Goal: Task Accomplishment & Management: Use online tool/utility

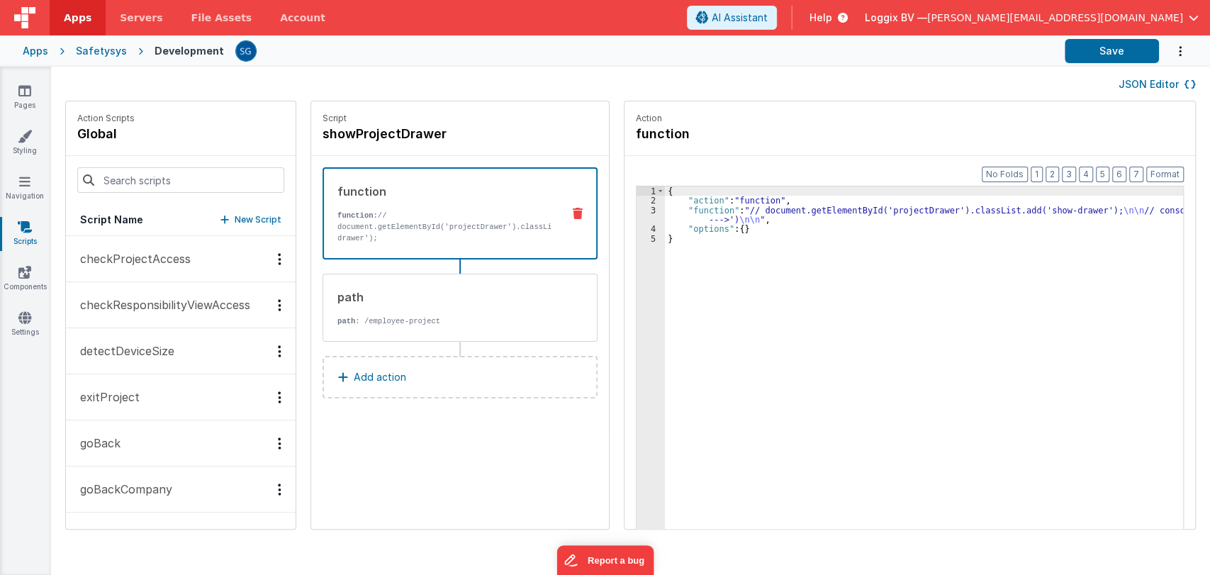
scroll to position [2033, 0]
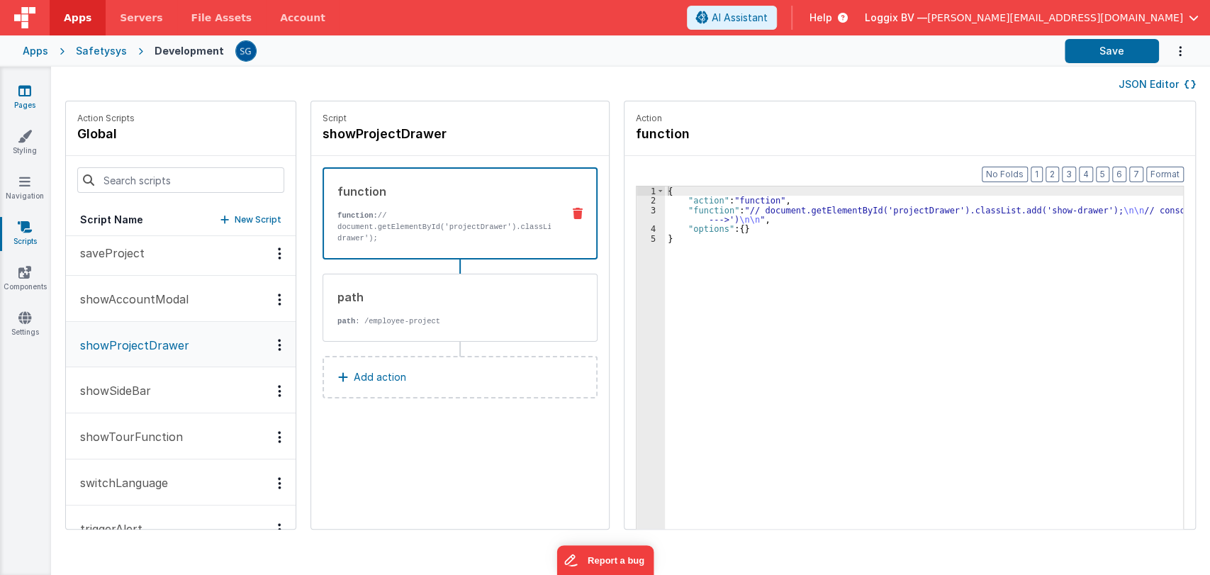
click at [28, 94] on icon at bounding box center [24, 91] width 13 height 14
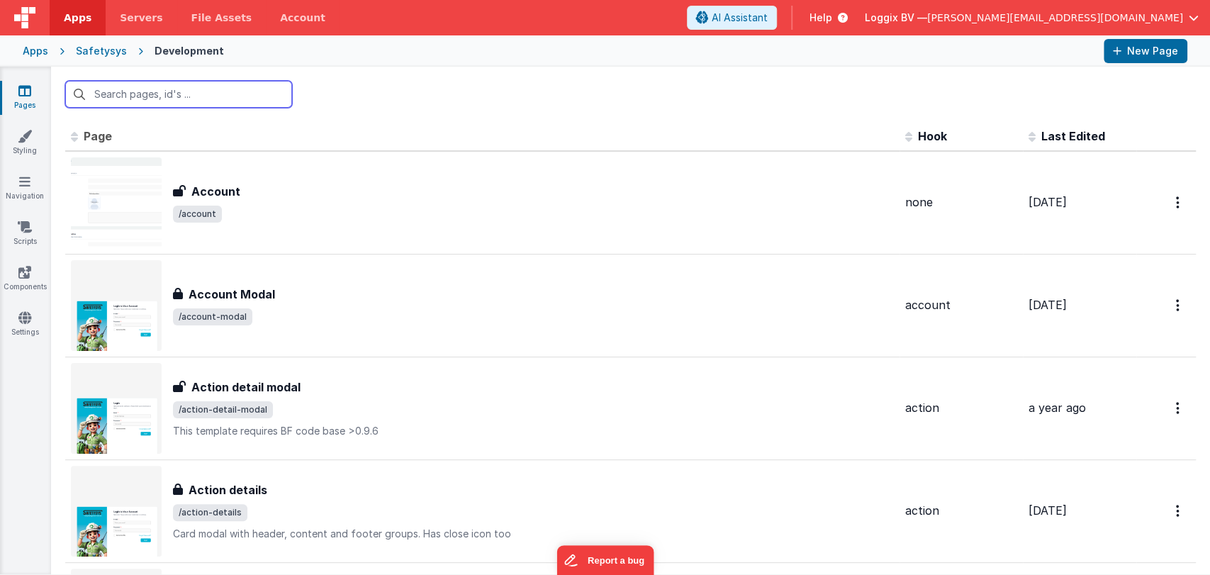
click at [149, 98] on input "text" at bounding box center [178, 94] width 227 height 27
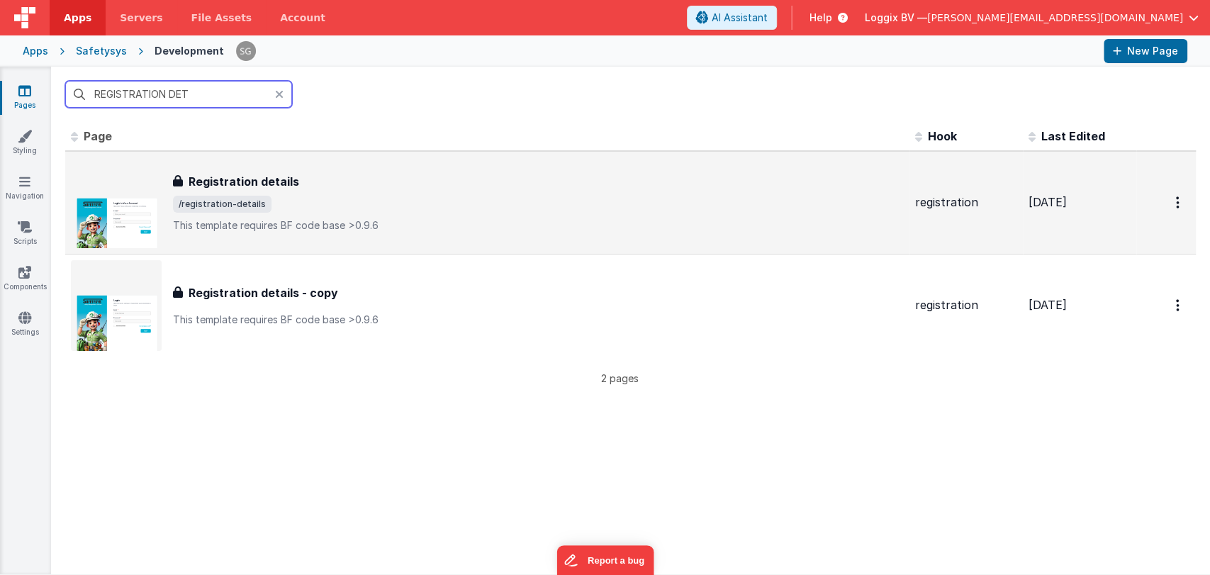
type input "REGISTRATION DET"
click at [283, 181] on h3 "Registration details" at bounding box center [243, 181] width 111 height 17
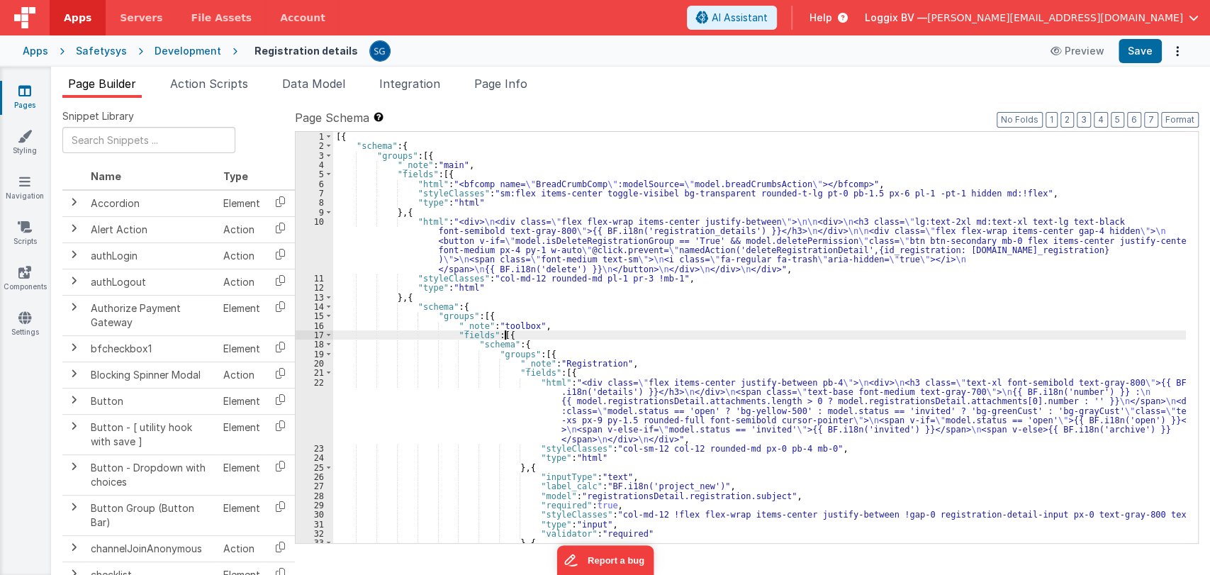
click at [641, 339] on div "[{ "schema" : { "groups" : [{ "_note" : "main" , "fields" : [{ "html" : "<bfcom…" at bounding box center [759, 347] width 852 height 430
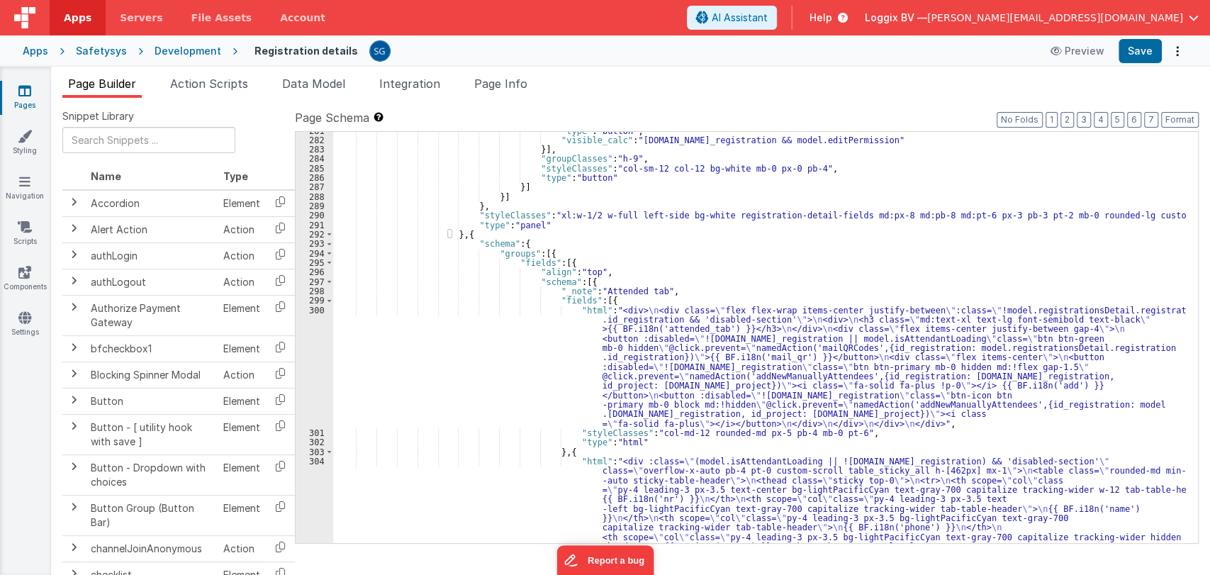
scroll to position [2840, 0]
click at [329, 296] on span at bounding box center [329, 299] width 8 height 9
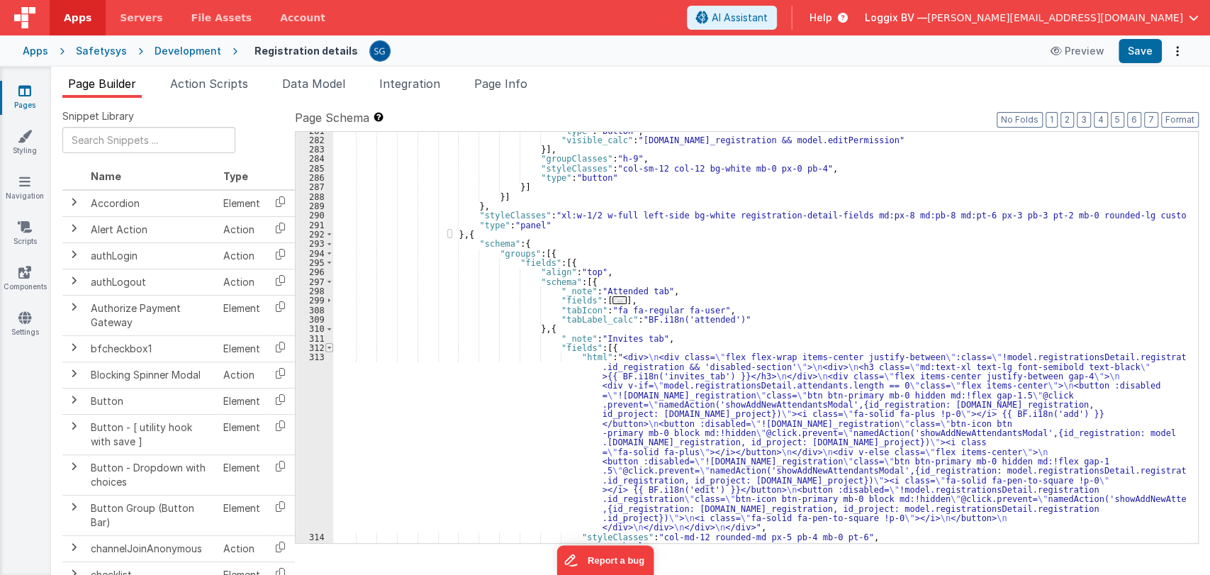
click at [329, 348] on span at bounding box center [329, 347] width 8 height 9
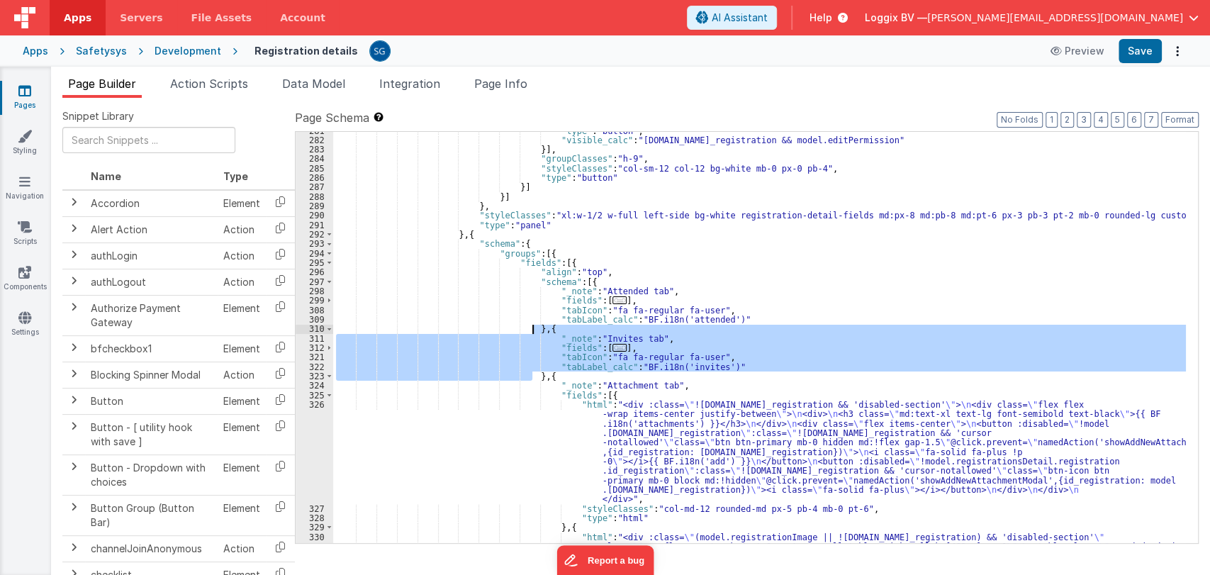
drag, startPoint x: 531, startPoint y: 376, endPoint x: 534, endPoint y: 331, distance: 44.8
click at [534, 331] on div ""type" : "button" , "visible_calc" : "model.registrationsDetail.registration.id…" at bounding box center [759, 459] width 852 height 666
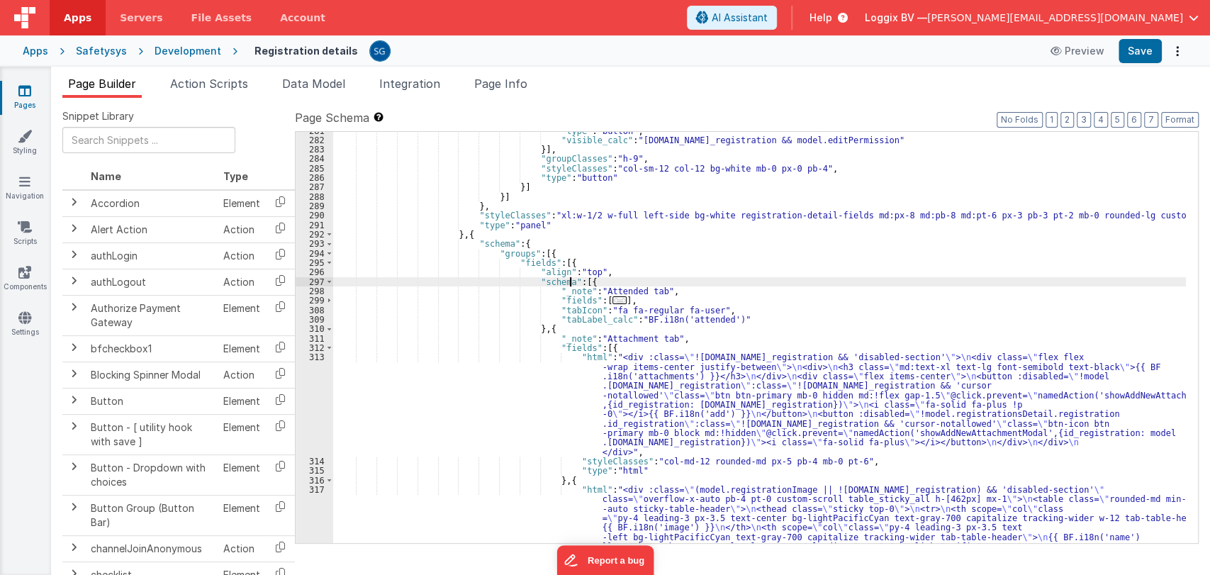
click at [572, 277] on div ""type" : "button" , "visible_calc" : "model.registrationsDetail.registration.id…" at bounding box center [759, 459] width 852 height 666
click at [573, 282] on div ""type" : "button" , "visible_calc" : "model.registrationsDetail.registration.id…" at bounding box center [759, 459] width 852 height 666
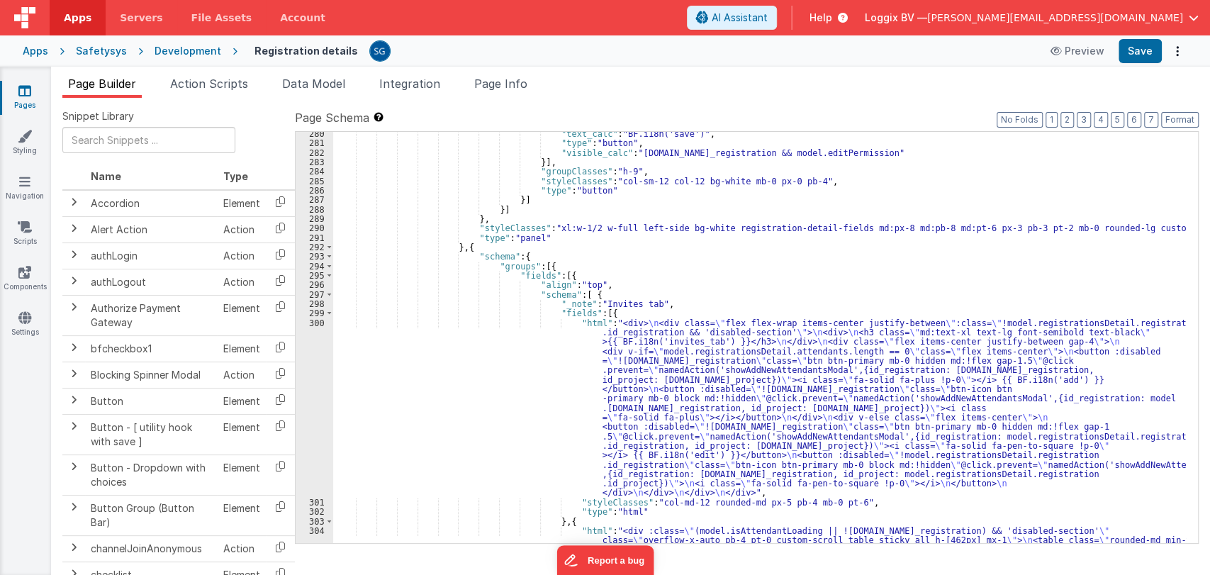
scroll to position [2827, 0]
click at [1176, 120] on button "Format" at bounding box center [1180, 120] width 38 height 16
click at [327, 312] on span at bounding box center [329, 313] width 8 height 9
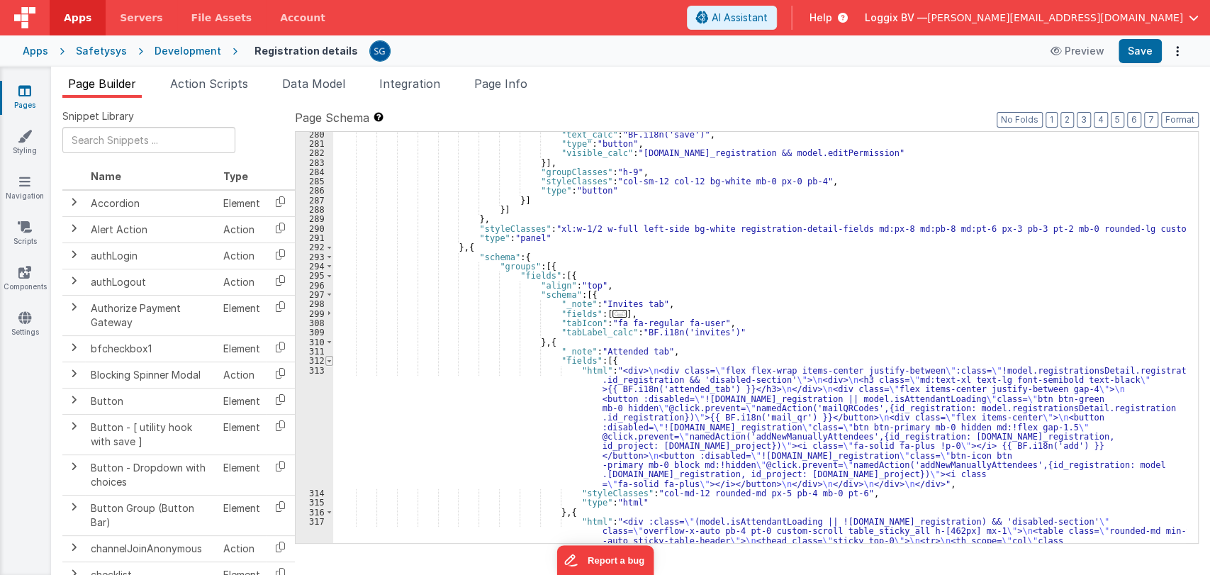
click at [329, 359] on span at bounding box center [329, 360] width 8 height 9
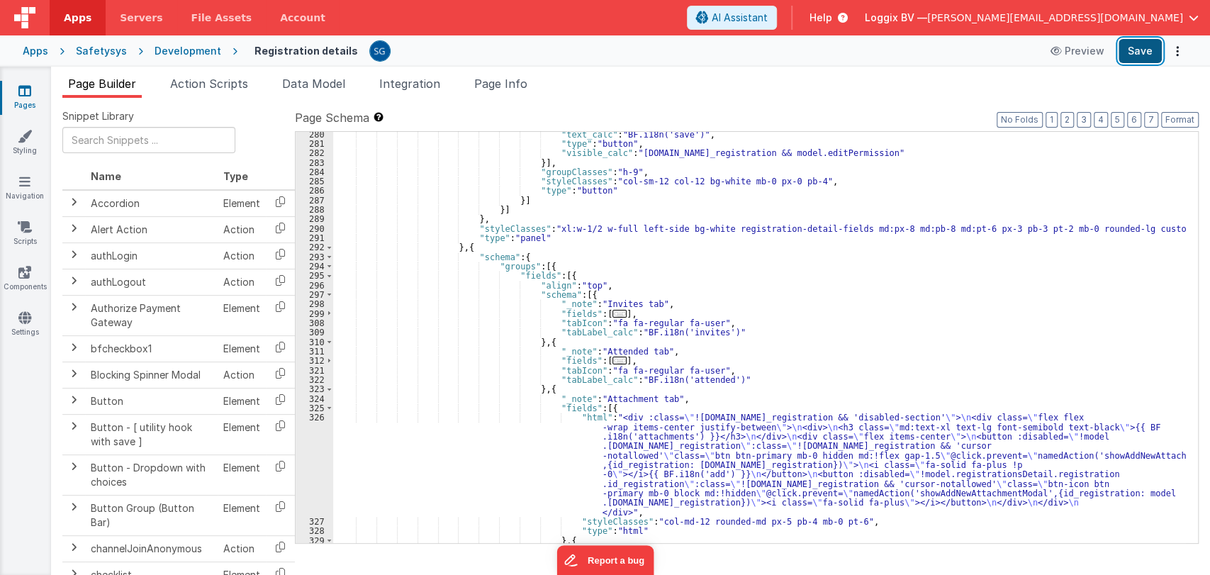
click at [1143, 55] on button "Save" at bounding box center [1139, 51] width 43 height 24
click at [17, 86] on link "Pages" at bounding box center [24, 98] width 51 height 28
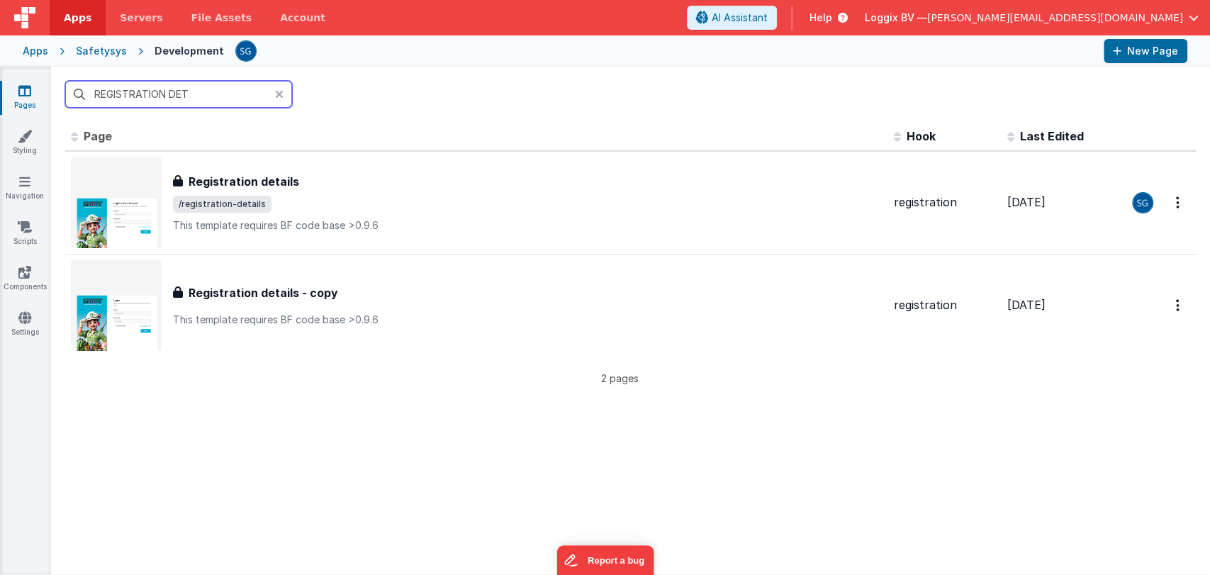
click at [164, 94] on input "REGISTRATION DET" at bounding box center [178, 94] width 227 height 27
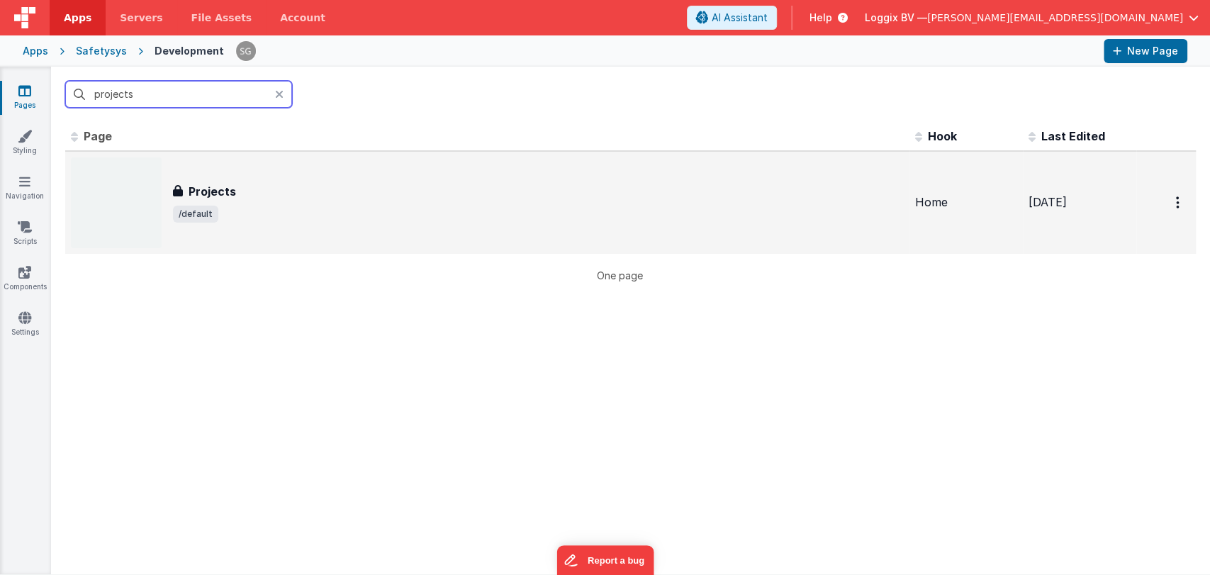
type input "projects"
click at [245, 216] on span "/default" at bounding box center [538, 213] width 731 height 17
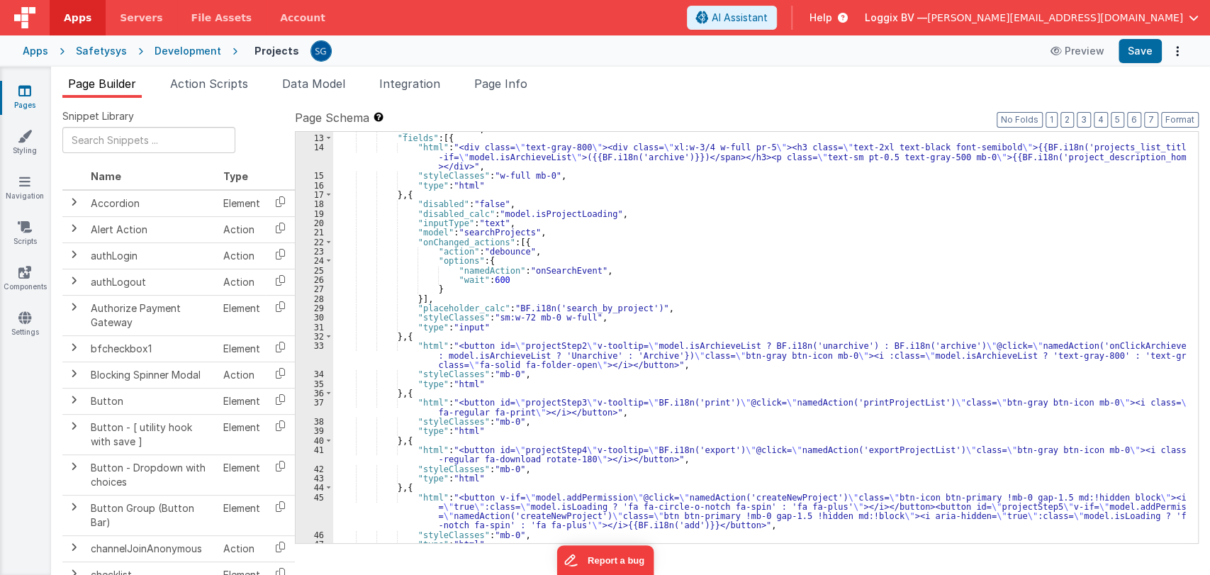
scroll to position [113, 0]
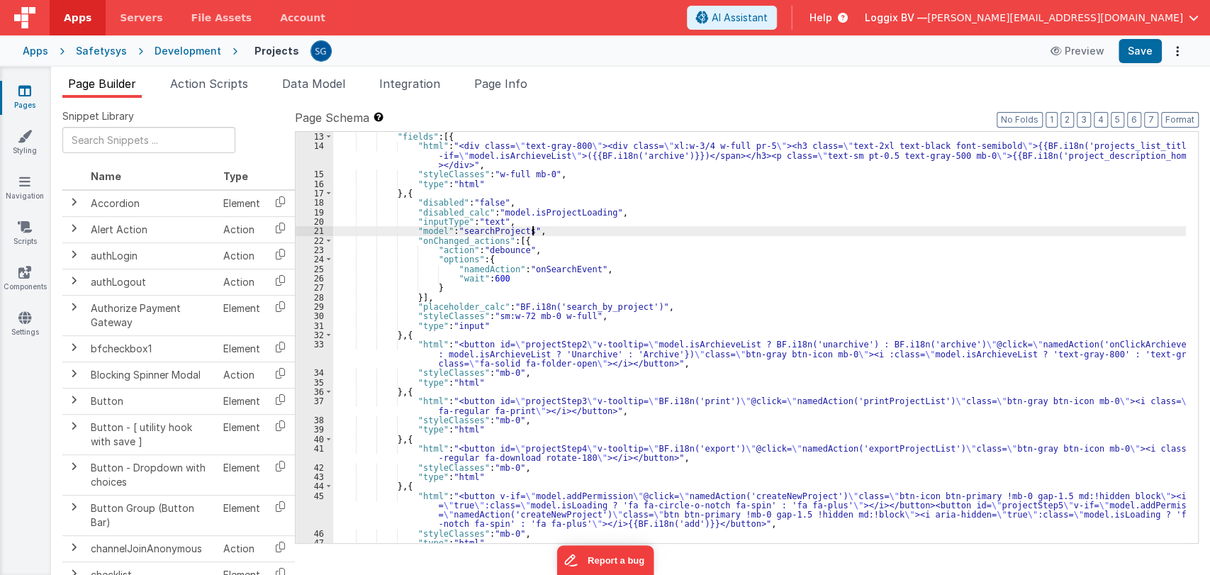
click at [743, 230] on div ""fields" : [{ "html" : "<div class= \" text-gray-800 \" ><div class= \" xl:w-3/…" at bounding box center [759, 347] width 852 height 430
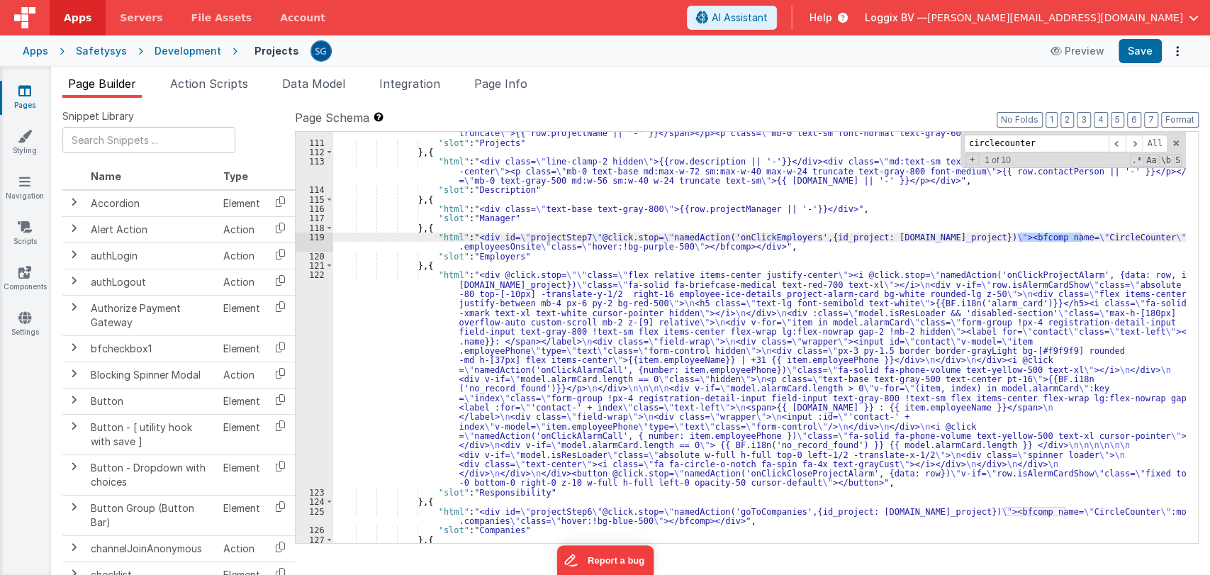
scroll to position [1219, 0]
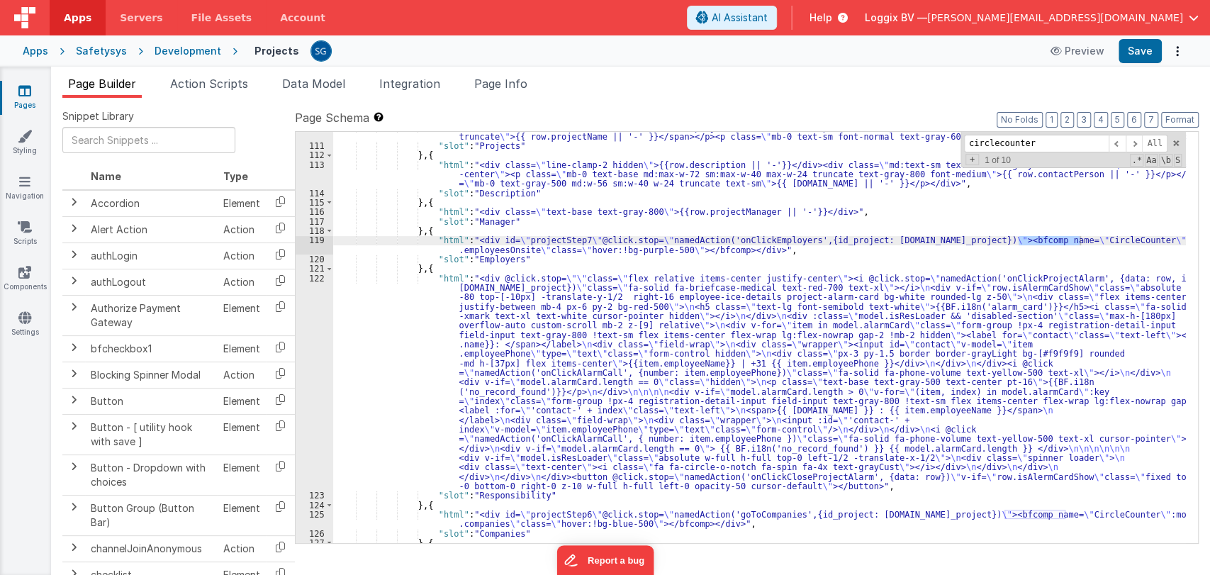
type input "circlecounter"
click at [1047, 240] on div ""html" : "<div class= \" w-44 truncate hidden \" >{{row.projectName}}</div><div…" at bounding box center [759, 337] width 852 height 411
click at [1047, 240] on div ""html" : "<div class= \" w-44 truncate hidden \" >{{row.projectName}}</div><div…" at bounding box center [759, 347] width 852 height 449
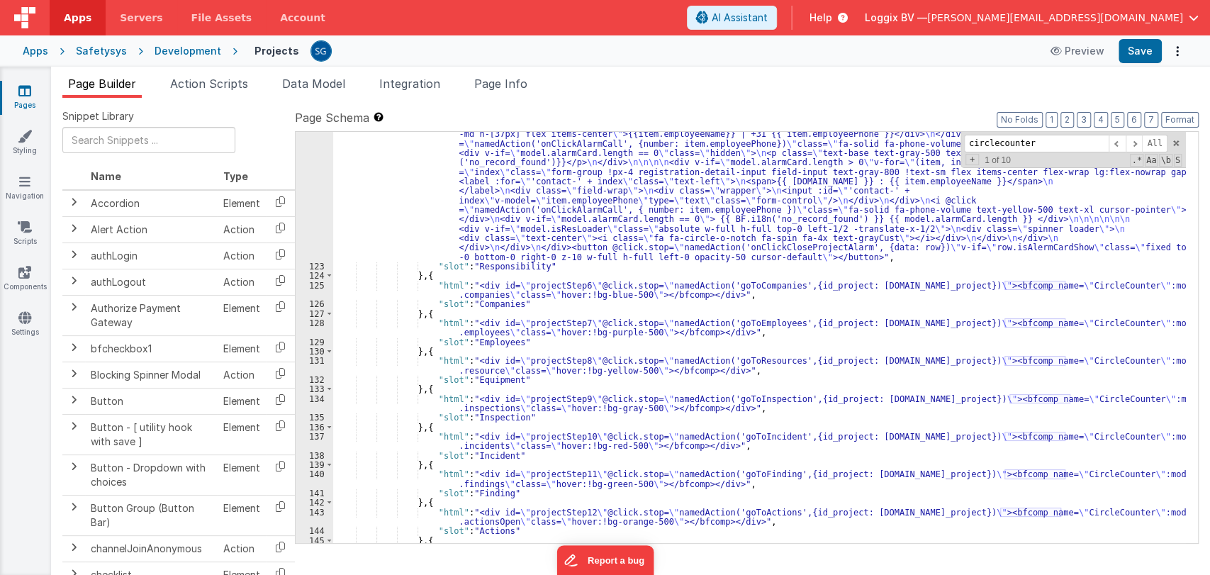
scroll to position [1448, 0]
click at [1026, 290] on div ""html" : "<div @click.stop= \"\" class= \" flex relative items-center justify-c…" at bounding box center [759, 448] width 852 height 808
click at [1038, 285] on div ""html" : "<div @click.stop= \"\" class= \" flex relative items-center justify-c…" at bounding box center [759, 448] width 852 height 808
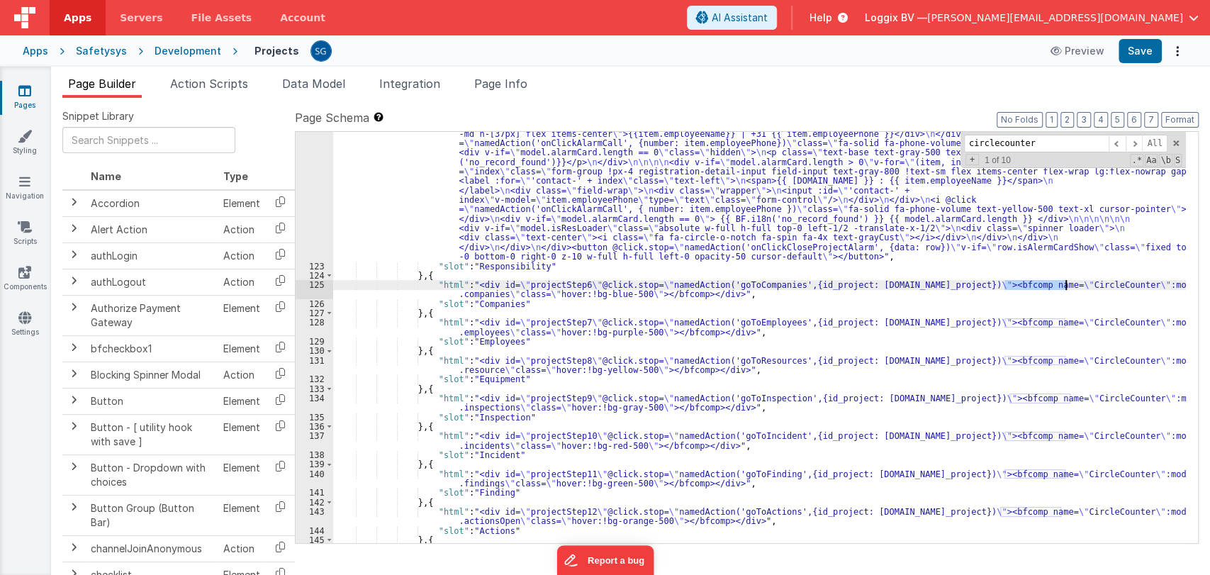
click at [453, 292] on div ""html" : "<div @click.stop= \"\" class= \" flex relative items-center justify-c…" at bounding box center [759, 448] width 852 height 808
click at [489, 287] on div ""html" : "<div @click.stop= \"\" class= \" flex relative items-center justify-c…" at bounding box center [759, 448] width 852 height 808
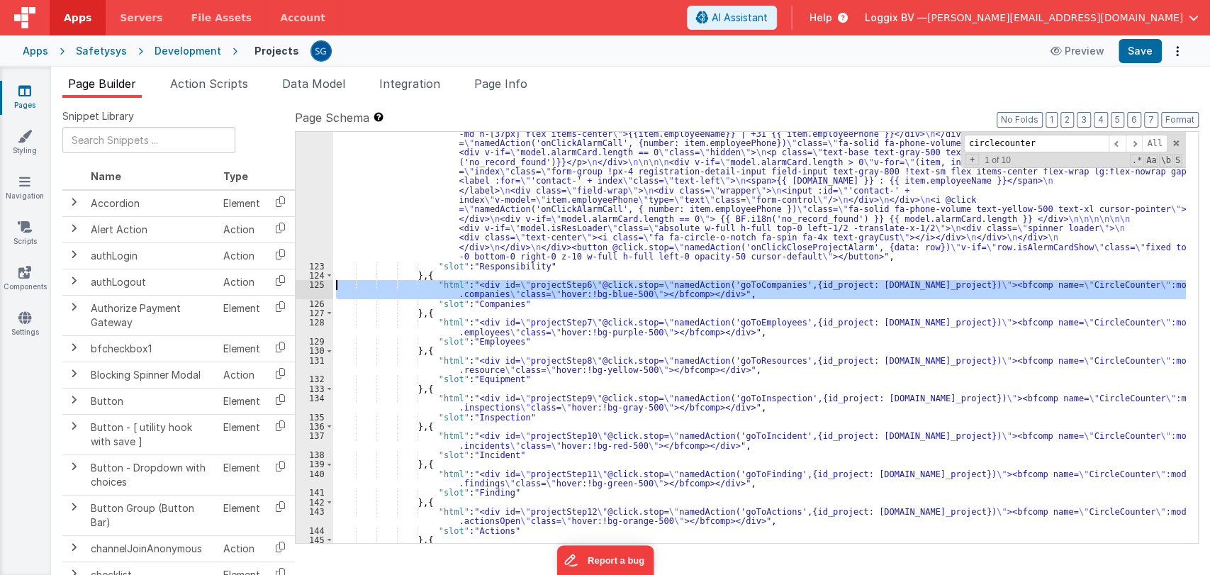
click at [317, 283] on div "125" at bounding box center [314, 289] width 38 height 19
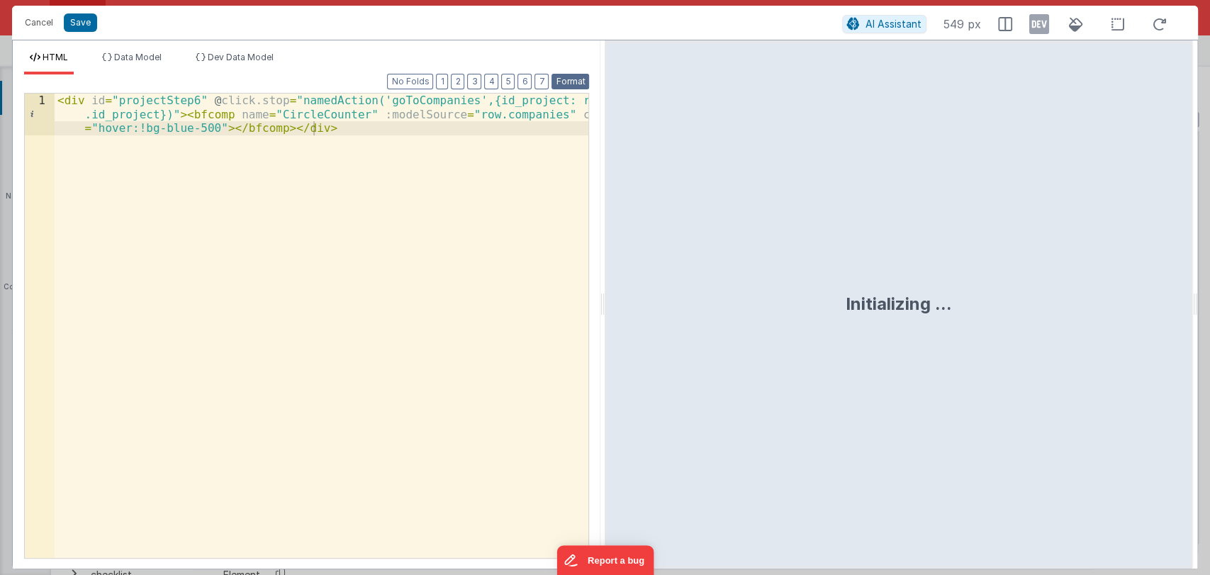
click at [560, 75] on button "Format" at bounding box center [570, 82] width 38 height 16
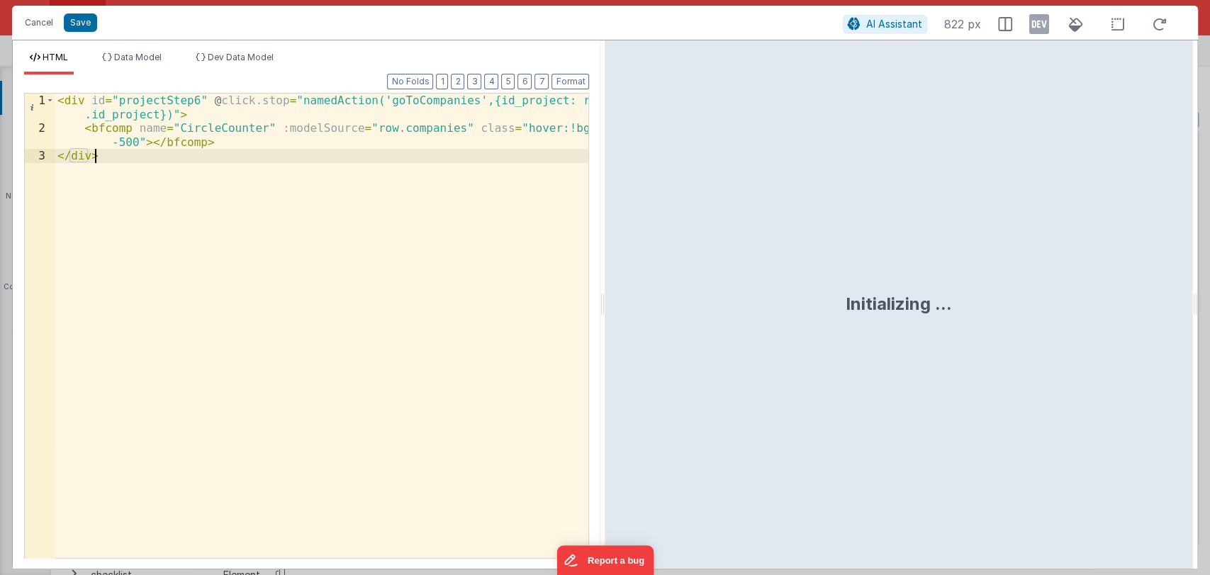
click at [138, 157] on div "< div id = "projectStep6" @ click.stop = "namedAction('goToCompanies',{id_proje…" at bounding box center [322, 347] width 534 height 506
click at [210, 137] on div "< div id = "projectStep6" @ click.stop = "namedAction('goToCompanies',{id_proje…" at bounding box center [322, 347] width 534 height 506
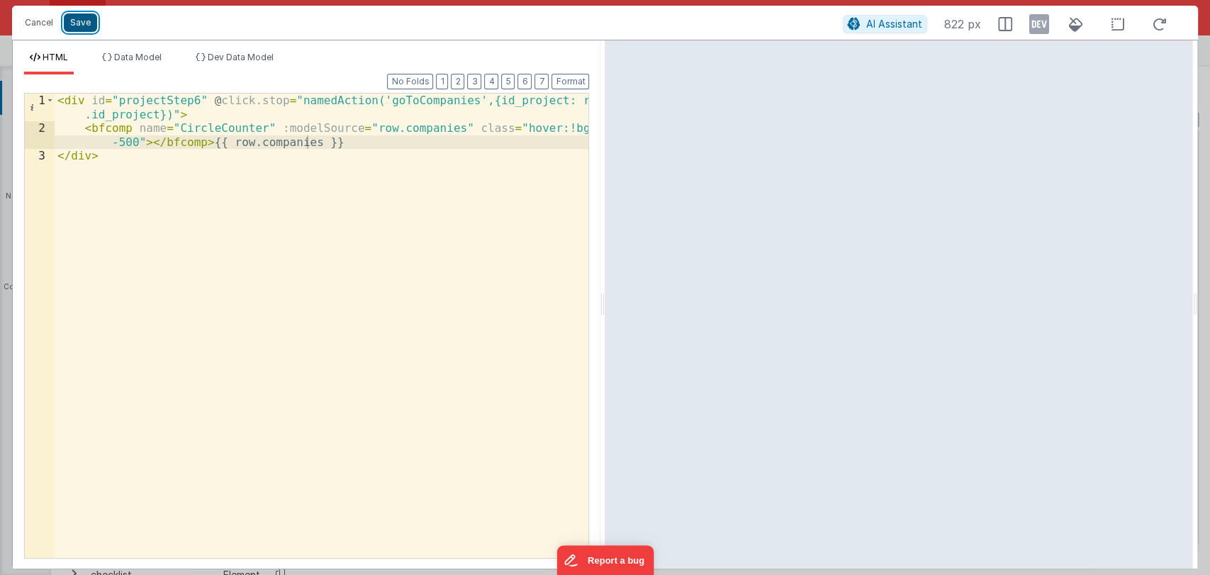
click at [85, 23] on button "Save" at bounding box center [80, 22] width 33 height 18
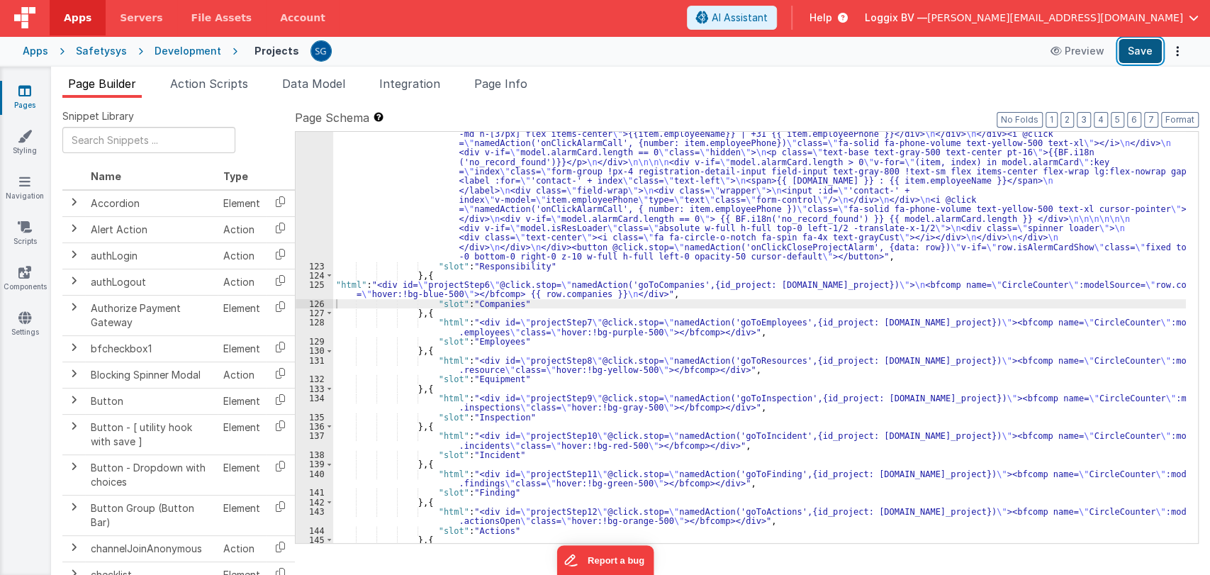
click at [1125, 51] on button "Save" at bounding box center [1139, 51] width 43 height 24
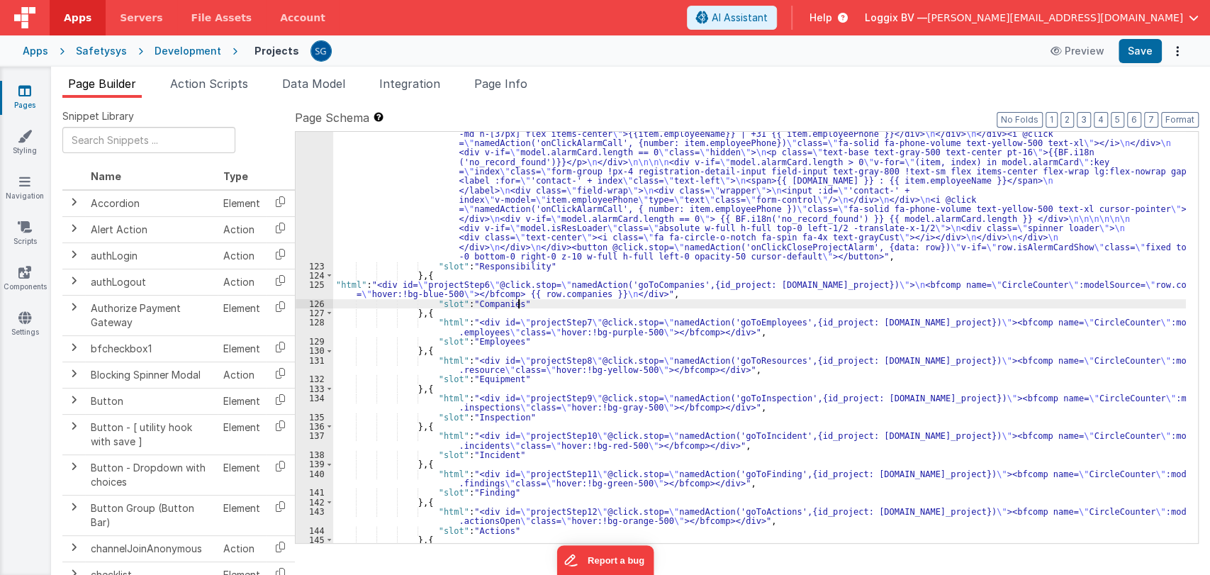
click at [536, 305] on div ""html" : "<div @click.stop= \"\" class= \" flex relative items-center justify-c…" at bounding box center [759, 448] width 852 height 808
click at [1179, 118] on button "Format" at bounding box center [1180, 120] width 38 height 16
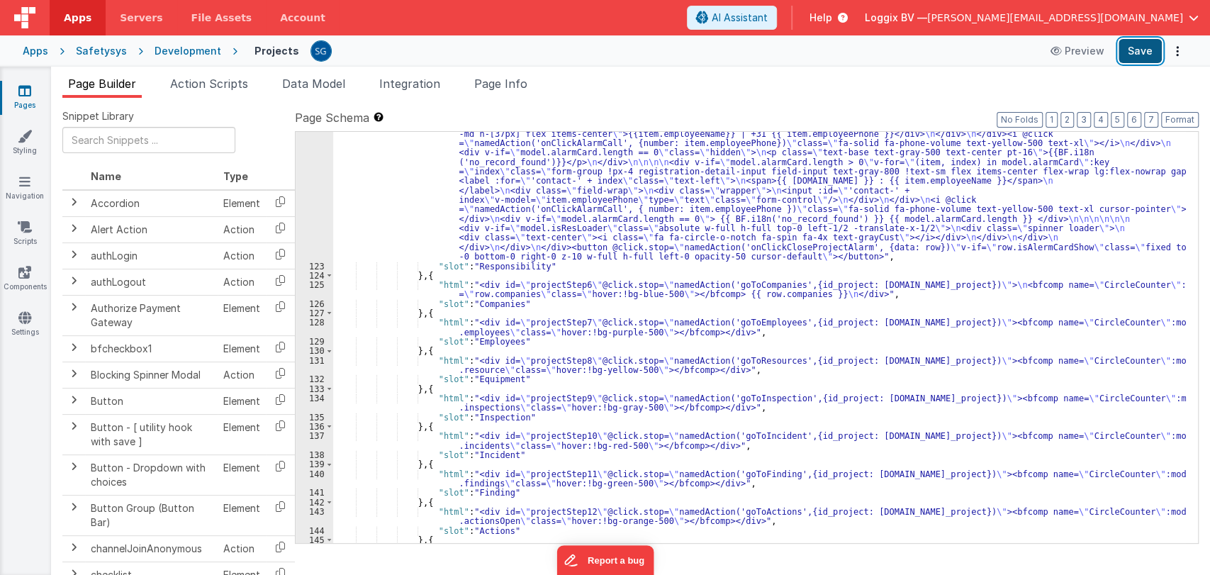
click at [1138, 58] on button "Save" at bounding box center [1139, 51] width 43 height 24
click at [443, 286] on div ""html" : "<div @click.stop= \"\" class= \" flex relative items-center justify-c…" at bounding box center [759, 448] width 852 height 808
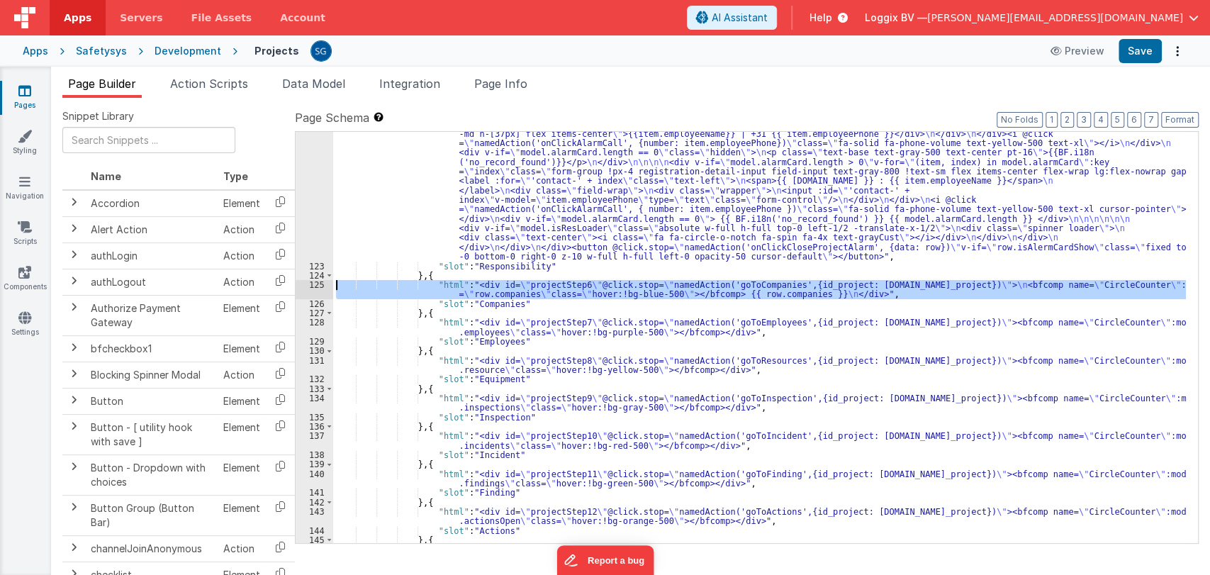
click at [312, 286] on div "125" at bounding box center [314, 289] width 38 height 19
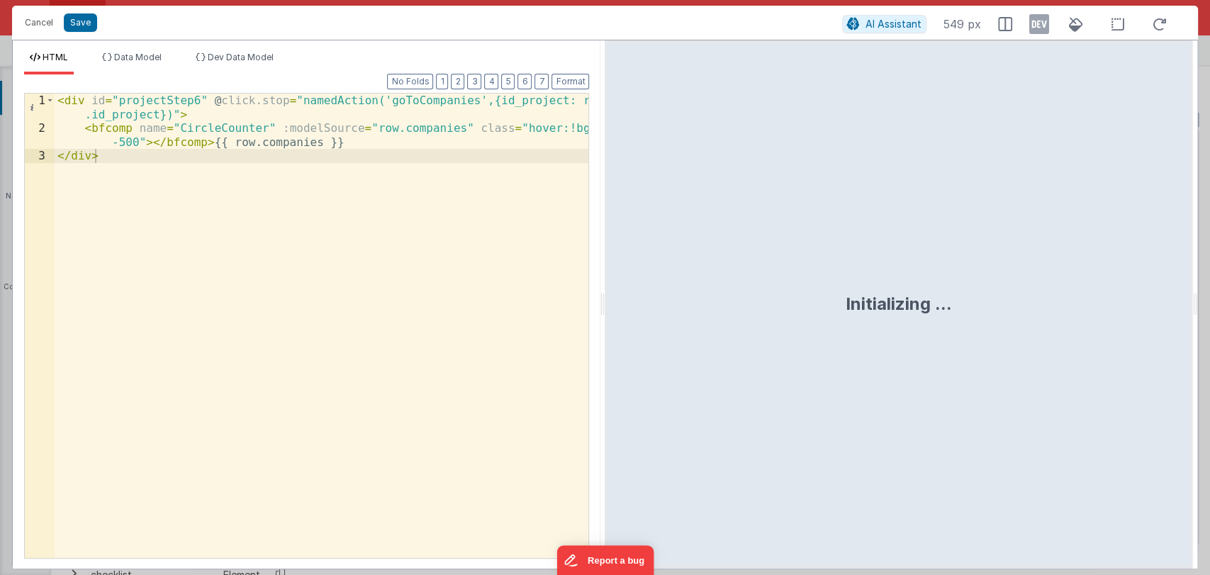
click at [175, 154] on div "< div id = "projectStep6" @ click.stop = "namedAction('goToCompanies',{id_proje…" at bounding box center [322, 347] width 534 height 506
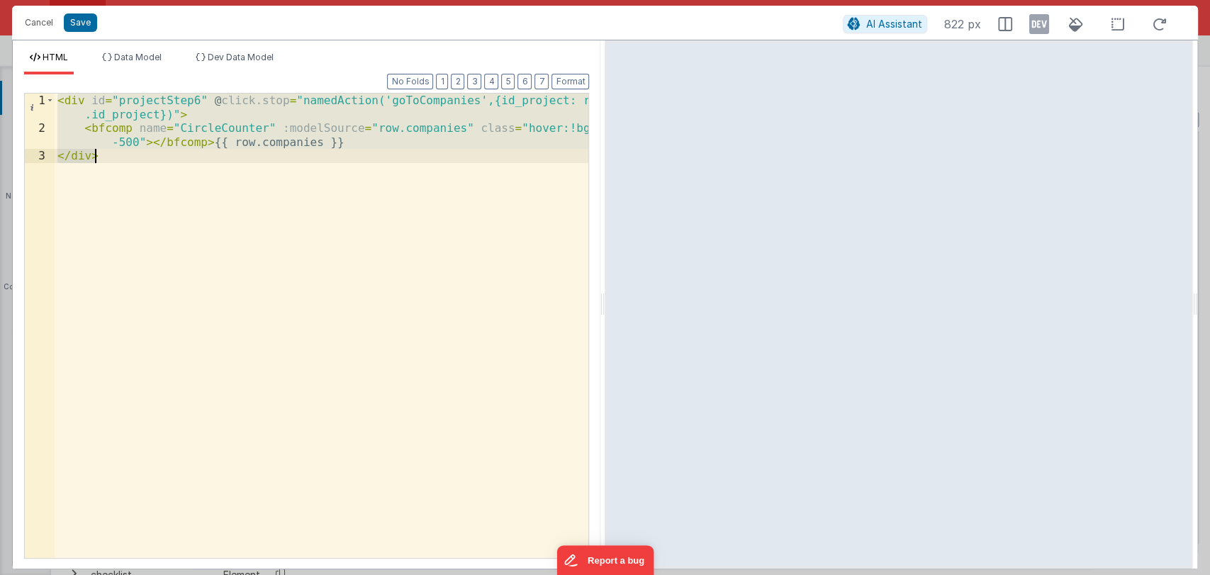
click at [182, 162] on div "< div id = "projectStep6" @ click.stop = "namedAction('goToCompanies',{id_proje…" at bounding box center [322, 326] width 534 height 464
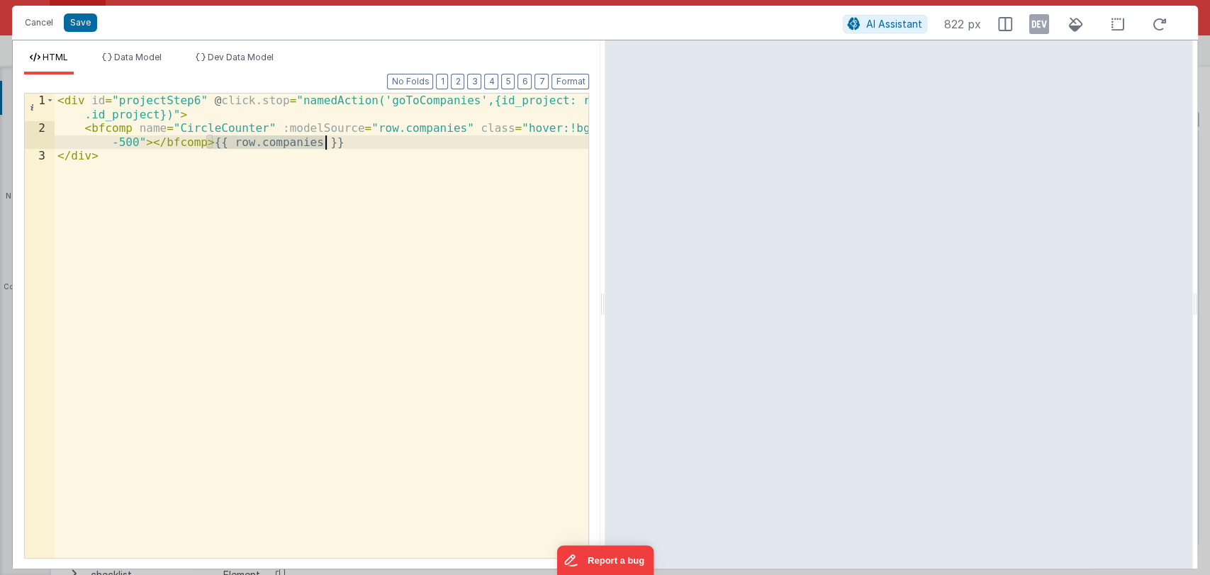
drag, startPoint x: 206, startPoint y: 146, endPoint x: 331, endPoint y: 138, distance: 125.0
click at [331, 138] on div "< div id = "projectStep6" @ click.stop = "namedAction('goToCompanies',{id_proje…" at bounding box center [322, 347] width 534 height 506
drag, startPoint x: 444, startPoint y: 127, endPoint x: 137, endPoint y: 137, distance: 307.0
click at [137, 137] on div "< div id = "projectStep6" @ click.stop = "namedAction('goToCompanies',{id_proje…" at bounding box center [322, 347] width 534 height 506
paste textarea
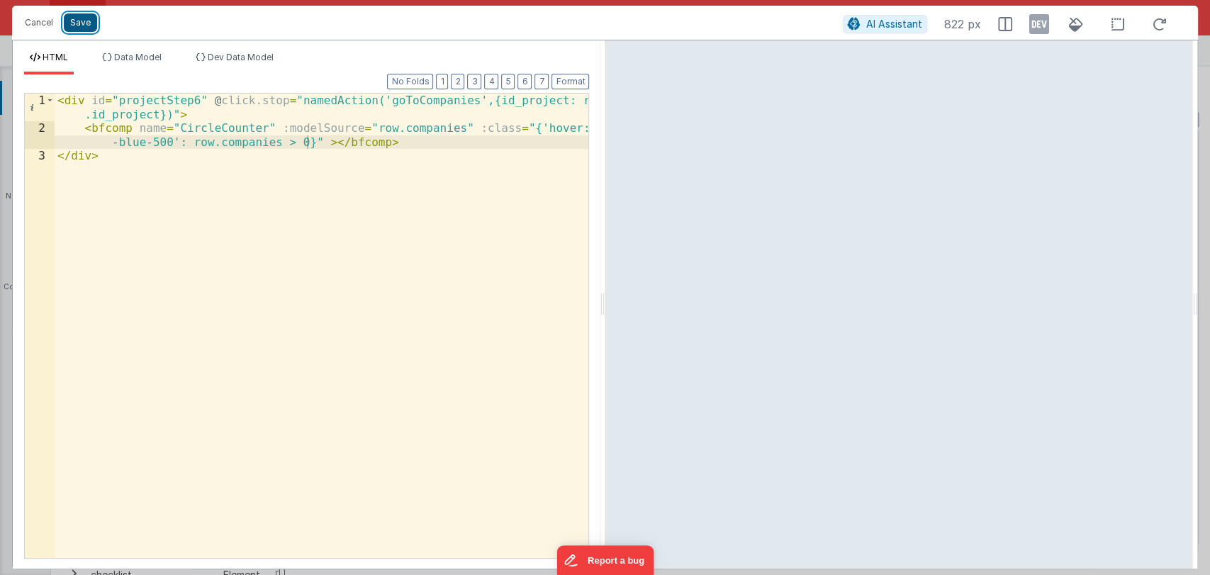
click at [77, 30] on button "Save" at bounding box center [80, 22] width 33 height 18
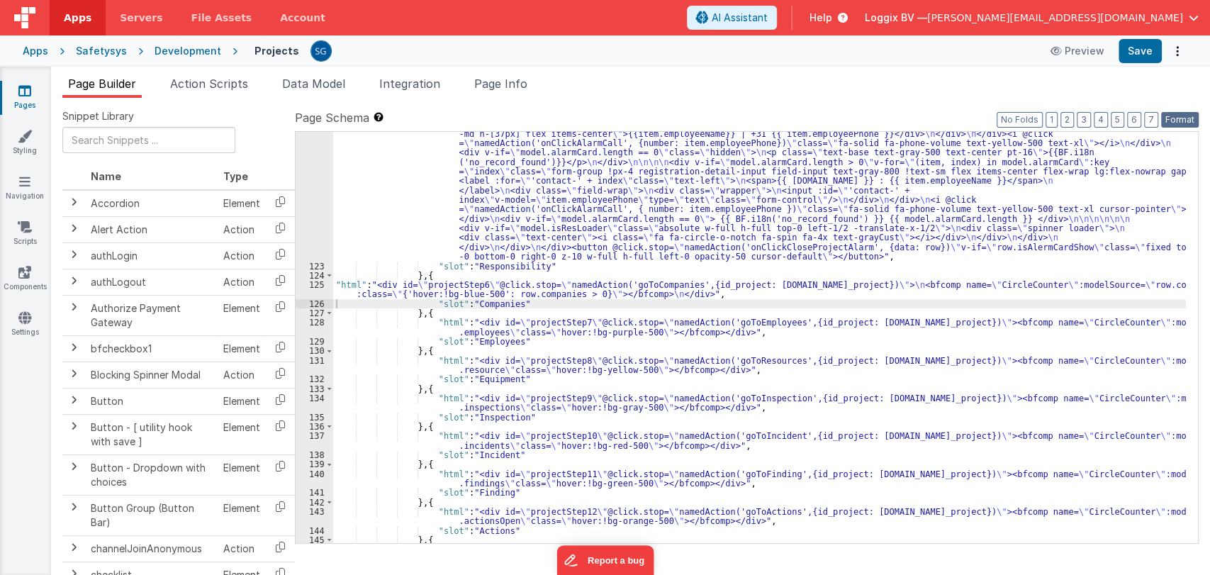
click at [1178, 116] on button "Format" at bounding box center [1180, 120] width 38 height 16
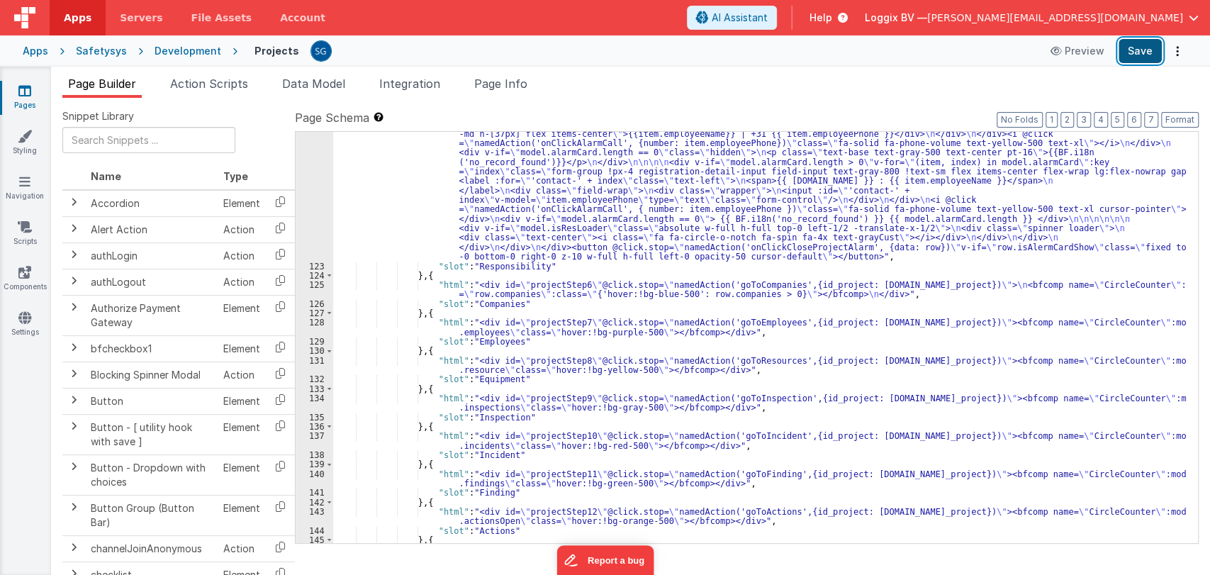
click at [1134, 54] on button "Save" at bounding box center [1139, 51] width 43 height 24
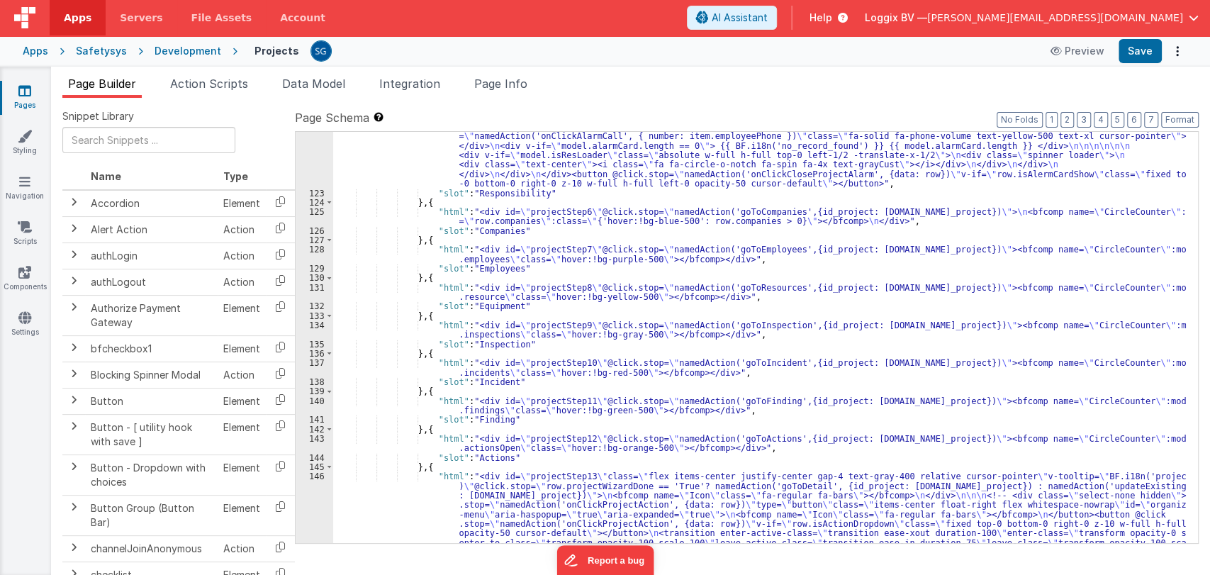
scroll to position [1519, 0]
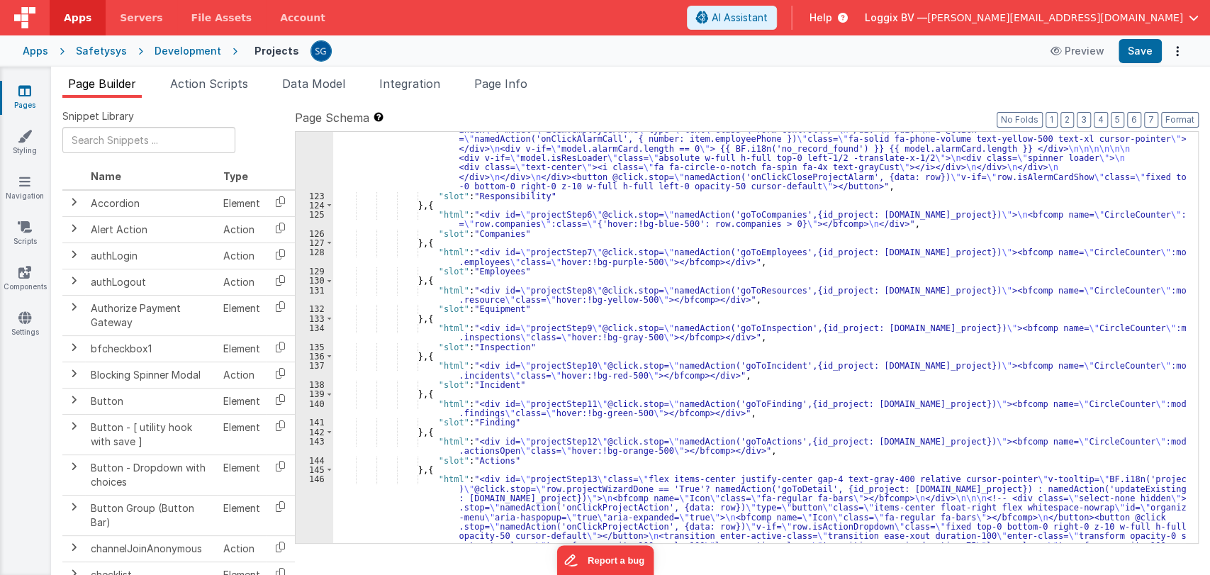
click at [559, 257] on div ""html" : "<div @click.stop= \"\" class= \" flex relative items-center justify-c…" at bounding box center [759, 378] width 852 height 808
click at [317, 252] on div "128" at bounding box center [314, 256] width 38 height 19
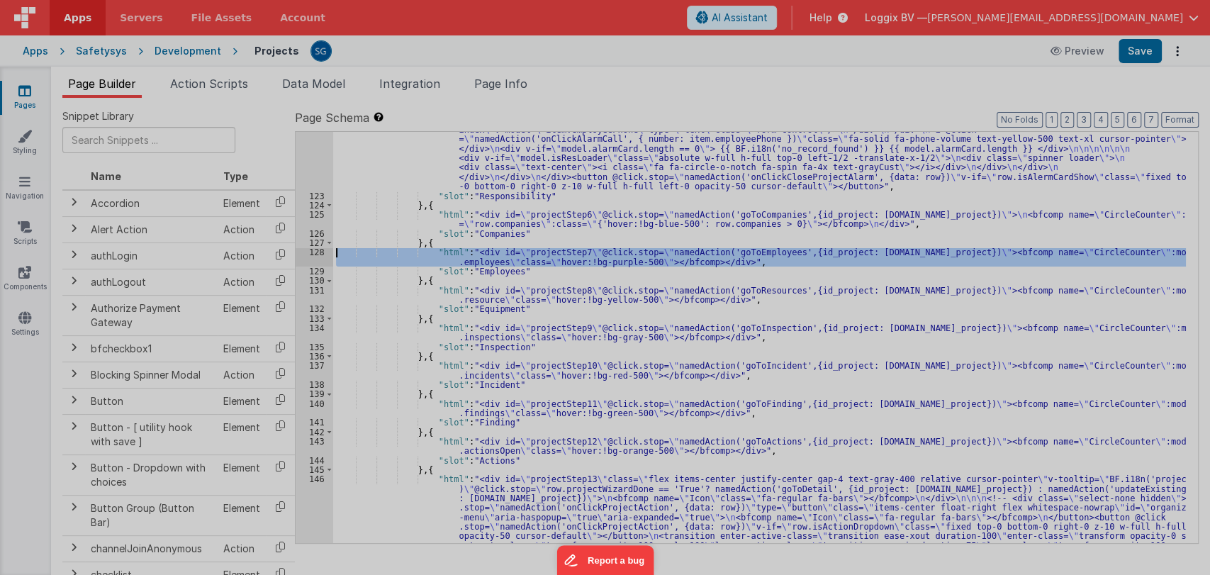
click at [317, 252] on div at bounding box center [605, 287] width 1210 height 575
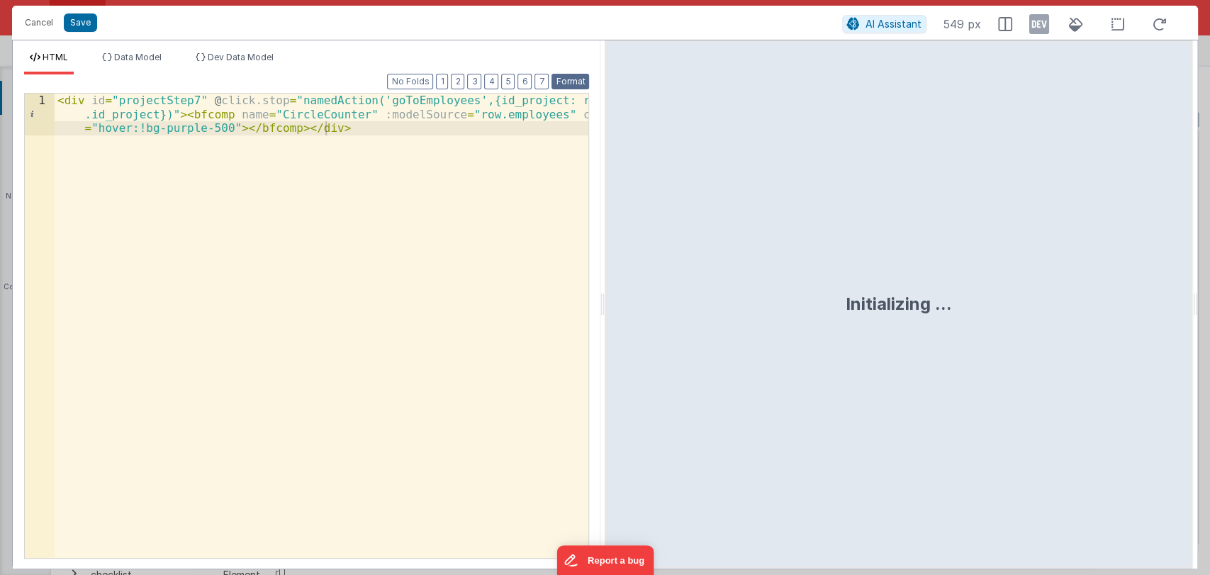
click at [573, 84] on button "Format" at bounding box center [570, 82] width 38 height 16
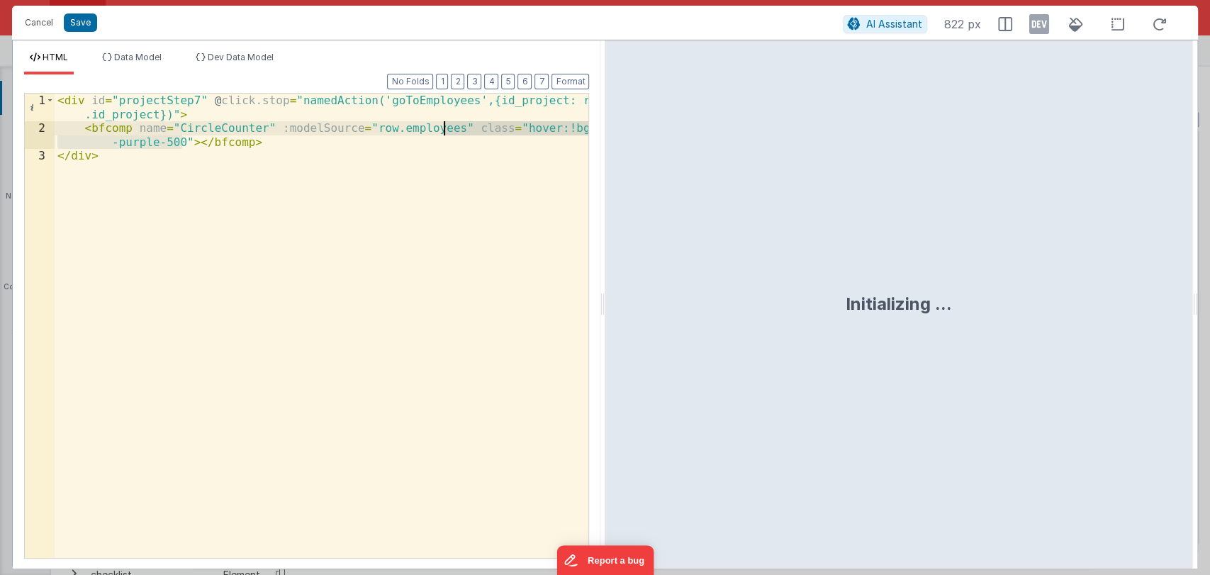
drag, startPoint x: 180, startPoint y: 140, endPoint x: 444, endPoint y: 129, distance: 263.8
click at [444, 129] on div "< div id = "projectStep7" @ click.stop = "namedAction('goToEmployees',{id_proje…" at bounding box center [322, 347] width 534 height 506
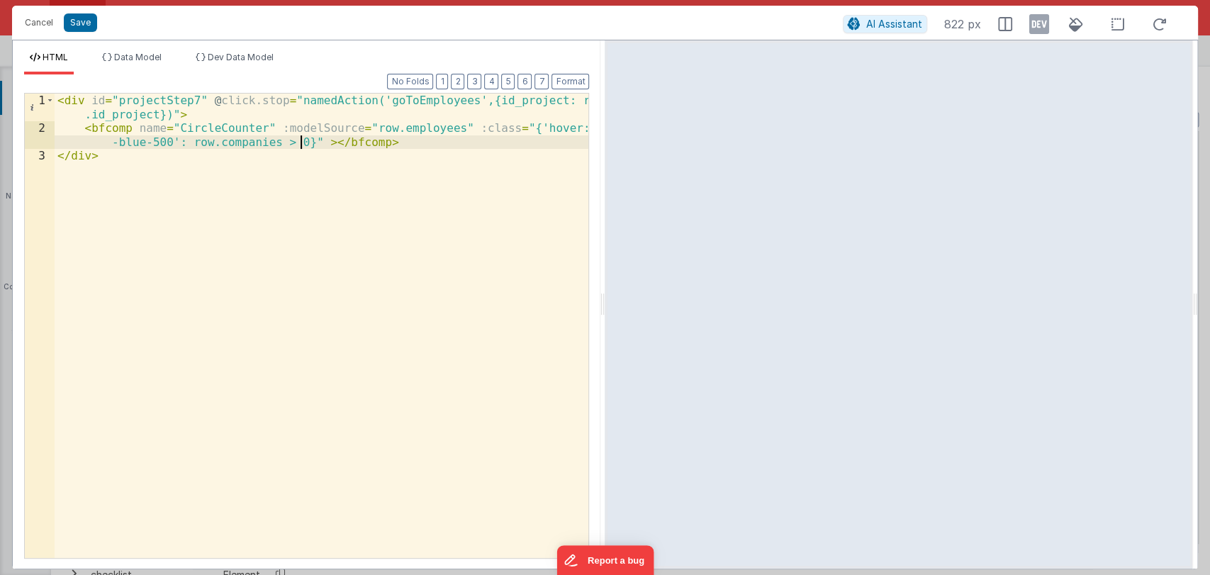
click at [244, 141] on div "< div id = "projectStep7" @ click.stop = "namedAction('goToEmployees',{id_proje…" at bounding box center [322, 347] width 534 height 506
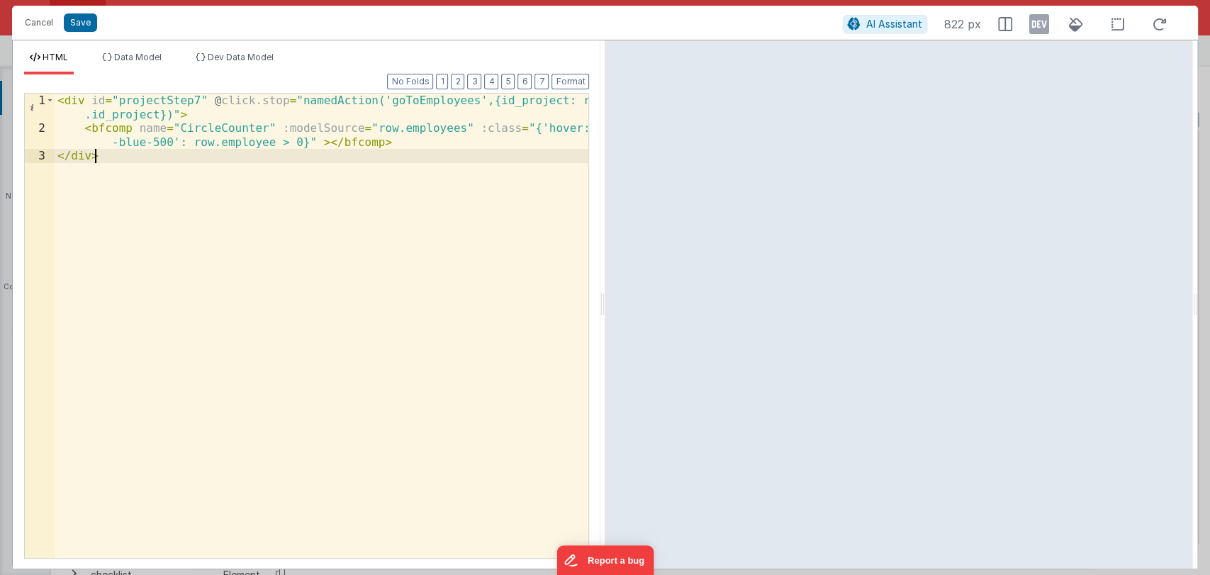
click at [241, 187] on div "< div id = "projectStep7" @ click.stop = "namedAction('goToEmployees',{id_proje…" at bounding box center [322, 347] width 534 height 506
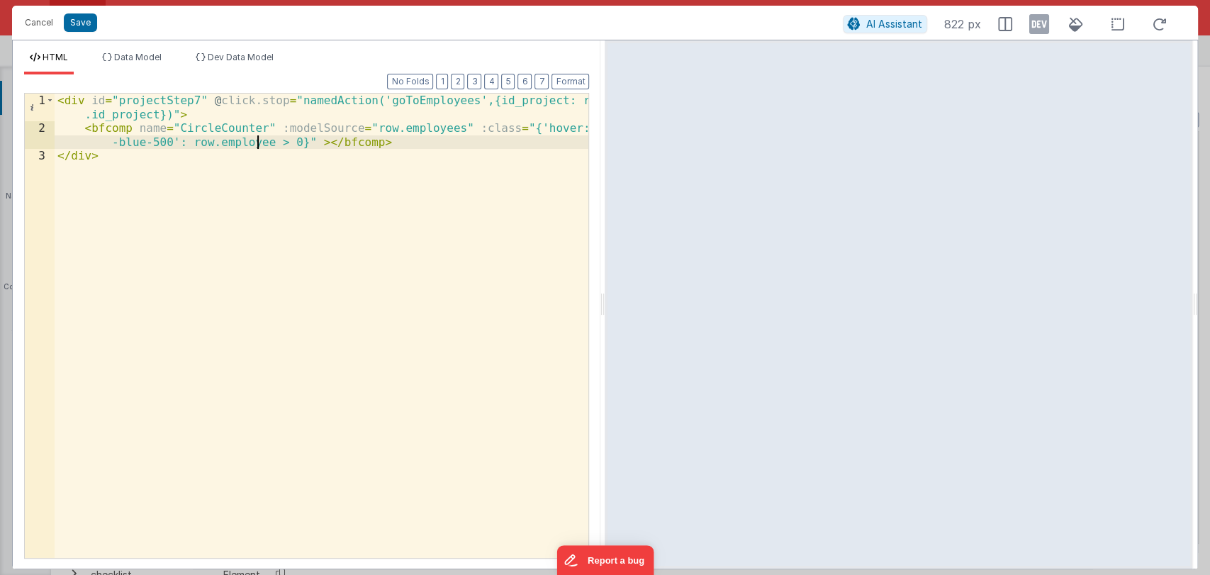
click at [259, 144] on div "< div id = "projectStep7" @ click.stop = "namedAction('goToEmployees',{id_proje…" at bounding box center [322, 347] width 534 height 506
click at [135, 141] on div "< div id = "projectStep7" @ click.stop = "namedAction('goToEmployees',{id_proje…" at bounding box center [322, 347] width 534 height 506
click at [582, 133] on div "< div id = "projectStep7" @ click.stop = "namedAction('goToEmployees',{id_proje…" at bounding box center [322, 347] width 534 height 506
click at [398, 129] on div "< div id = "projectStep7" @ click.stop = "namedAction('goToEmployees',{id_proje…" at bounding box center [322, 347] width 534 height 506
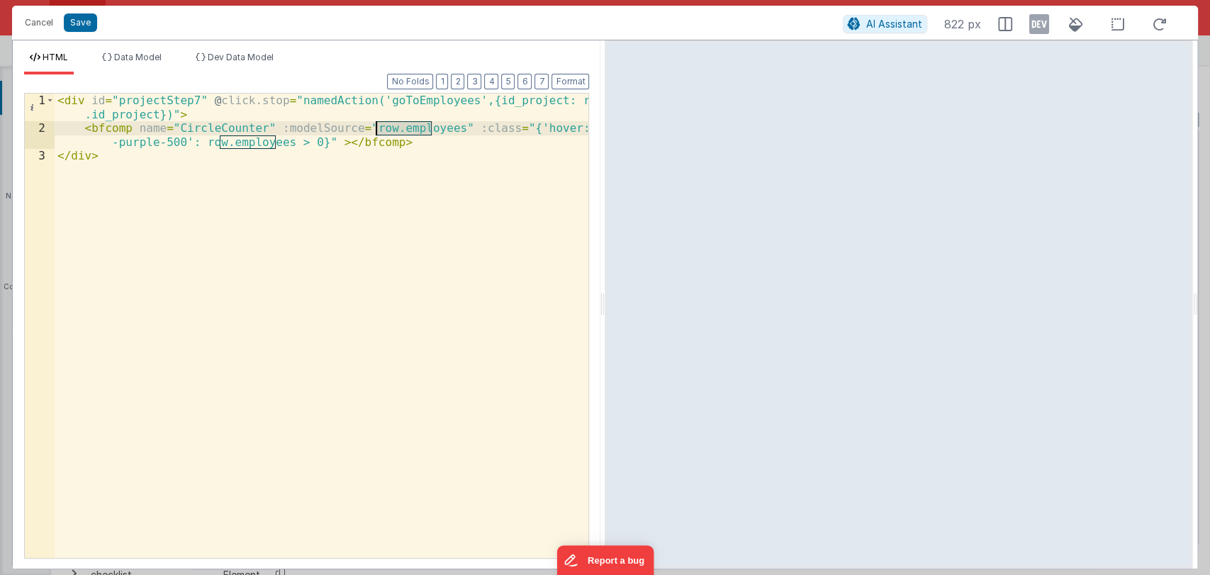
click at [249, 143] on div "< div id = "projectStep7" @ click.stop = "namedAction('goToEmployees',{id_proje…" at bounding box center [322, 347] width 534 height 506
click at [79, 21] on button "Save" at bounding box center [80, 22] width 33 height 18
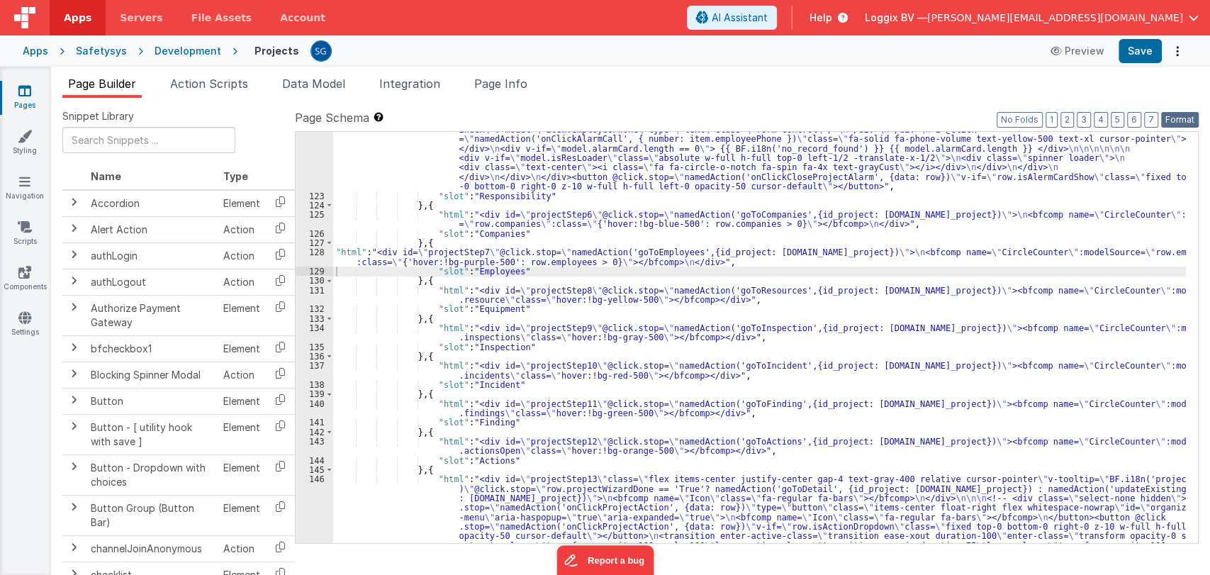
click at [1171, 123] on button "Format" at bounding box center [1180, 120] width 38 height 16
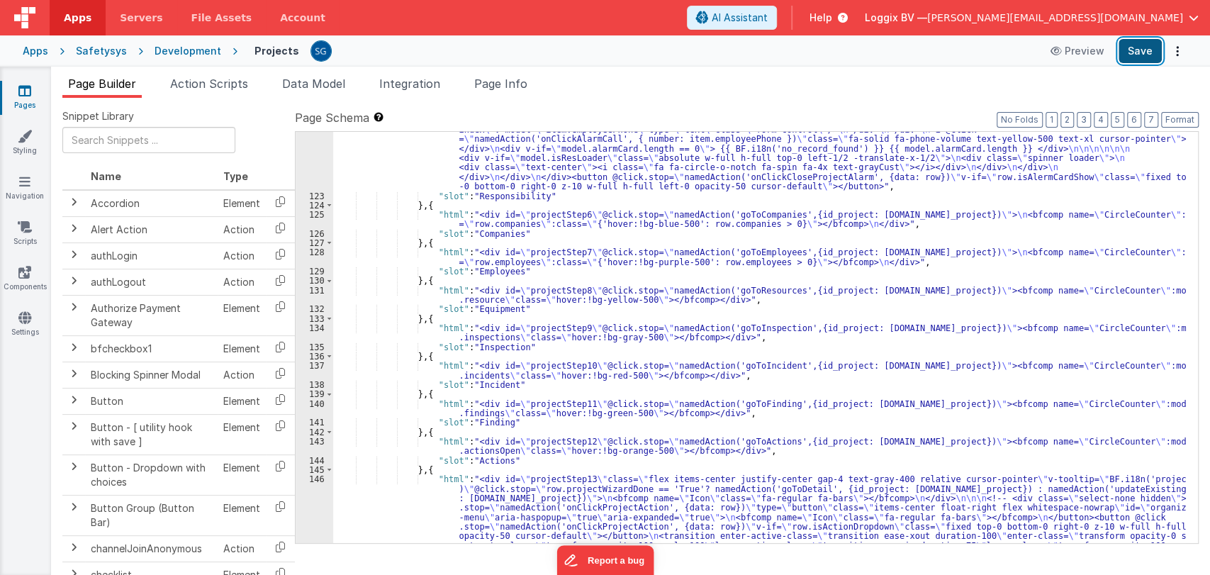
click at [1145, 54] on button "Save" at bounding box center [1139, 51] width 43 height 24
click at [490, 271] on div ""html" : "<div @click.stop= \"\" class= \" flex relative items-center justify-c…" at bounding box center [759, 378] width 852 height 808
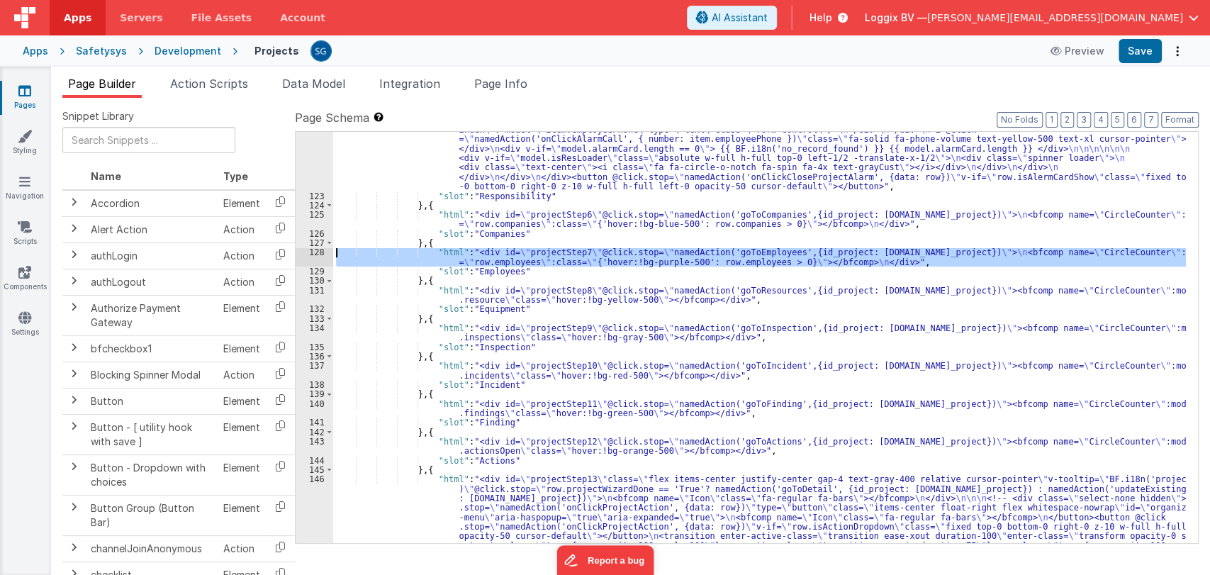
click at [313, 251] on div "128" at bounding box center [314, 256] width 38 height 19
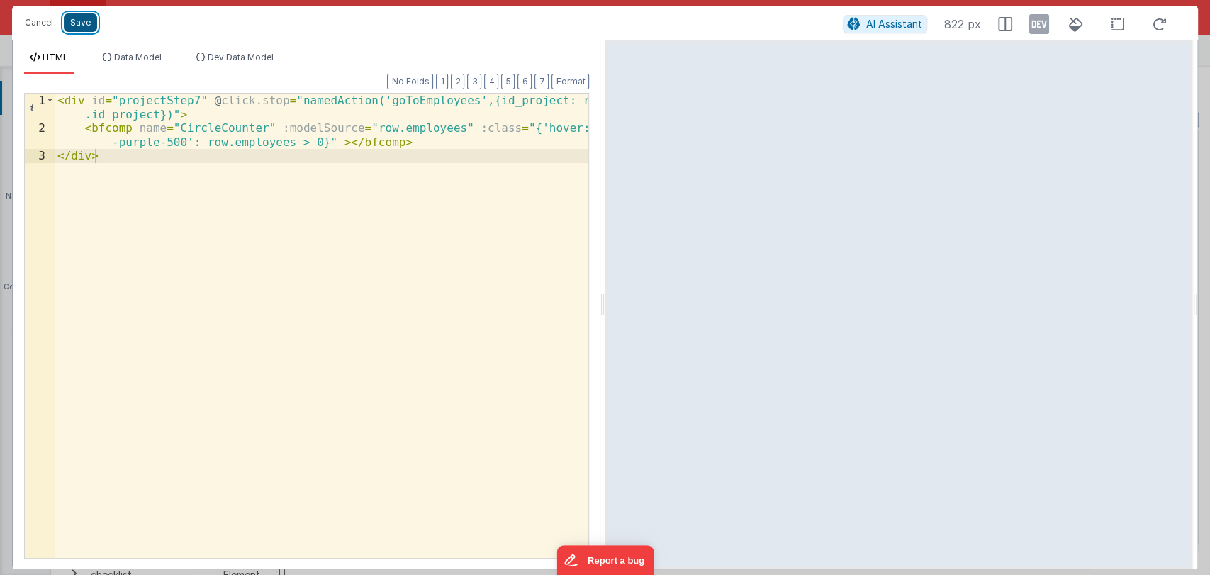
click at [74, 18] on button "Save" at bounding box center [80, 22] width 33 height 18
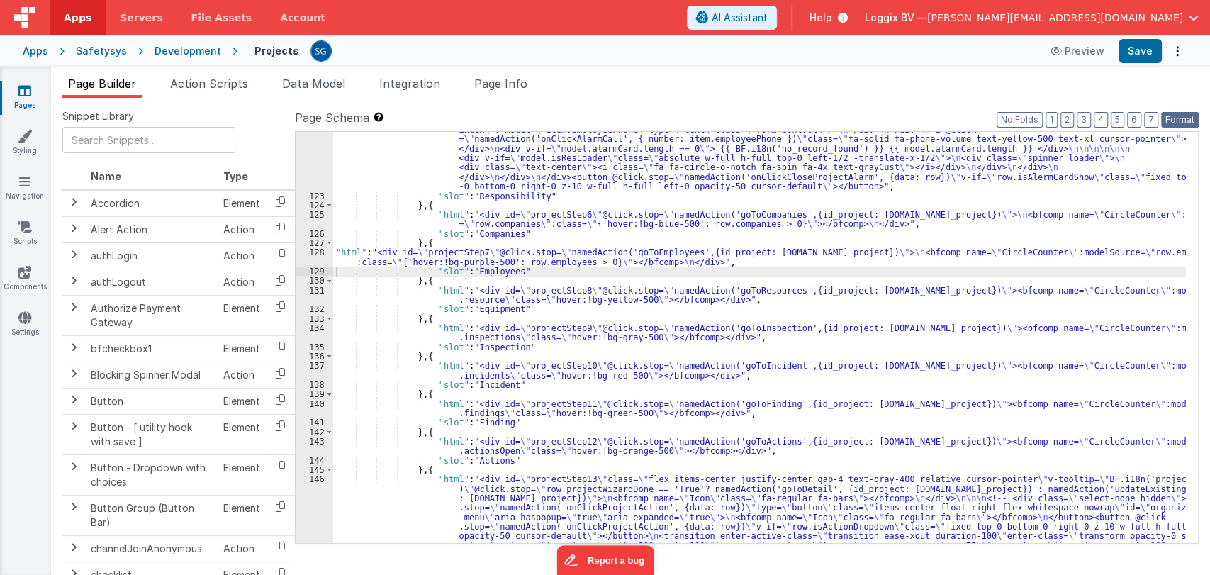
click at [1183, 114] on button "Format" at bounding box center [1180, 120] width 38 height 16
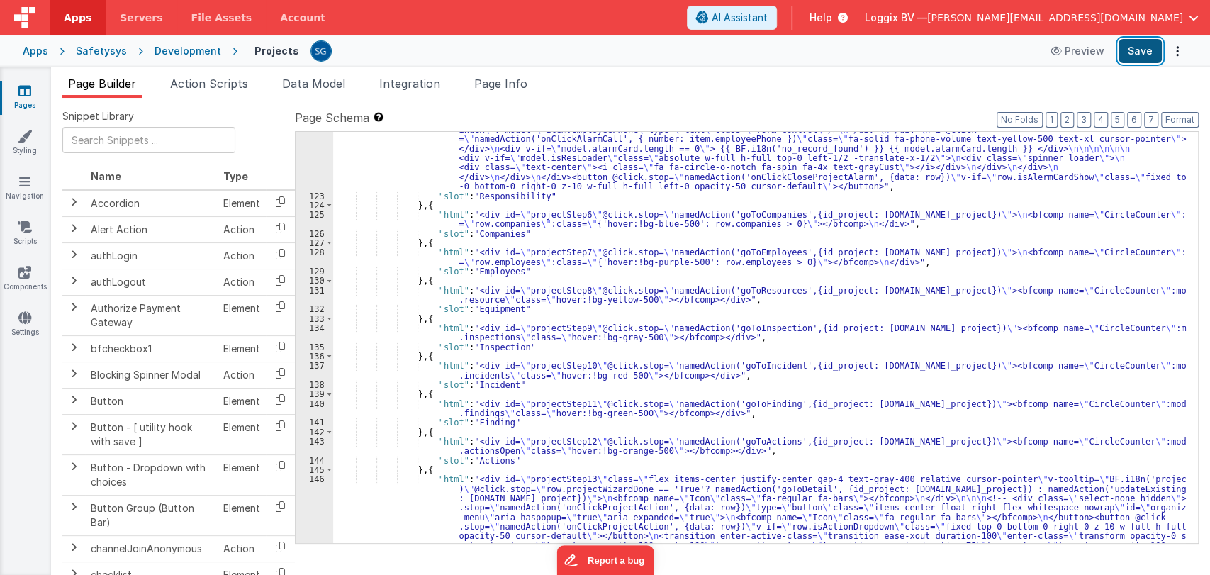
click at [1146, 52] on button "Save" at bounding box center [1139, 51] width 43 height 24
click at [492, 259] on div ""html" : "<div @click.stop= \"\" class= \" flex relative items-center justify-c…" at bounding box center [759, 378] width 852 height 808
click at [321, 254] on div "128" at bounding box center [314, 256] width 38 height 19
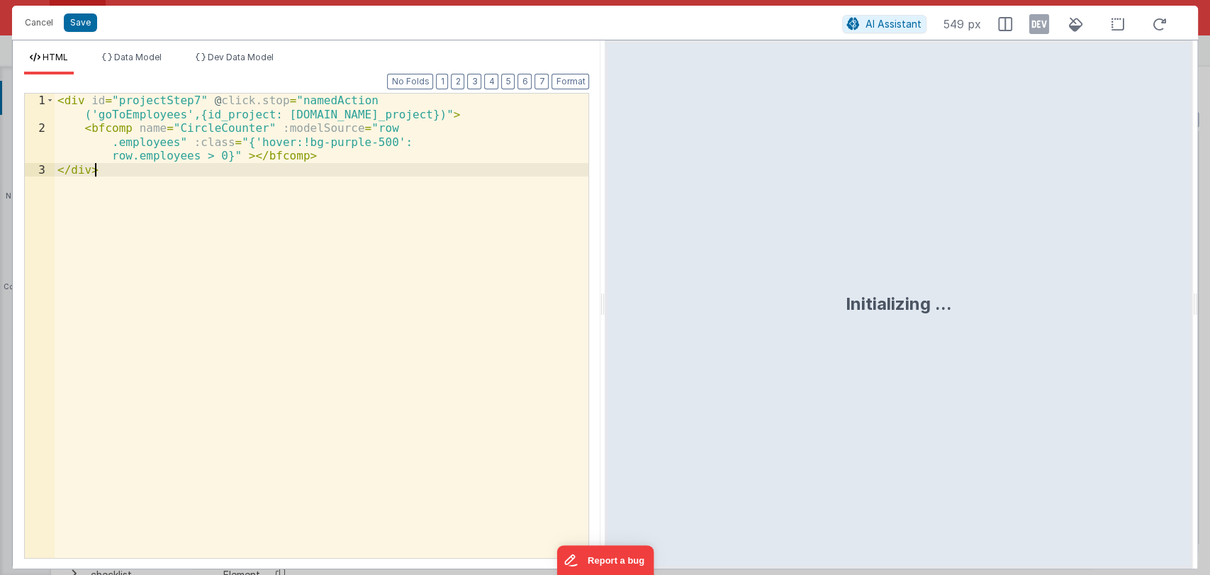
click at [321, 254] on div "< div id = "projectStep7" @ click.stop = "namedAction ('goToEmployees',{id_proj…" at bounding box center [322, 347] width 534 height 506
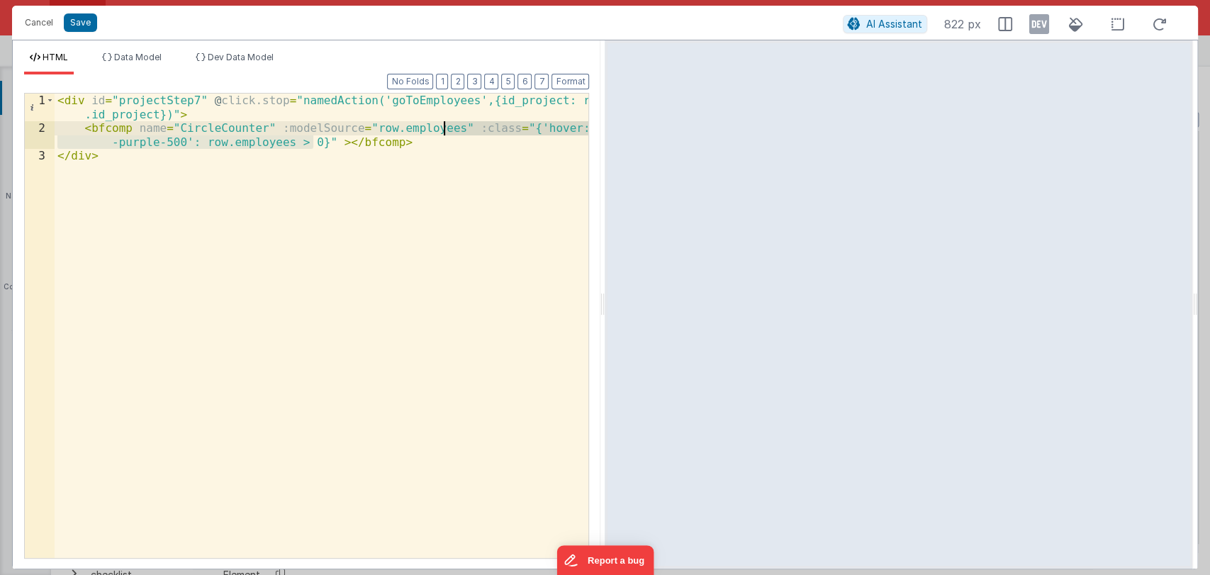
drag, startPoint x: 315, startPoint y: 139, endPoint x: 442, endPoint y: 126, distance: 128.2
click at [442, 126] on div "< div id = "projectStep7" @ click.stop = "namedAction('goToEmployees',{id_proje…" at bounding box center [322, 347] width 534 height 506
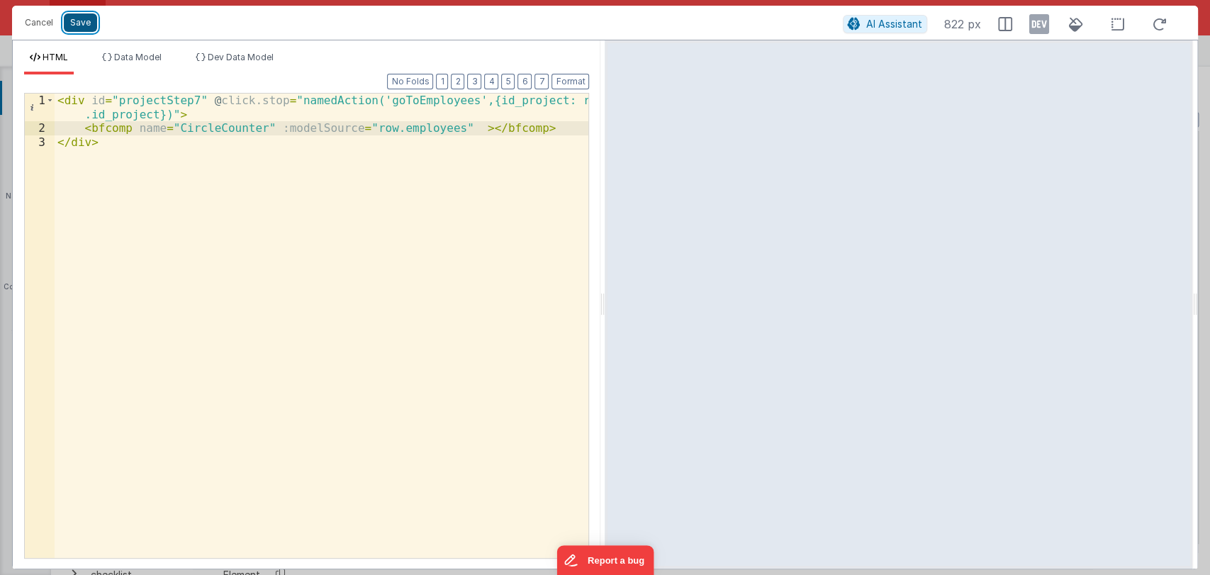
click at [67, 26] on button "Save" at bounding box center [80, 22] width 33 height 18
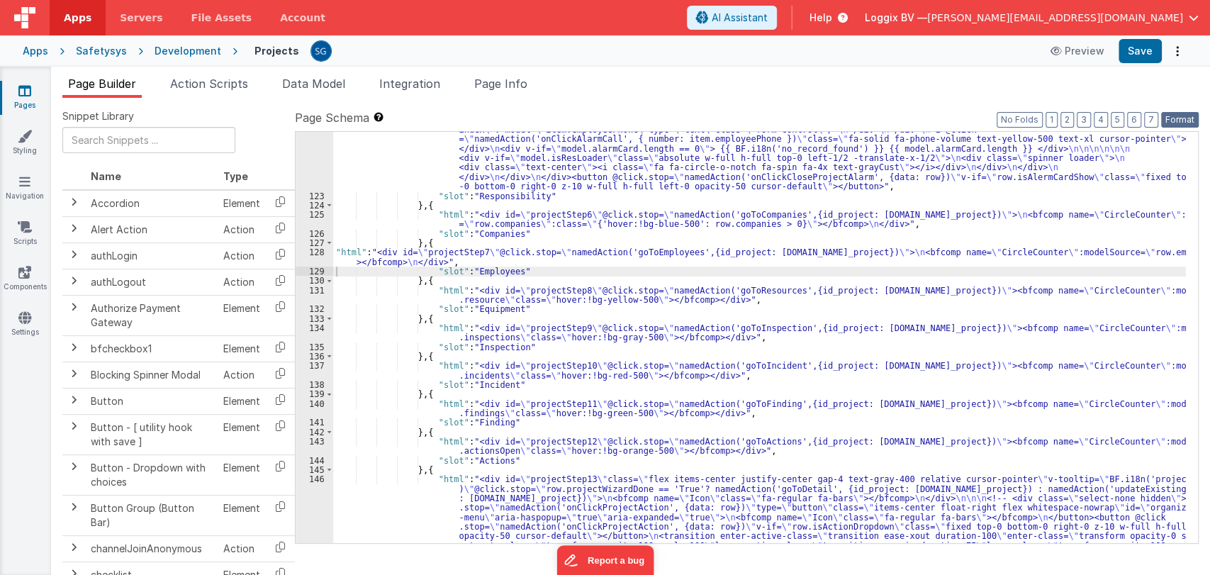
click at [1168, 118] on button "Format" at bounding box center [1180, 120] width 38 height 16
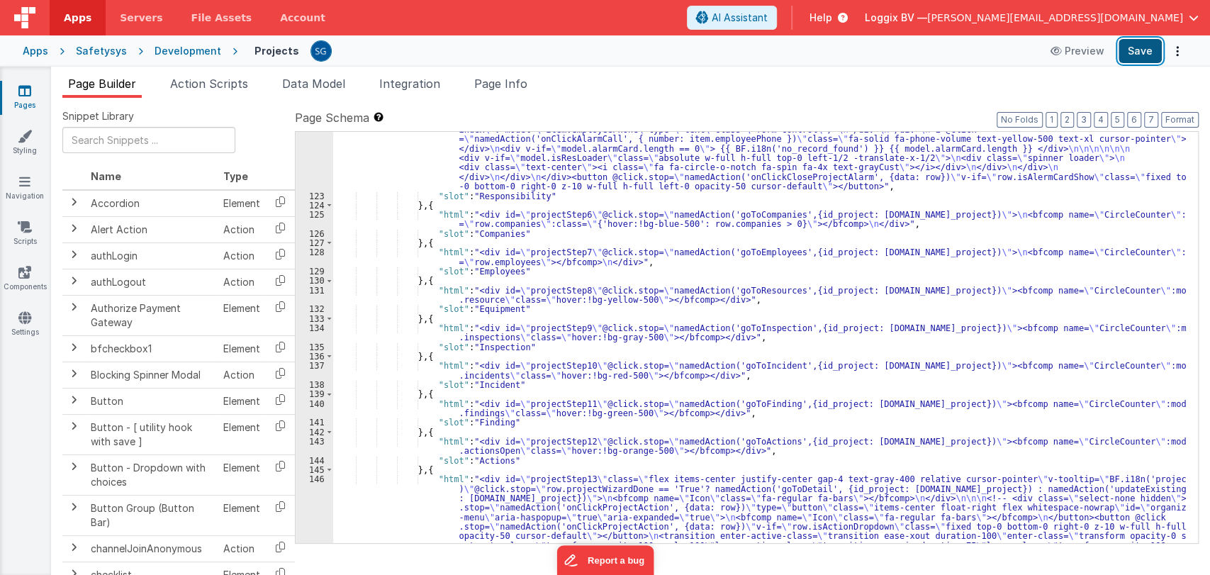
click at [1128, 58] on button "Save" at bounding box center [1139, 51] width 43 height 24
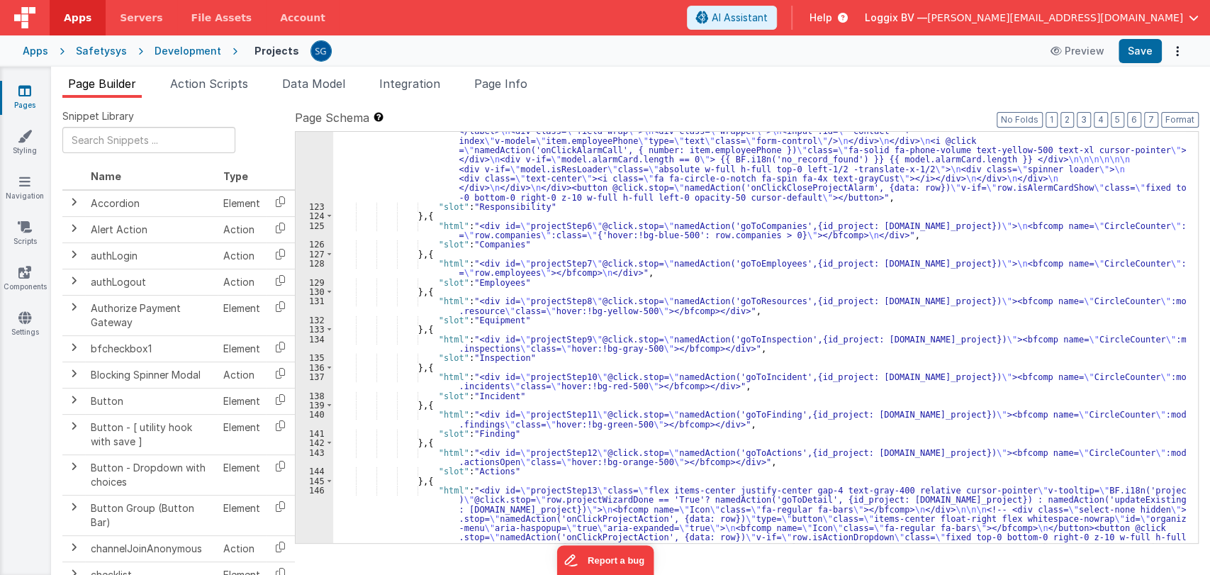
scroll to position [1506, 0]
click at [16, 92] on link "Pages" at bounding box center [24, 98] width 51 height 28
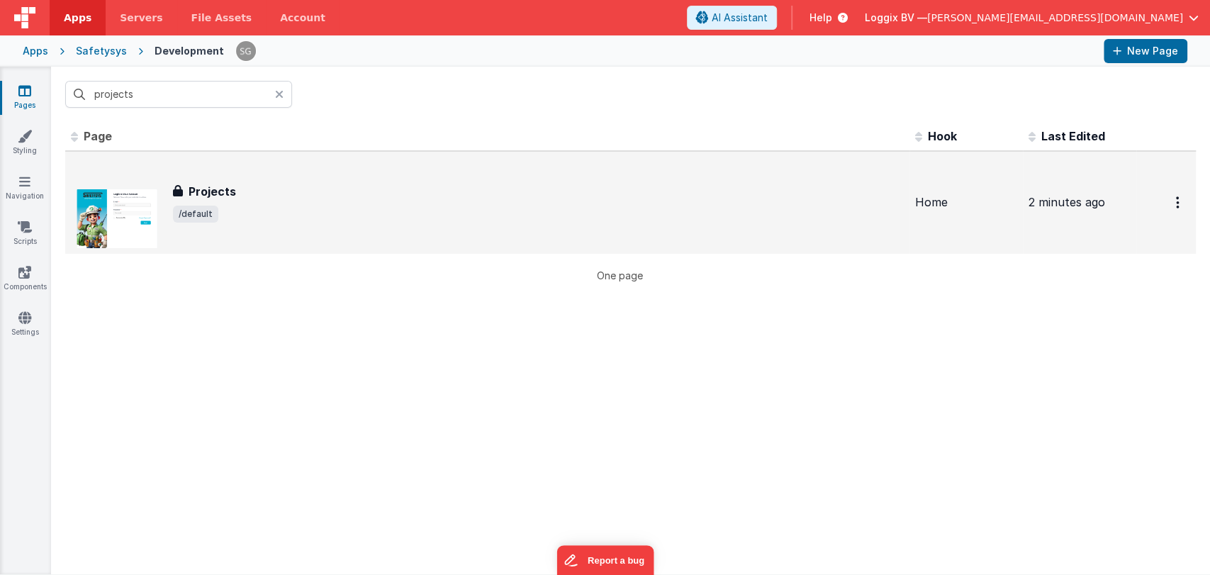
click at [245, 193] on div "Projects" at bounding box center [538, 191] width 731 height 17
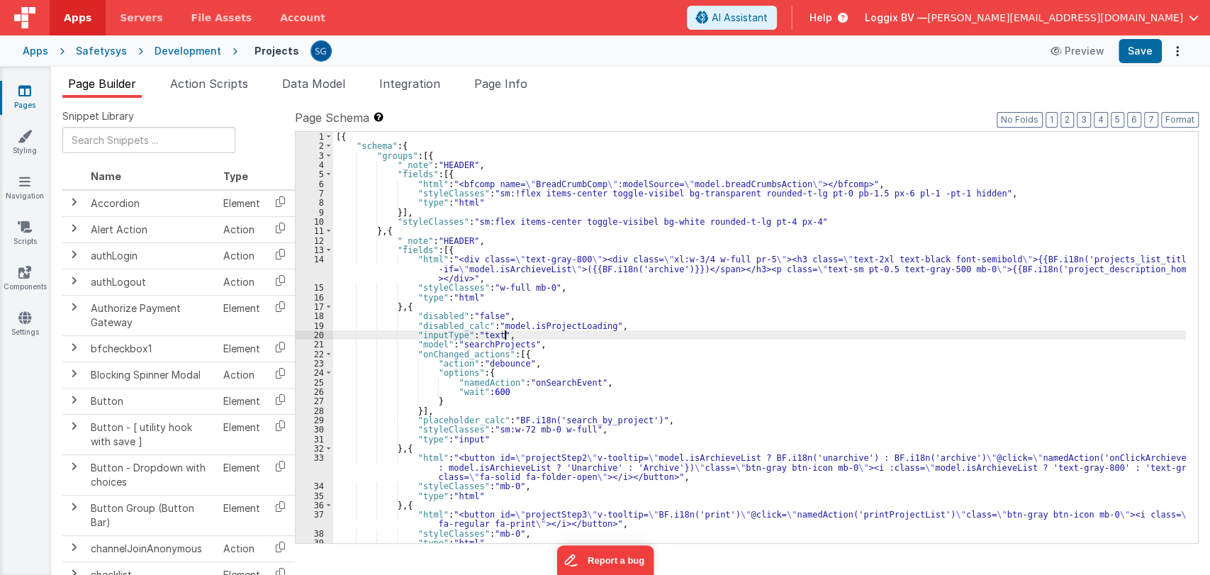
click at [642, 338] on div "[{ "schema" : { "groups" : [{ "_note" : "HEADER" , "fields" : [{ "html" : "<bfc…" at bounding box center [759, 347] width 852 height 430
click at [1088, 47] on button "Preview" at bounding box center [1077, 51] width 71 height 23
click at [1093, 51] on button "Preview" at bounding box center [1077, 51] width 71 height 23
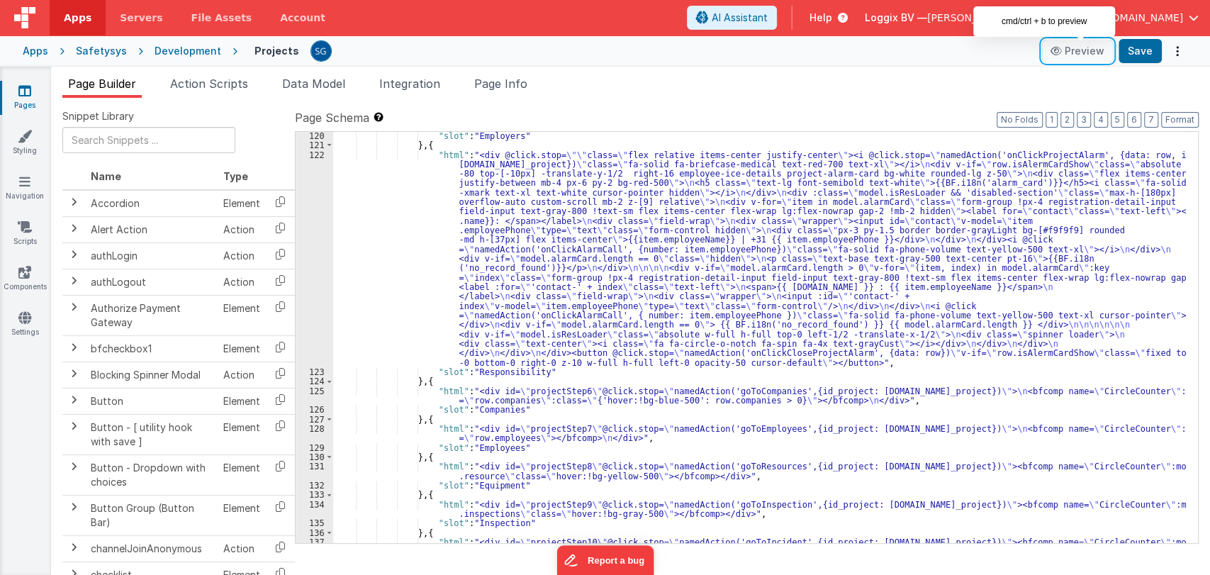
scroll to position [1343, 0]
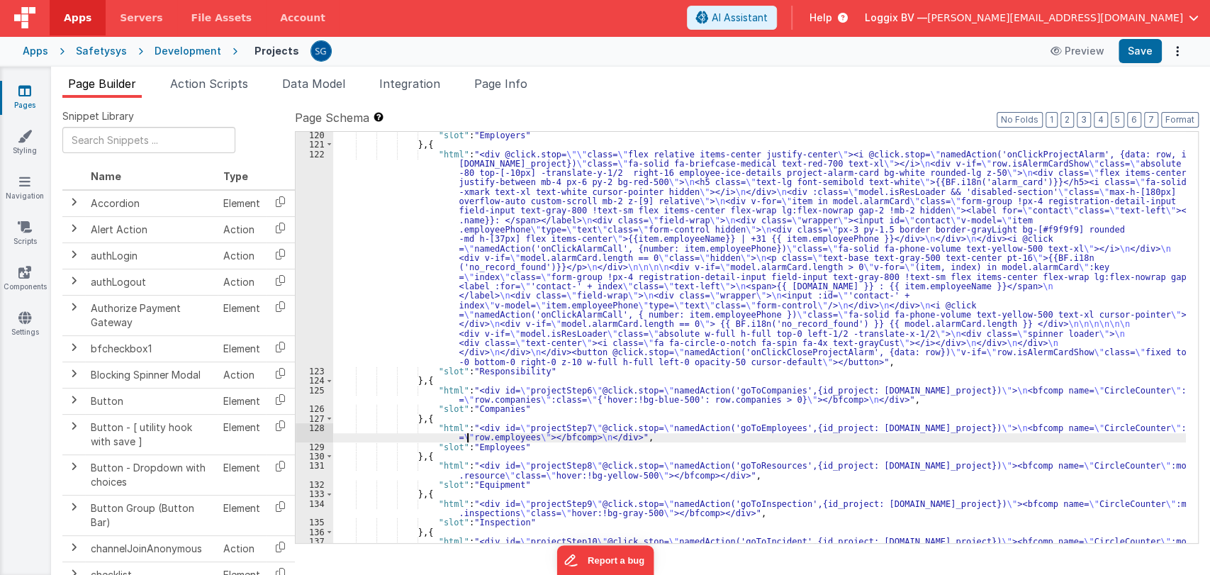
click at [468, 432] on div ""slot" : "Employers" } , { "html" : "<div @click.stop= \"\" class= \" flex rela…" at bounding box center [759, 349] width 852 height 439
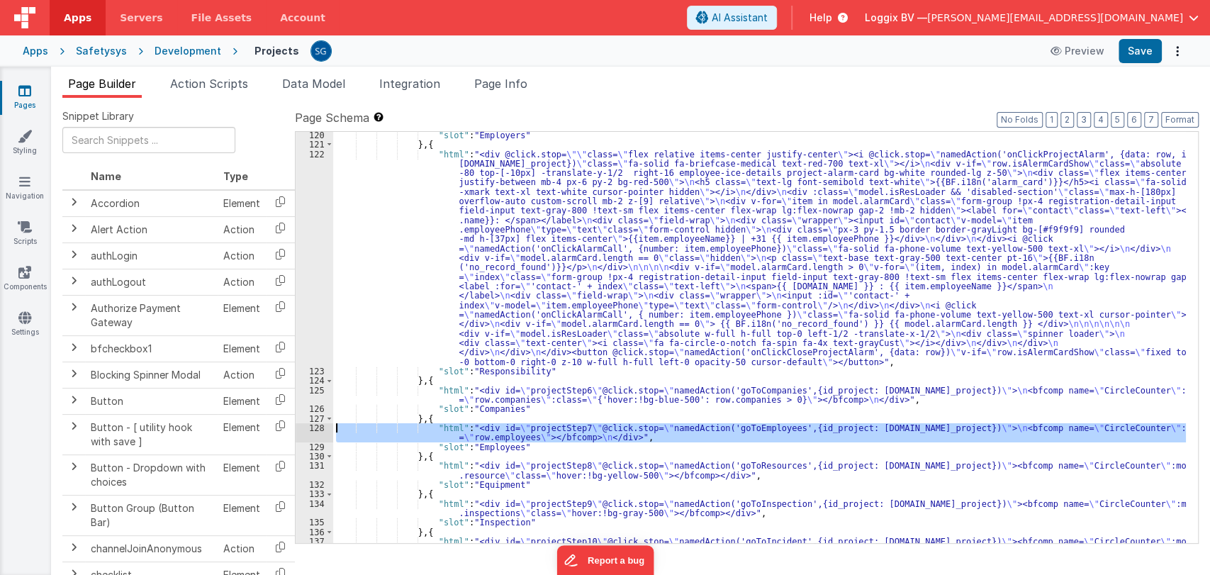
click at [310, 429] on div "128" at bounding box center [314, 432] width 38 height 19
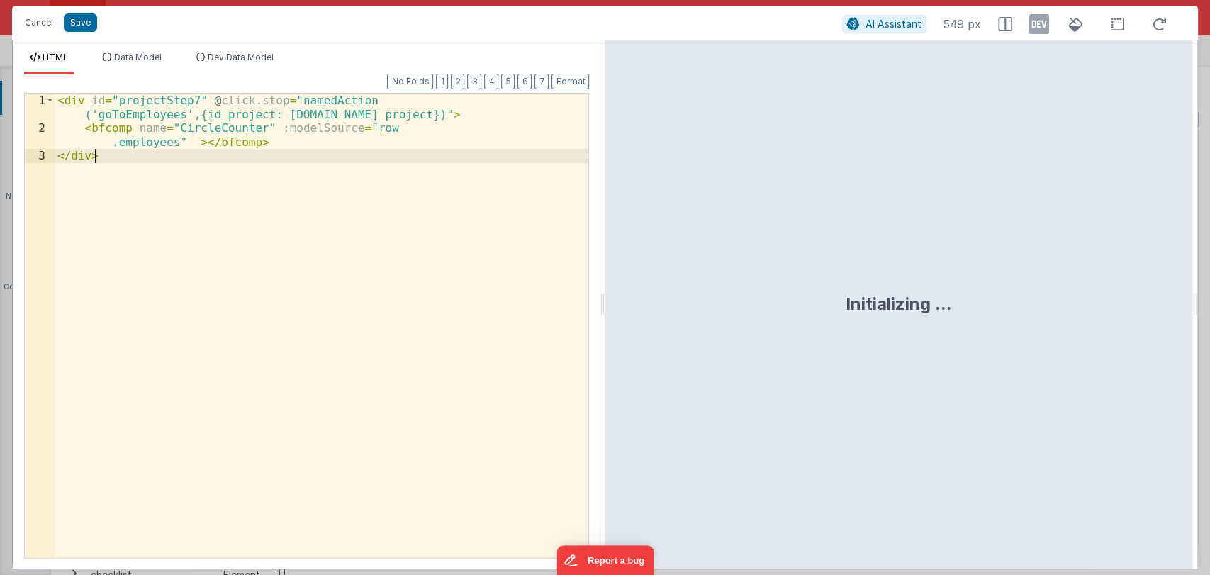
click at [310, 429] on div "< div id = "projectStep7" @ click.stop = "namedAction ('goToEmployees',{id_proj…" at bounding box center [322, 347] width 534 height 506
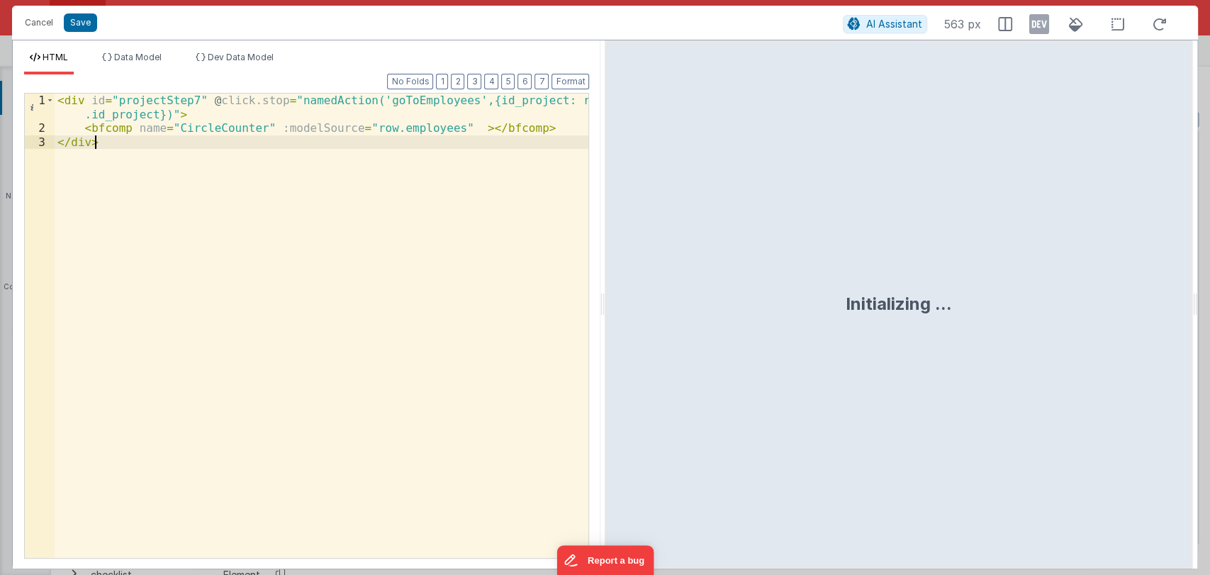
click at [520, 123] on div "< div id = "projectStep7" @ click.stop = "namedAction('goToEmployees',{id_proje…" at bounding box center [322, 347] width 534 height 506
click at [71, 27] on button "Save" at bounding box center [80, 22] width 33 height 18
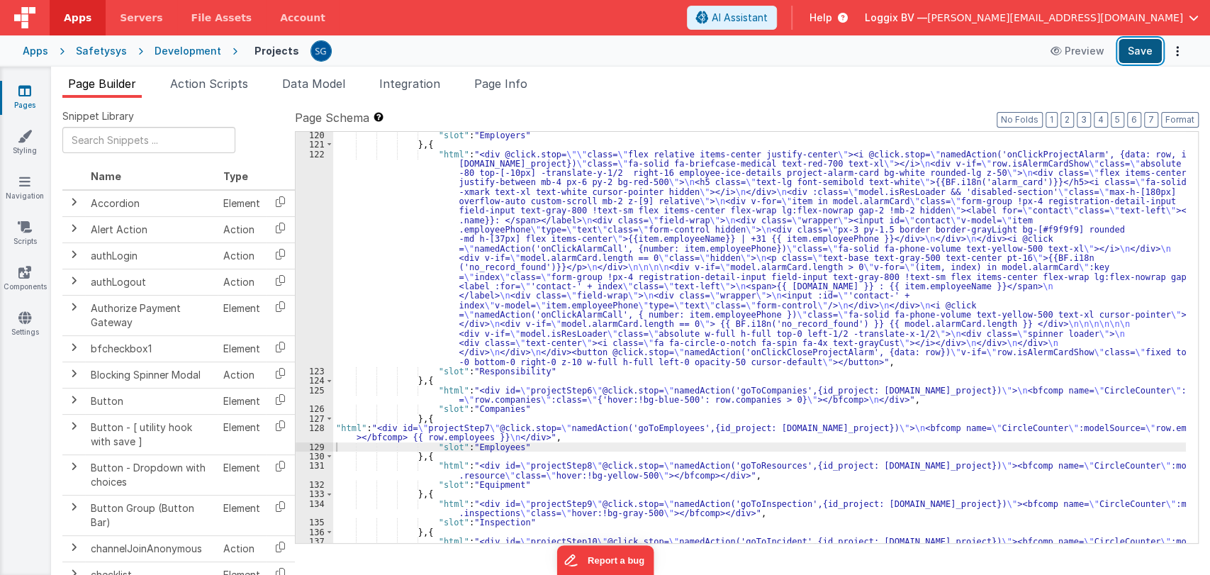
click at [1144, 52] on button "Save" at bounding box center [1139, 51] width 43 height 24
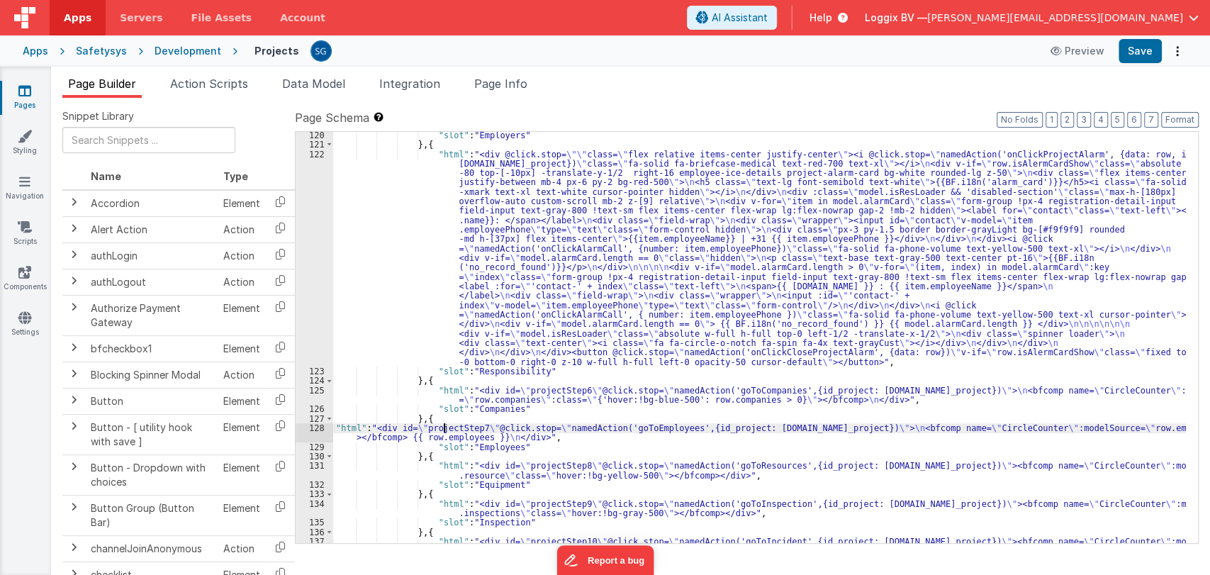
click at [442, 427] on div ""slot" : "Employers" } , { "html" : "<div @click.stop= \"\" class= \" flex rela…" at bounding box center [759, 349] width 852 height 439
click at [317, 423] on div "128" at bounding box center [314, 432] width 38 height 19
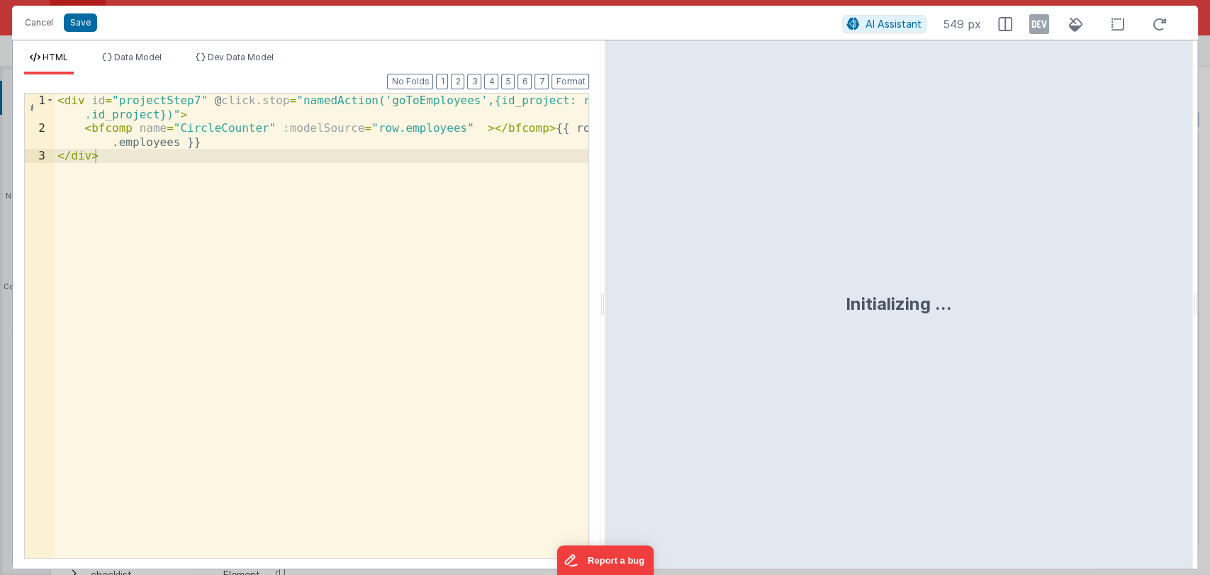
click at [440, 125] on div "< div id = "projectStep7" @ click.stop = "namedAction('goToEmployees',{id_proje…" at bounding box center [322, 347] width 534 height 506
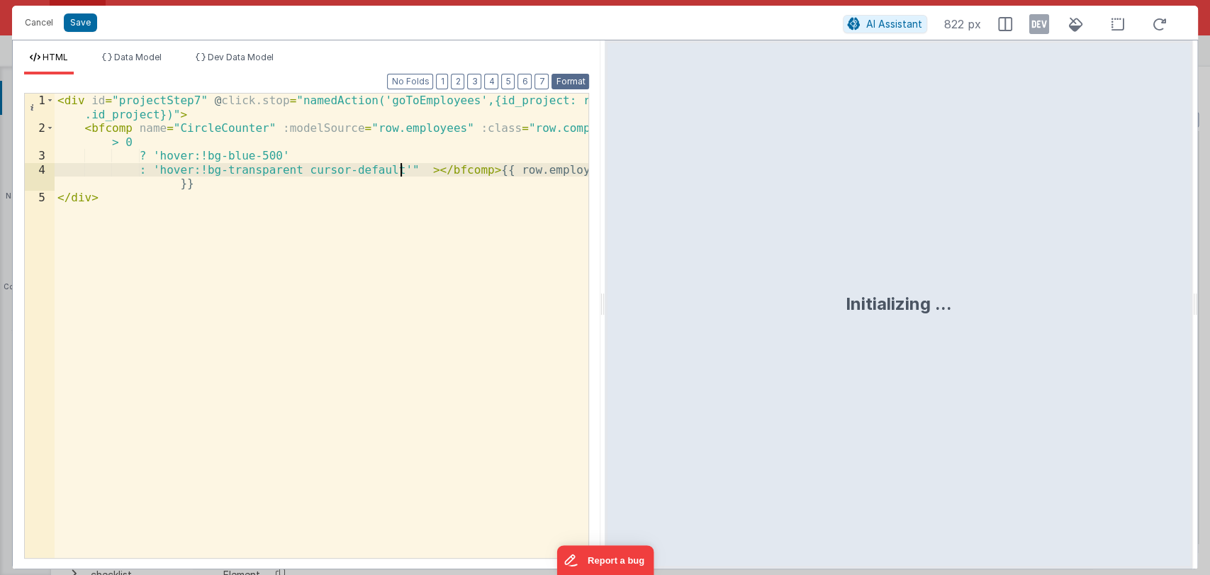
click at [568, 81] on button "Format" at bounding box center [570, 82] width 38 height 16
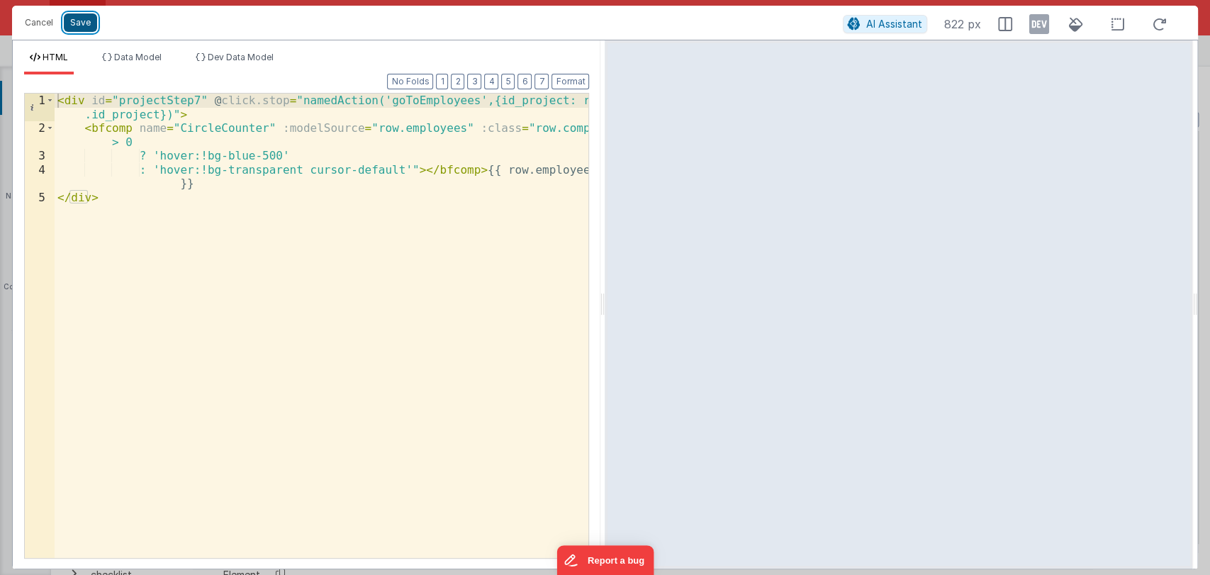
click at [74, 21] on button "Save" at bounding box center [80, 22] width 33 height 18
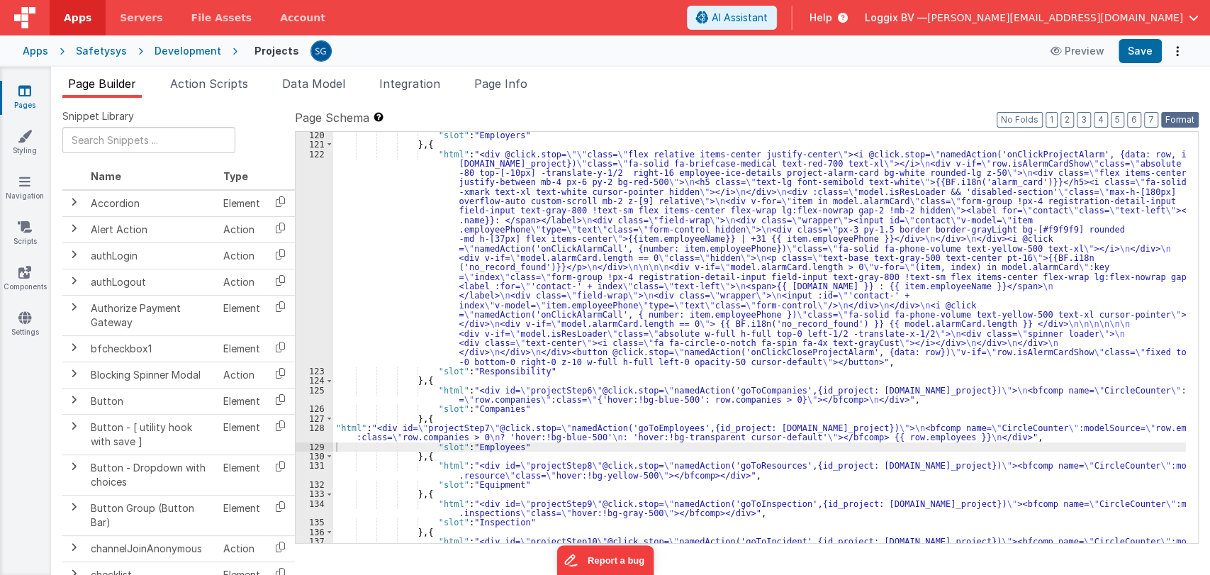
click at [1173, 115] on button "Format" at bounding box center [1180, 120] width 38 height 16
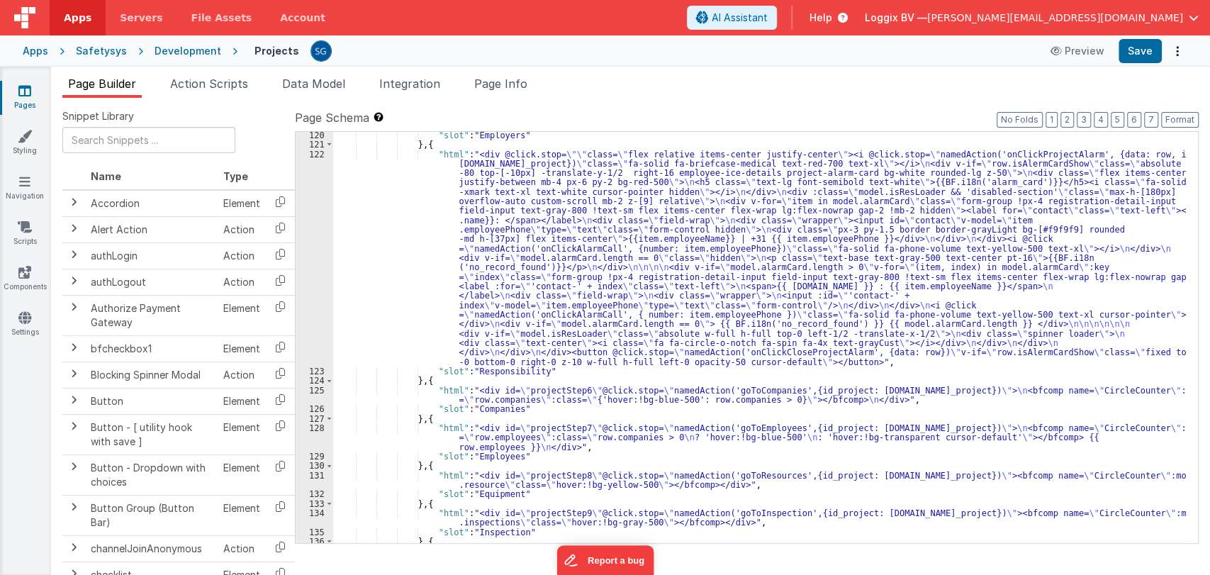
click at [463, 443] on div ""slot" : "Employers" } , { "html" : "<div @click.stop= \"\" class= \" flex rela…" at bounding box center [759, 349] width 852 height 439
click at [312, 427] on div "128" at bounding box center [314, 437] width 38 height 28
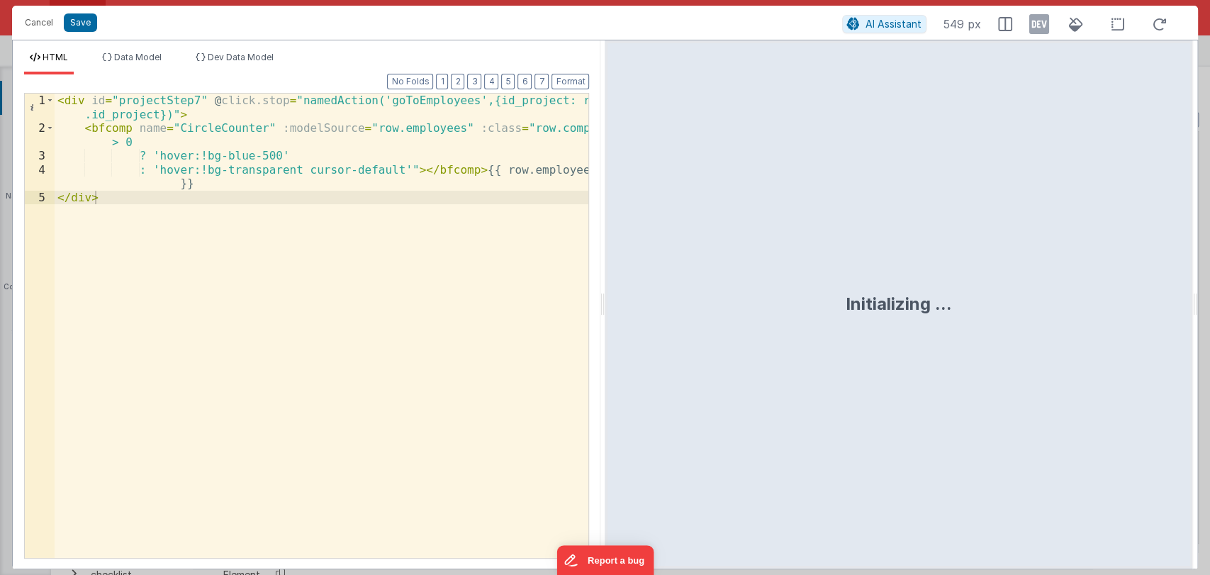
click at [237, 153] on div "< div id = "projectStep7" @ click.stop = "namedAction('goToEmployees',{id_proje…" at bounding box center [322, 347] width 534 height 506
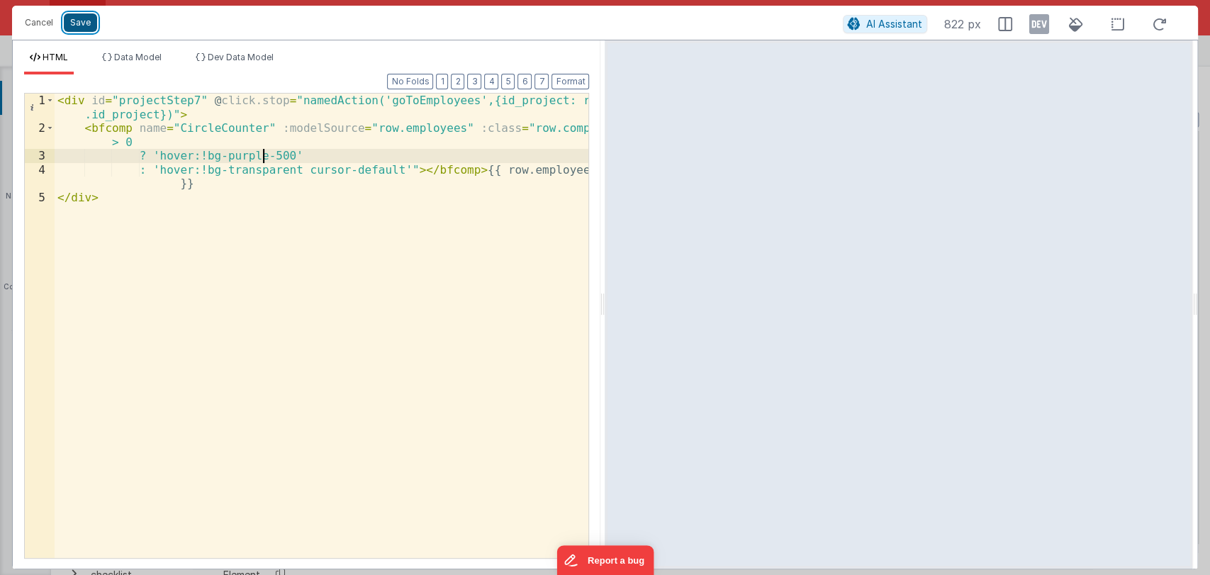
click at [79, 24] on button "Save" at bounding box center [80, 22] width 33 height 18
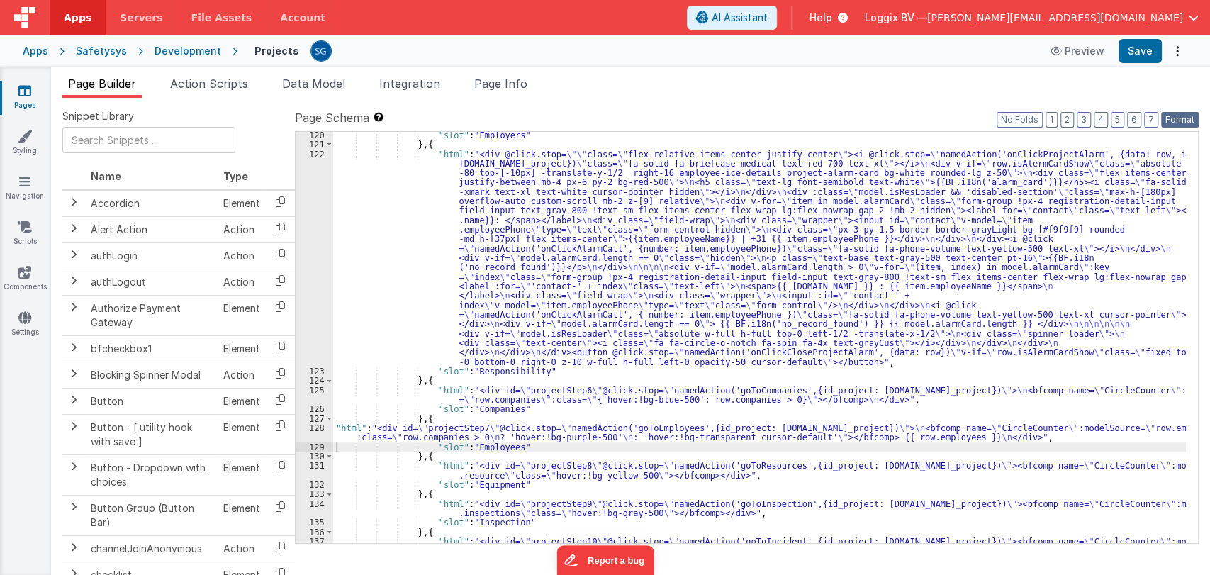
click at [1185, 116] on button "Format" at bounding box center [1180, 120] width 38 height 16
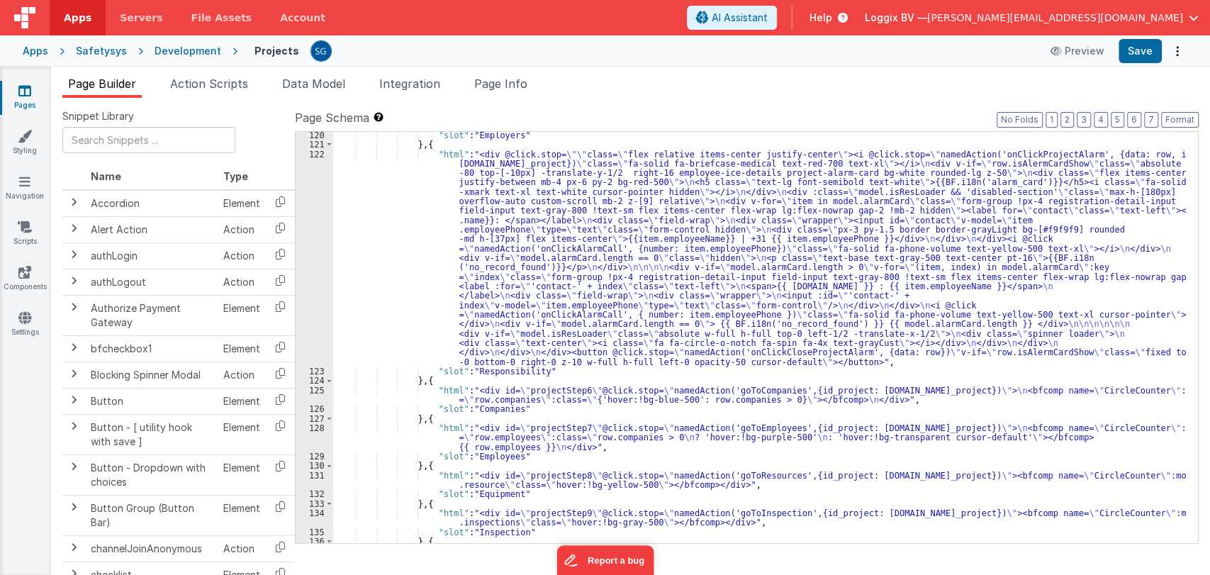
click at [1134, 63] on div "Apps Safetysys Development Projects Preview Save" at bounding box center [605, 50] width 1210 height 31
click at [1144, 54] on button "Save" at bounding box center [1139, 51] width 43 height 24
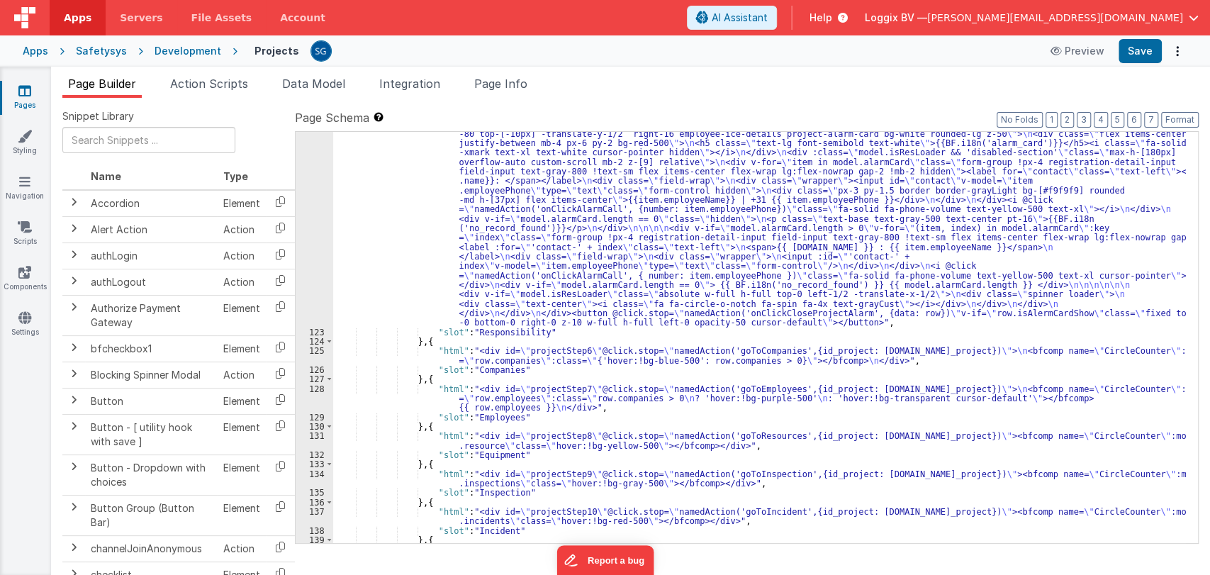
click at [452, 398] on div ""html" : "<div @click.stop= \"\" class= \" flex relative items-center justify-c…" at bounding box center [759, 433] width 852 height 647
click at [322, 387] on div "128" at bounding box center [314, 398] width 38 height 28
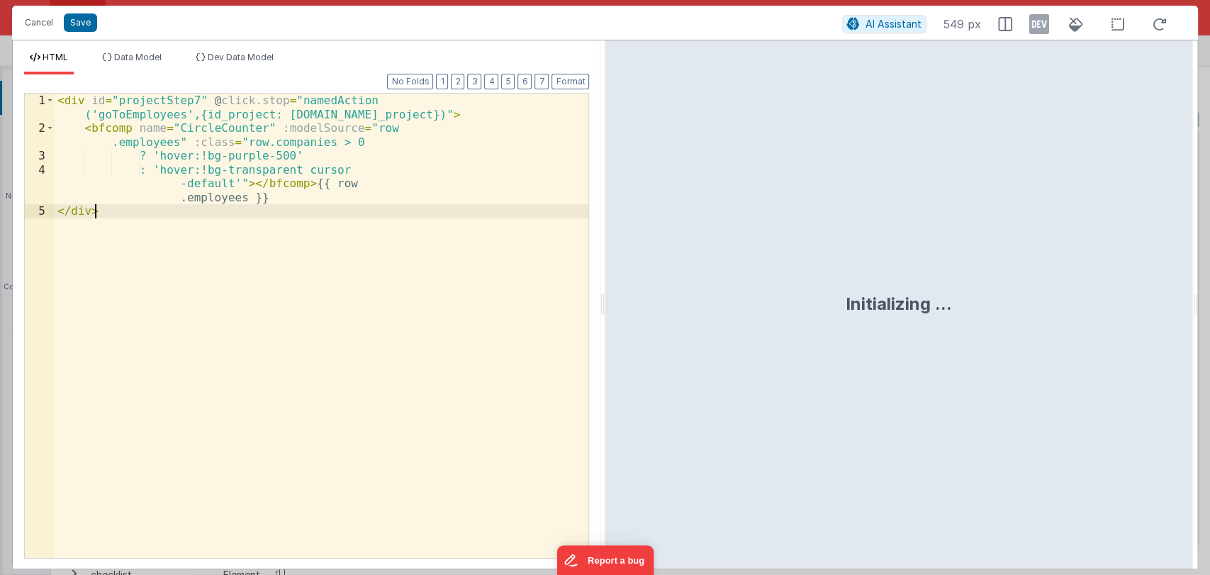
click at [322, 387] on div "< div id = "projectStep7" @ click.stop = "namedAction ('goToEmployees',{id_proj…" at bounding box center [322, 347] width 534 height 506
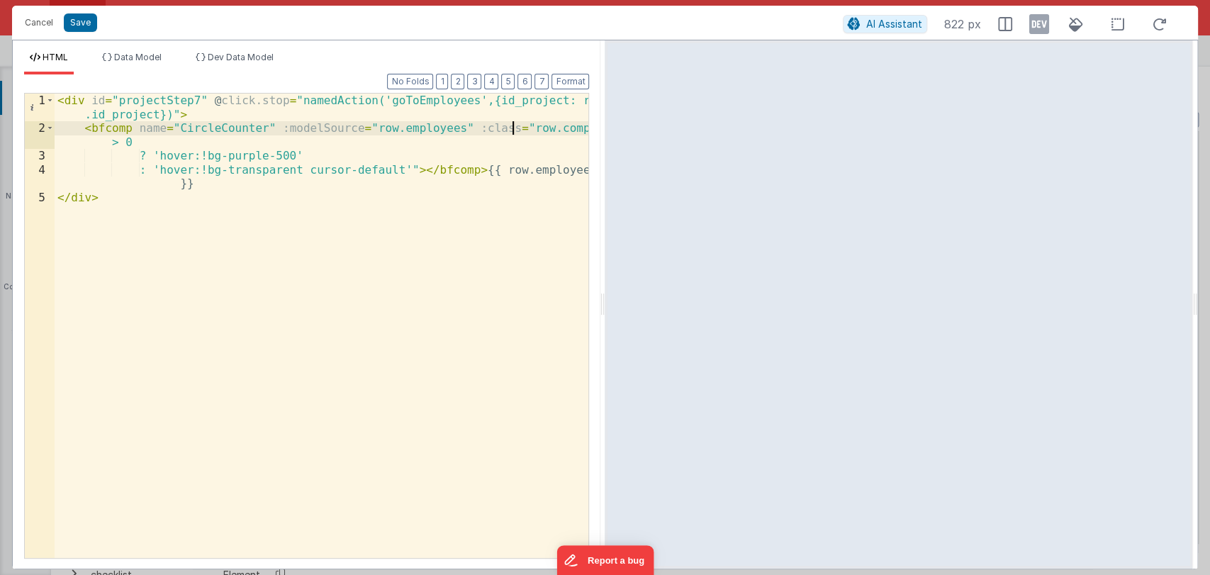
click at [511, 129] on div "< div id = "projectStep7" @ click.stop = "namedAction('goToEmployees',{id_proje…" at bounding box center [322, 347] width 534 height 506
click at [370, 132] on div "< div id = "projectStep7" @ click.stop = "namedAction('goToEmployees',{id_proje…" at bounding box center [322, 347] width 534 height 506
click at [81, 22] on button "Save" at bounding box center [80, 22] width 33 height 18
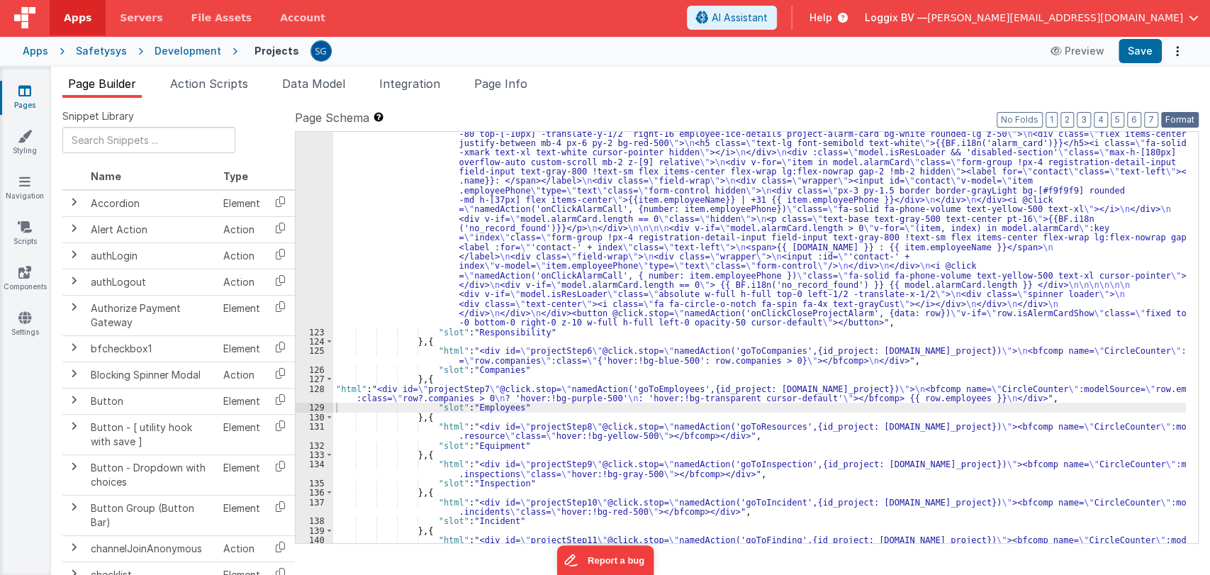
click at [1171, 113] on button "Format" at bounding box center [1180, 120] width 38 height 16
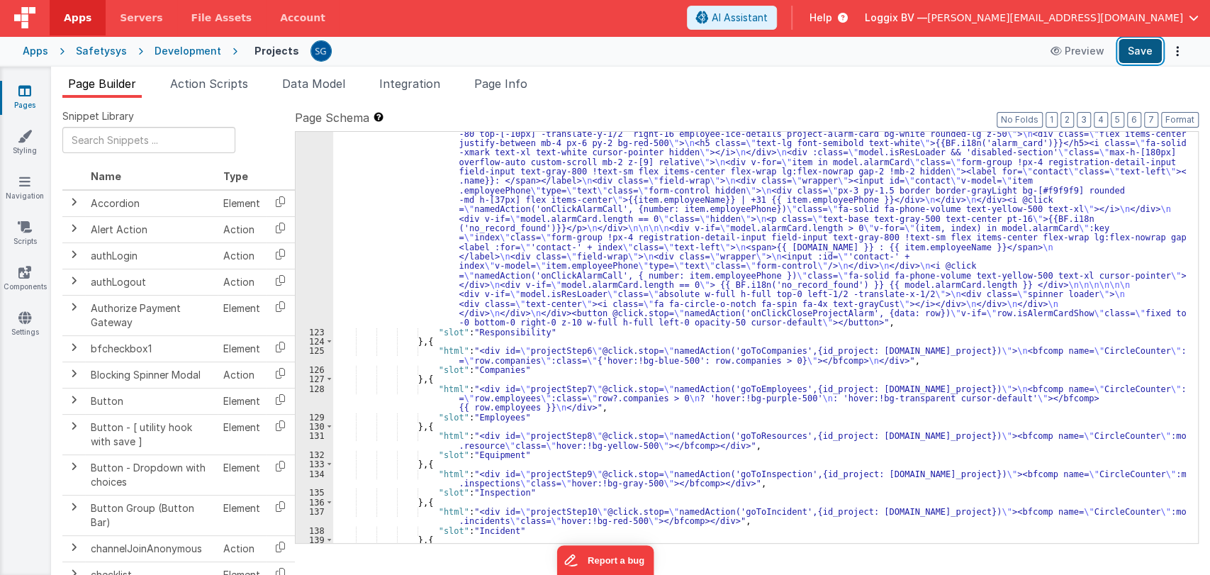
click at [1138, 51] on button "Save" at bounding box center [1139, 51] width 43 height 24
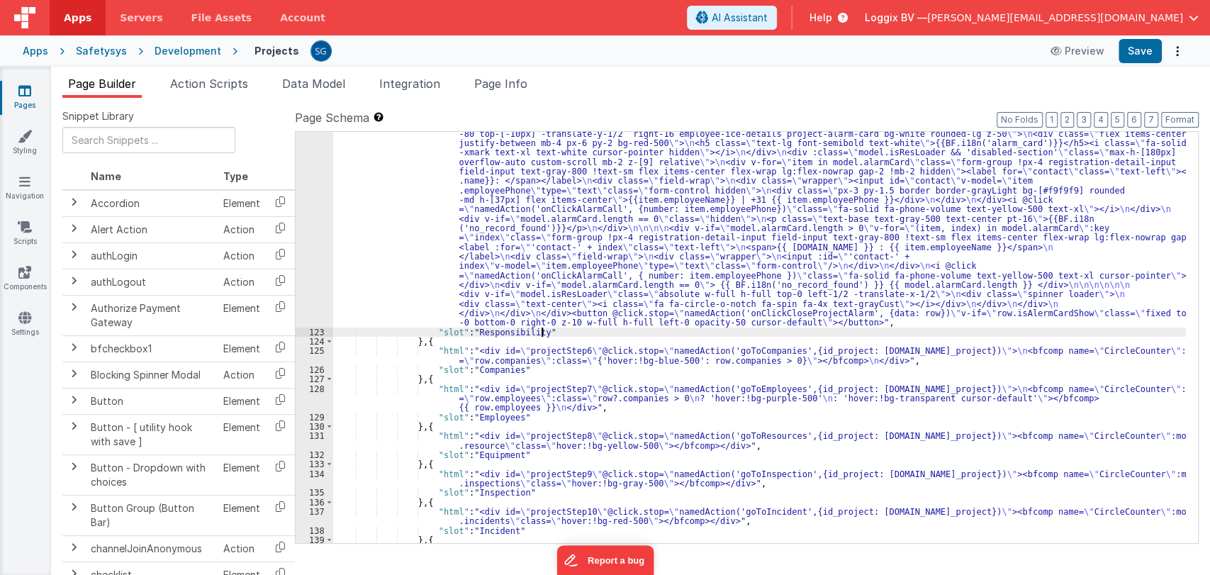
click at [555, 334] on div ""html" : "<div @click.stop= \"\" class= \" flex relative items-center justify-c…" at bounding box center [759, 433] width 852 height 647
click at [524, 420] on div ""html" : "<div @click.stop= \"\" class= \" flex relative items-center justify-c…" at bounding box center [759, 433] width 852 height 647
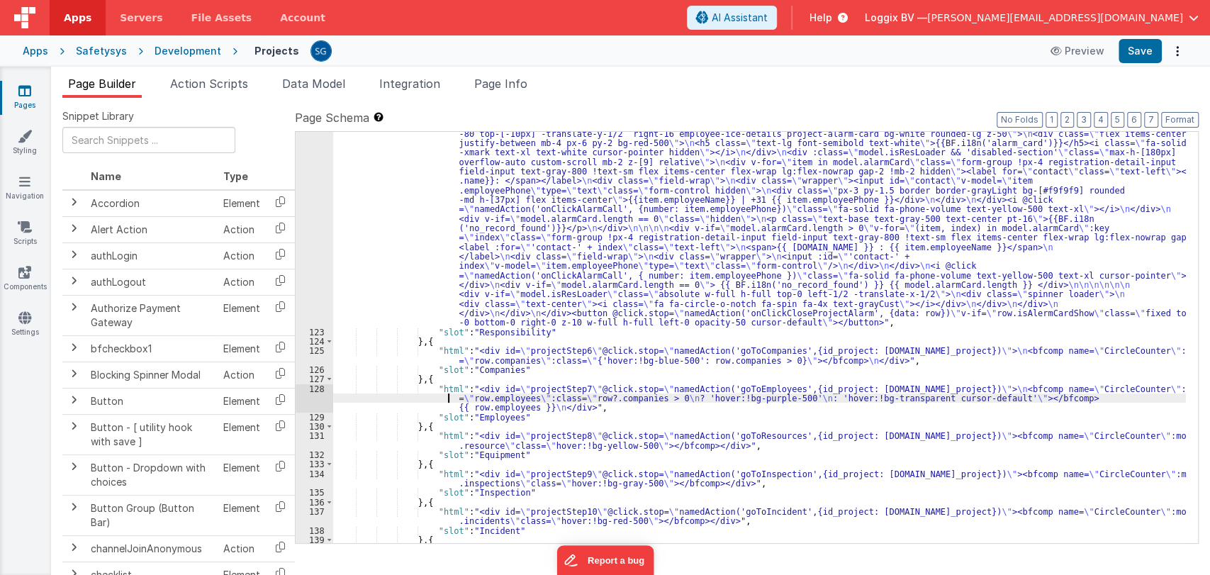
click at [389, 398] on div ""html" : "<div @click.stop= \"\" class= \" flex relative items-center justify-c…" at bounding box center [759, 433] width 852 height 647
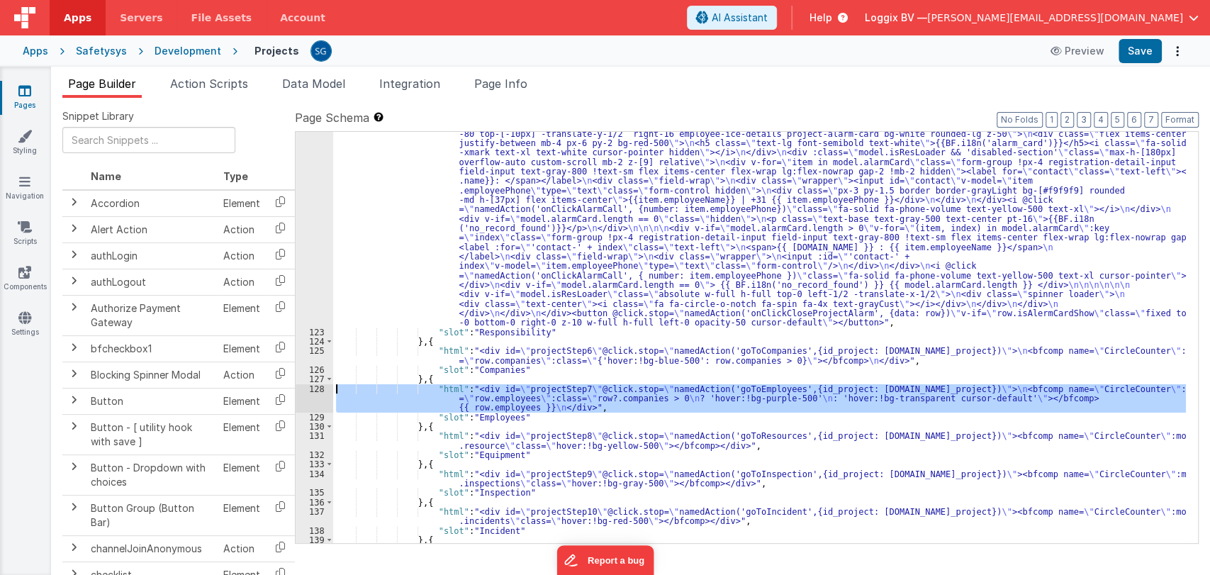
click at [314, 388] on div "128" at bounding box center [314, 398] width 38 height 28
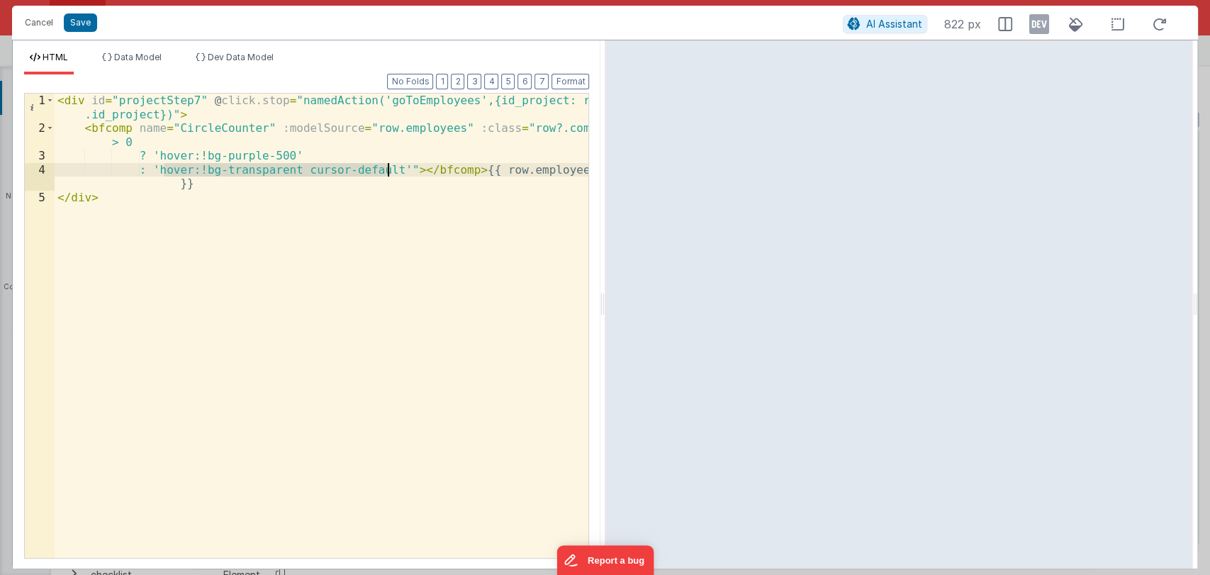
drag, startPoint x: 162, startPoint y: 168, endPoint x: 388, endPoint y: 167, distance: 225.3
click at [388, 167] on div "< div id = "projectStep7" @ click.stop = "namedAction('goToEmployees',{id_proje…" at bounding box center [322, 347] width 534 height 506
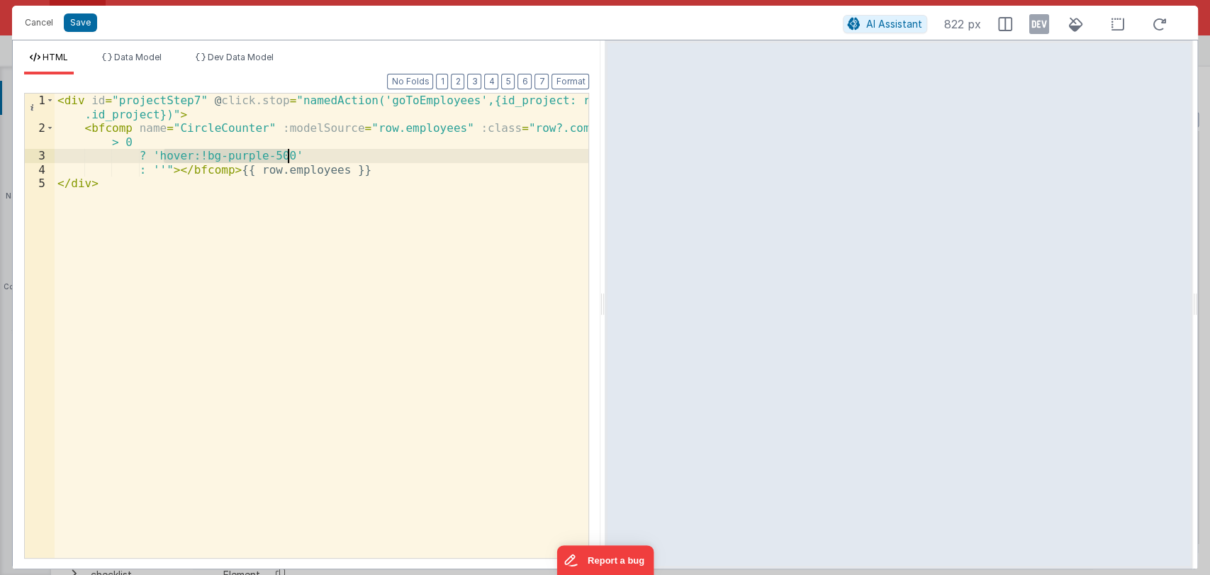
drag, startPoint x: 161, startPoint y: 152, endPoint x: 288, endPoint y: 157, distance: 127.7
click at [288, 157] on div "< div id = "projectStep7" @ click.stop = "namedAction('goToEmployees',{id_proje…" at bounding box center [322, 347] width 534 height 506
click at [163, 171] on div "< div id = "projectStep7" @ click.stop = "namedAction('goToEmployees',{id_proje…" at bounding box center [322, 347] width 534 height 506
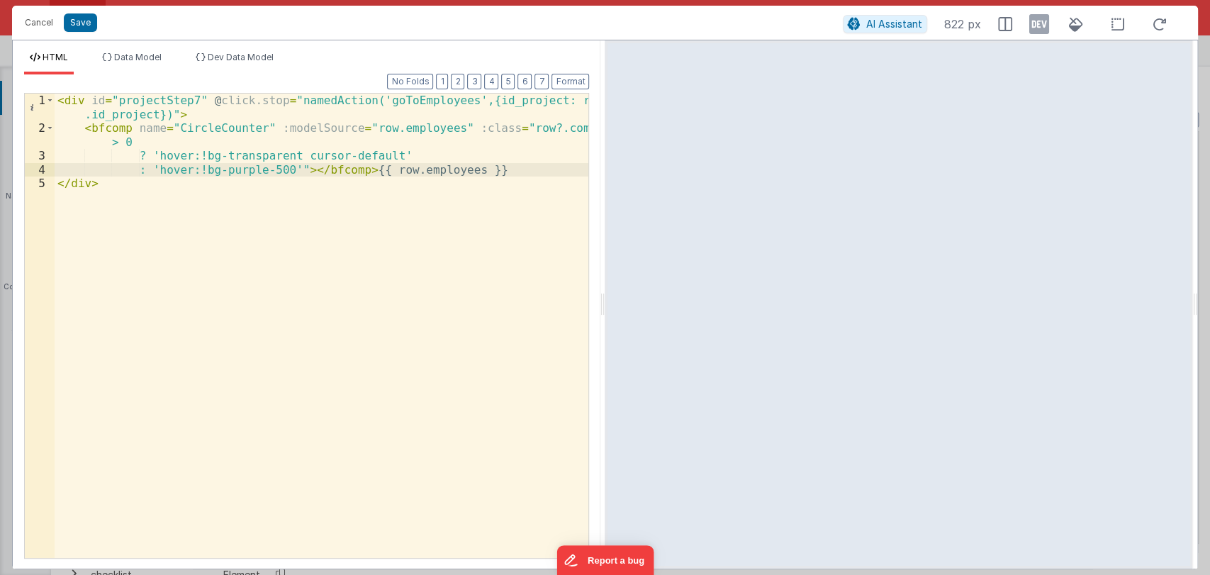
click at [79, 33] on div "Cancel Save AI Assistant 822 px" at bounding box center [604, 23] width 1185 height 34
click at [84, 25] on button "Save" at bounding box center [80, 22] width 33 height 18
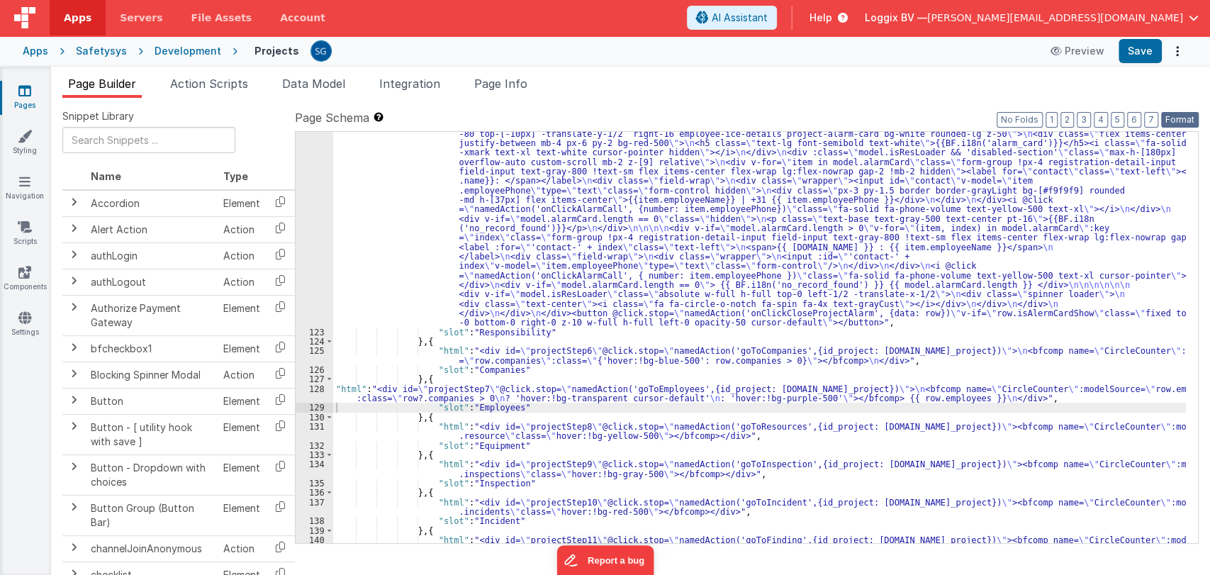
click at [1162, 116] on button "Format" at bounding box center [1180, 120] width 38 height 16
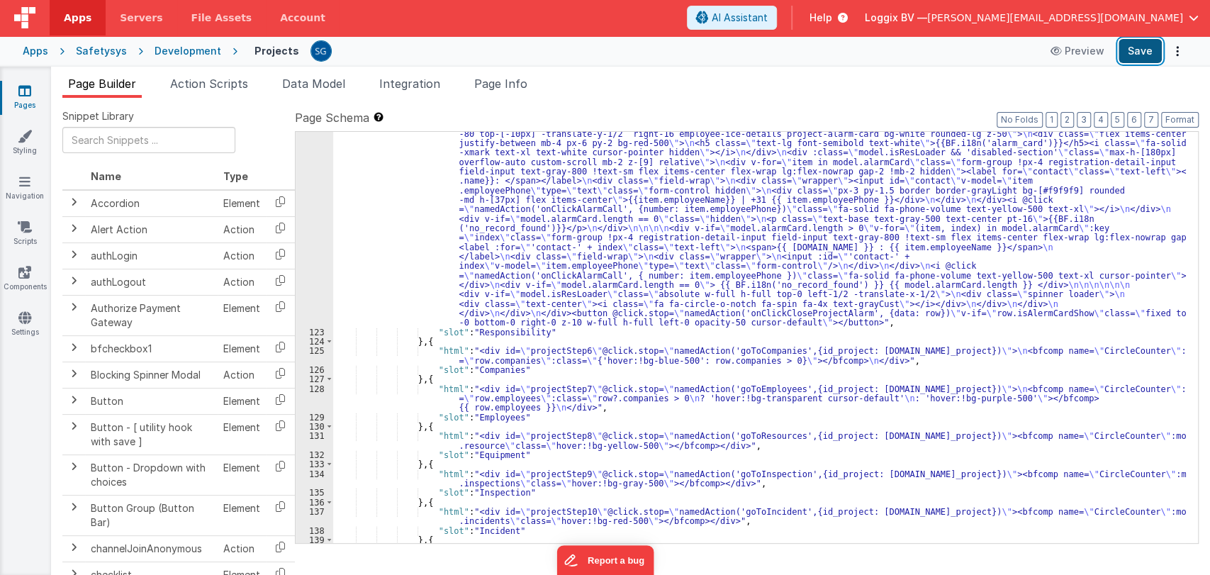
click at [1139, 47] on button "Save" at bounding box center [1139, 51] width 43 height 24
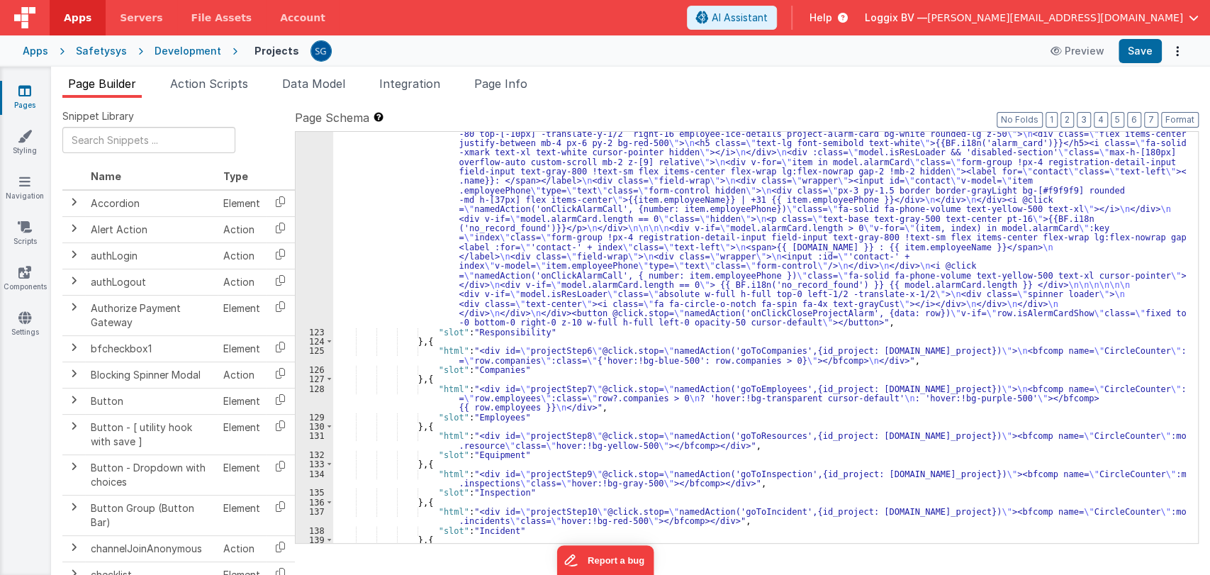
click at [478, 405] on div ""html" : "<div @click.stop= \"\" class= \" flex relative items-center justify-c…" at bounding box center [759, 433] width 852 height 647
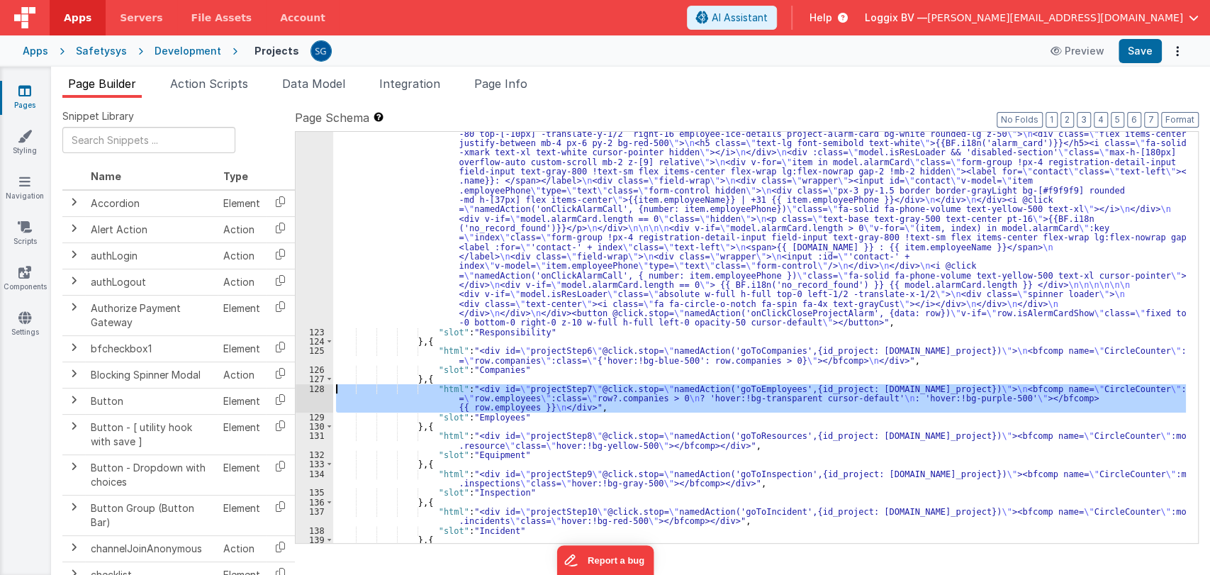
click at [318, 388] on div "128" at bounding box center [314, 398] width 38 height 28
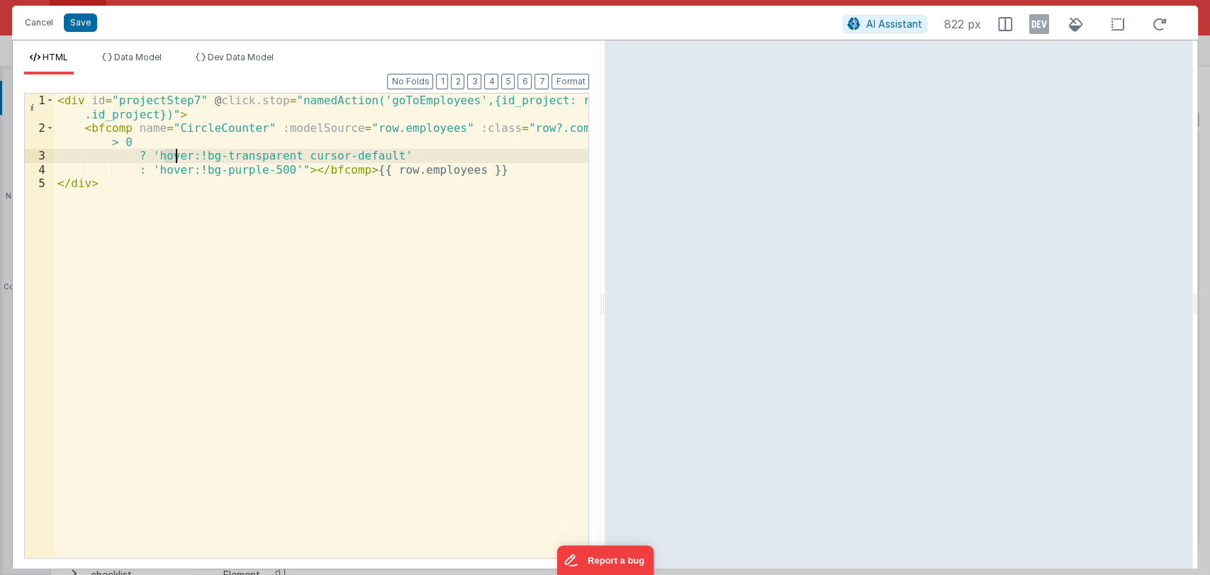
drag, startPoint x: 162, startPoint y: 157, endPoint x: 173, endPoint y: 155, distance: 11.4
click at [173, 155] on div "< div id = "projectStep7" @ click.stop = "namedAction('goToEmployees',{id_proje…" at bounding box center [322, 347] width 534 height 506
click at [288, 169] on div "< div id = "projectStep7" @ click.stop = "namedAction('goToEmployees',{id_proje…" at bounding box center [322, 347] width 534 height 506
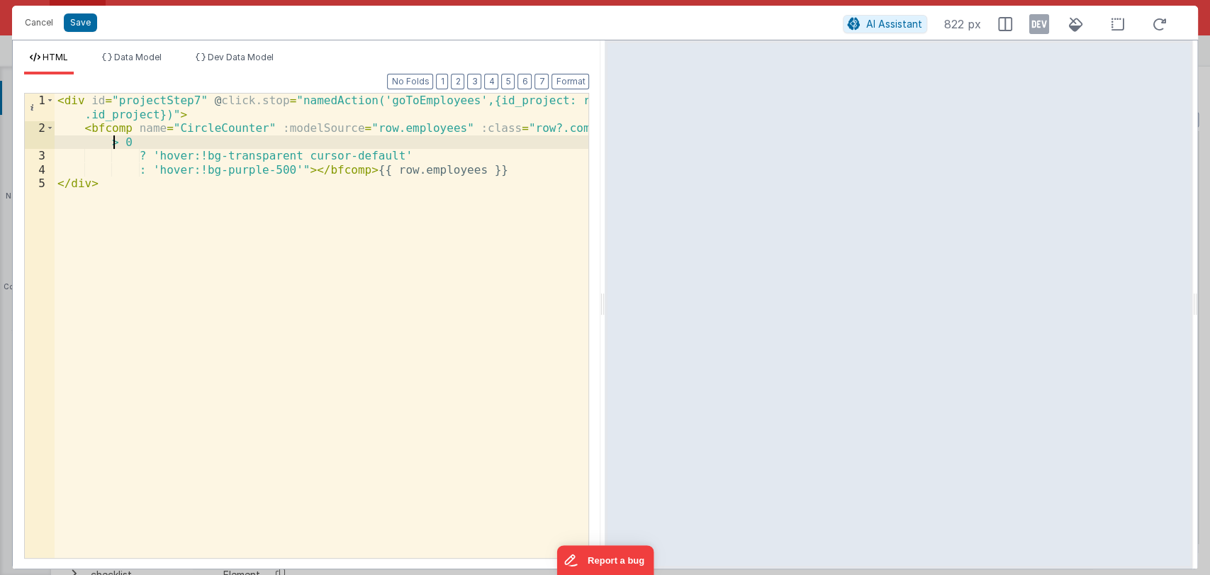
click at [113, 137] on div "< div id = "projectStep7" @ click.stop = "namedAction('goToEmployees',{id_proje…" at bounding box center [322, 347] width 534 height 506
click at [131, 145] on div "< div id = "projectStep7" @ click.stop = "namedAction('goToEmployees',{id_proje…" at bounding box center [322, 347] width 534 height 506
click at [65, 24] on button "Save" at bounding box center [80, 22] width 33 height 18
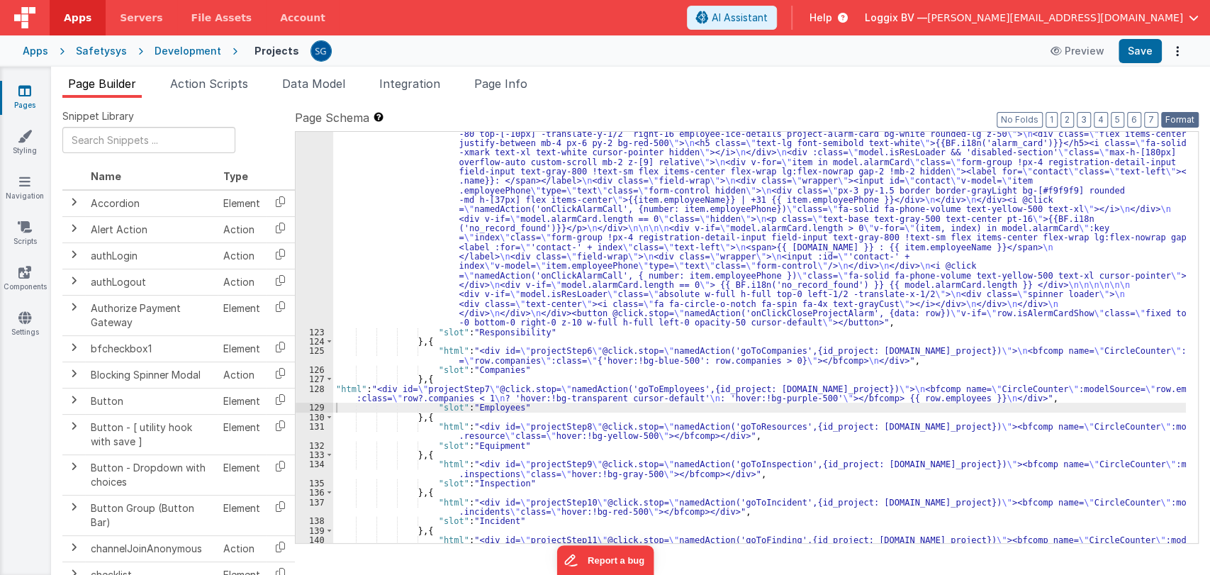
click at [1176, 116] on button "Format" at bounding box center [1180, 120] width 38 height 16
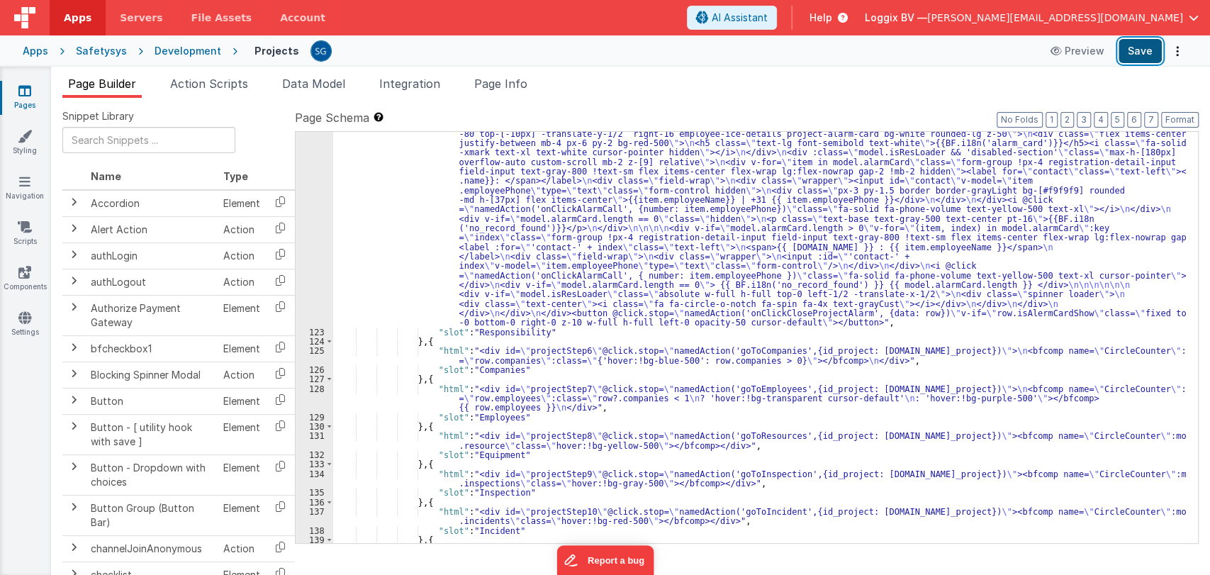
click at [1137, 52] on button "Save" at bounding box center [1139, 51] width 43 height 24
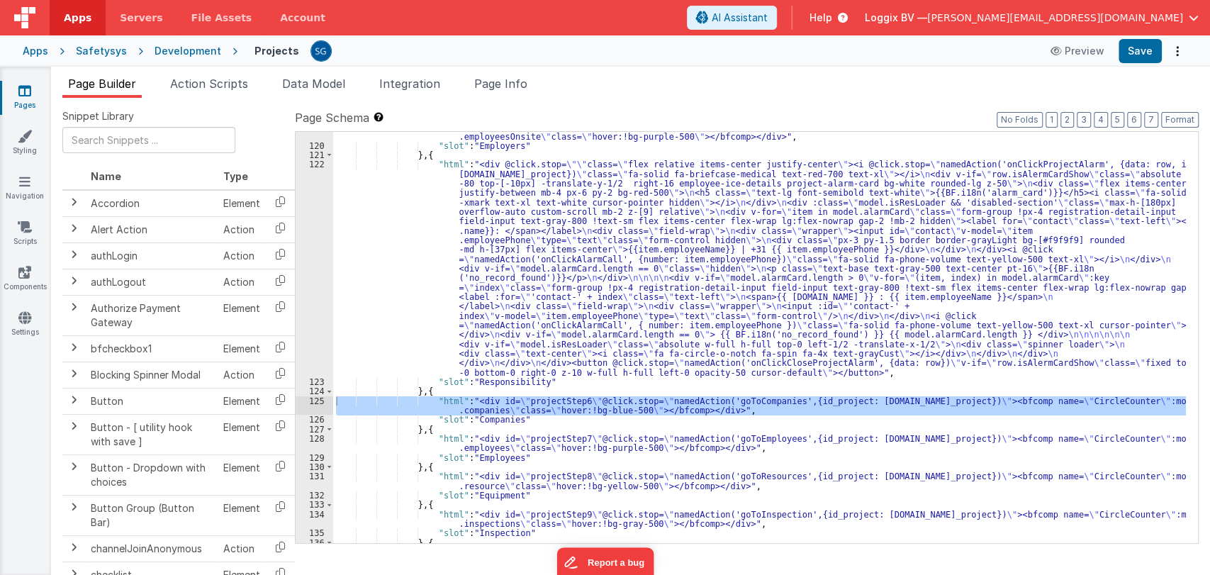
scroll to position [1332, 0]
click at [573, 421] on div ""html" : "<div id= \" projectStep7 \" @click.stop= \" namedAction('onClickEmplo…" at bounding box center [759, 346] width 852 height 449
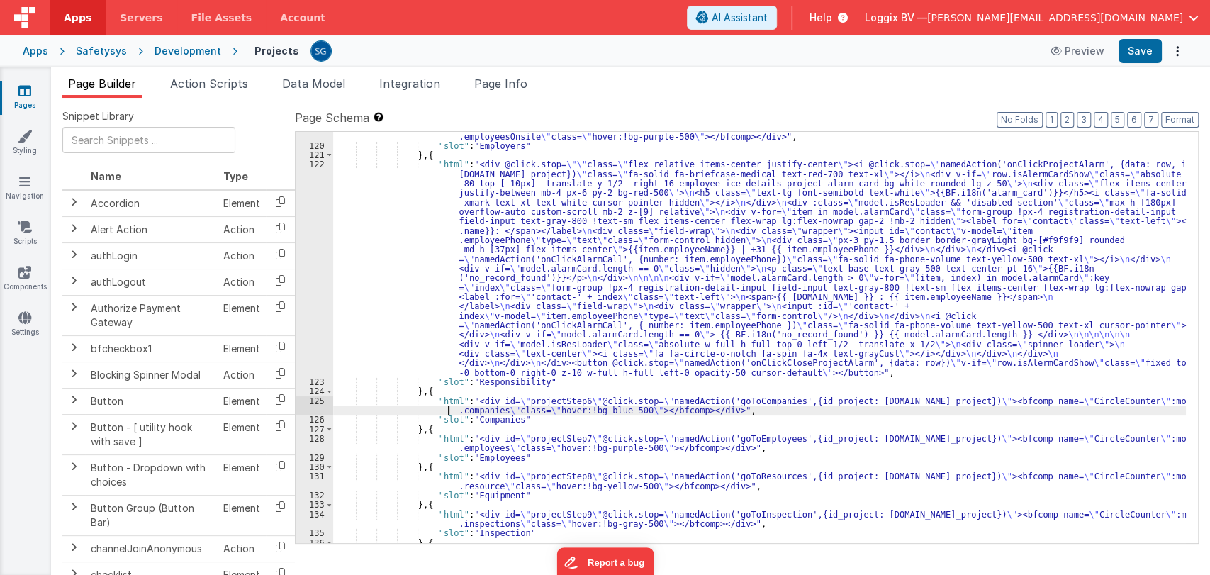
click at [350, 411] on div ""html" : "<div id= \" projectStep7 \" @click.stop= \" namedAction('onClickEmplo…" at bounding box center [759, 346] width 852 height 449
click at [458, 398] on div ""html" : "<div id= \" projectStep7 \" @click.stop= \" namedAction('onClickEmplo…" at bounding box center [759, 346] width 852 height 449
click at [315, 398] on div "125" at bounding box center [314, 405] width 38 height 19
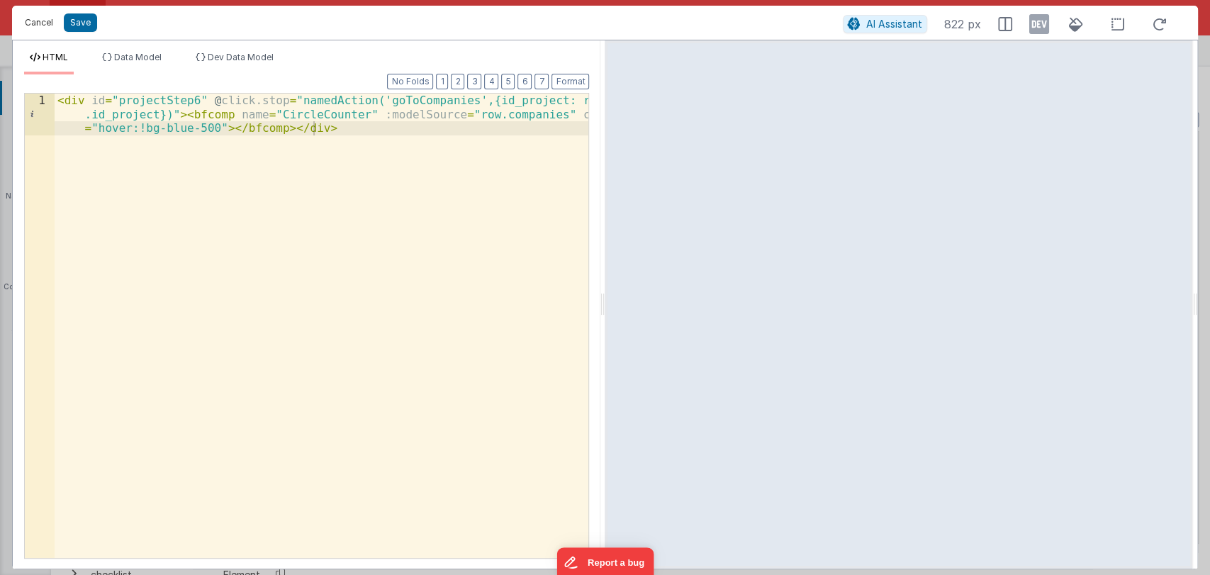
click at [45, 23] on button "Cancel" at bounding box center [39, 23] width 43 height 20
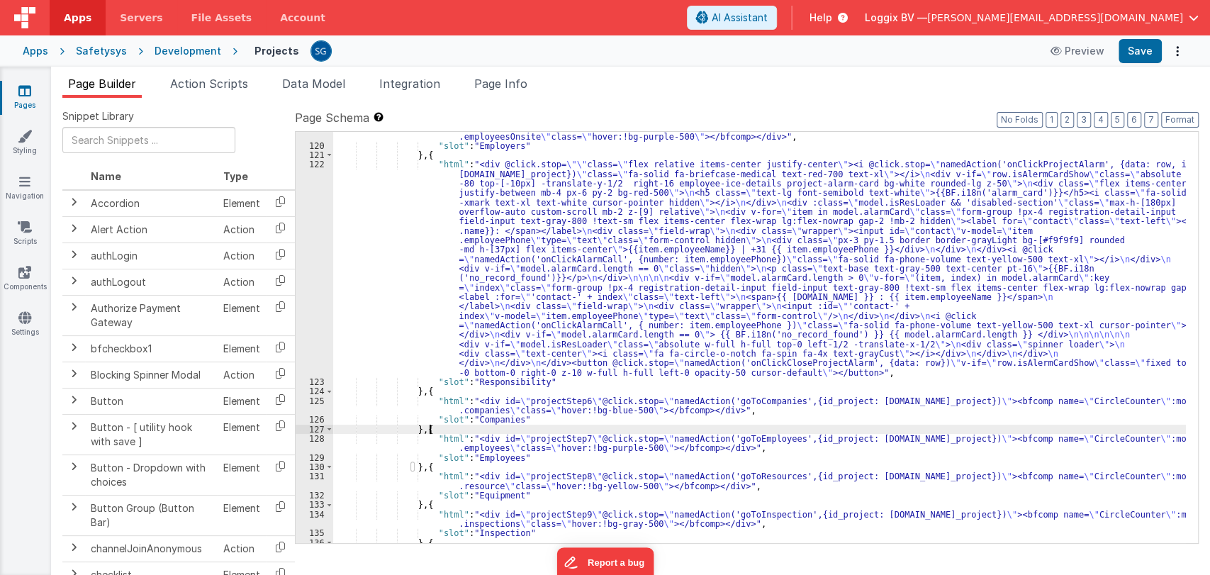
click at [723, 429] on div ""html" : "<div id= \" projectStep7 \" @click.stop= \" namedAction('onClickEmplo…" at bounding box center [759, 346] width 852 height 449
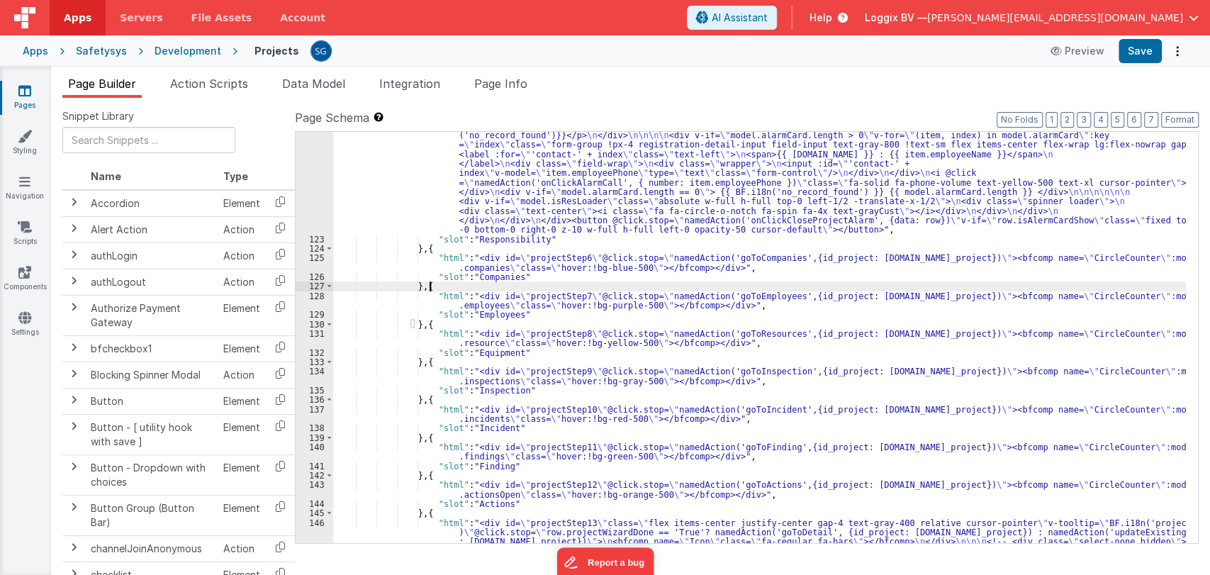
scroll to position [1475, 0]
